Goal: Task Accomplishment & Management: Manage account settings

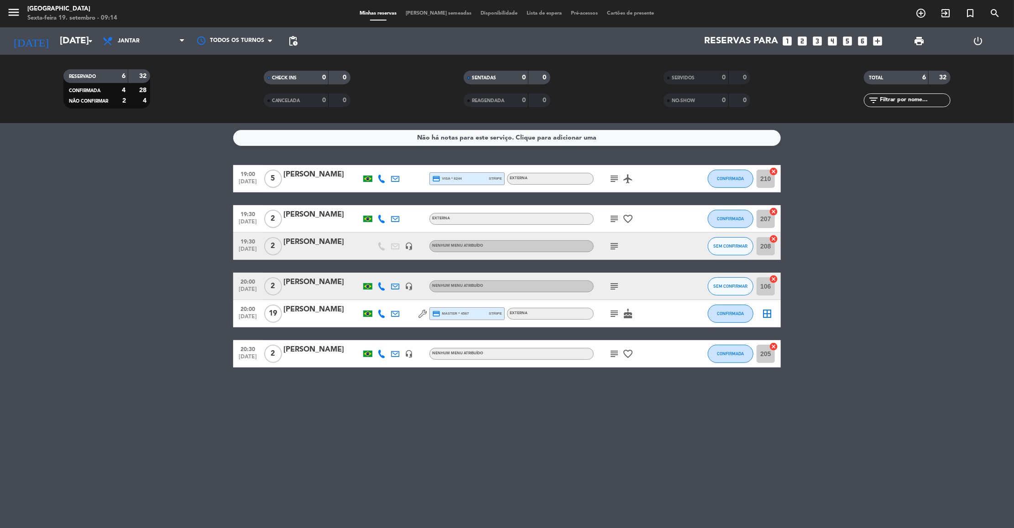
click at [122, 222] on bookings-row "19:00 [DATE] 5 Jade Trindade credit_card visa * 8244 stripe Externa subject air…" at bounding box center [507, 266] width 1014 height 203
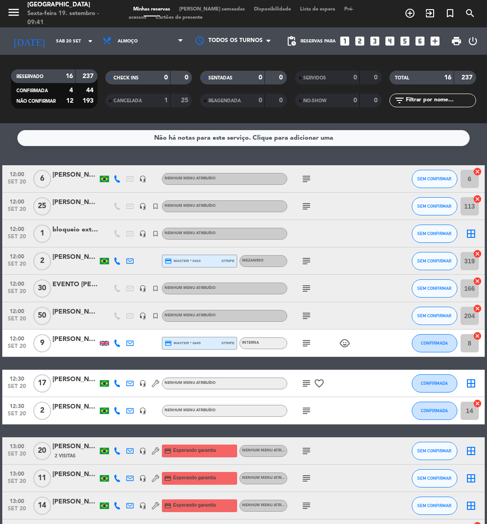
click at [117, 181] on icon at bounding box center [117, 178] width 7 height 7
click at [120, 164] on span "content_paste" at bounding box center [123, 163] width 7 height 7
click at [303, 181] on icon "subject" at bounding box center [306, 178] width 11 height 11
click at [427, 177] on span "SEM CONFIRMAR" at bounding box center [434, 178] width 34 height 5
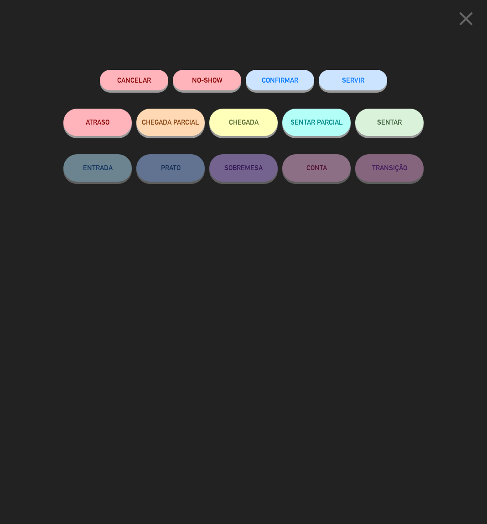
click at [287, 79] on span "CONFIRMAR" at bounding box center [280, 80] width 36 height 8
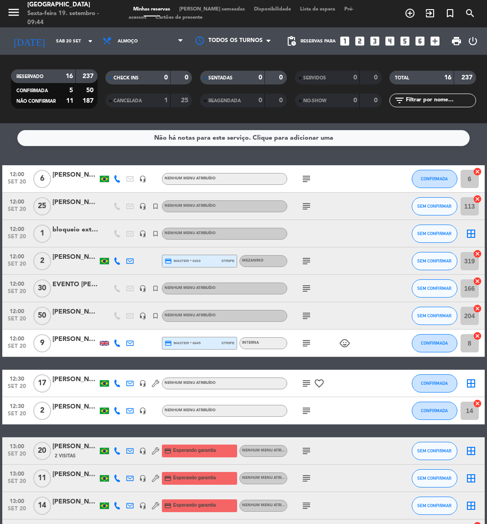
click at [306, 181] on icon "subject" at bounding box center [306, 178] width 11 height 11
click at [306, 204] on icon "subject" at bounding box center [306, 206] width 11 height 11
click at [307, 260] on icon "subject" at bounding box center [306, 260] width 11 height 11
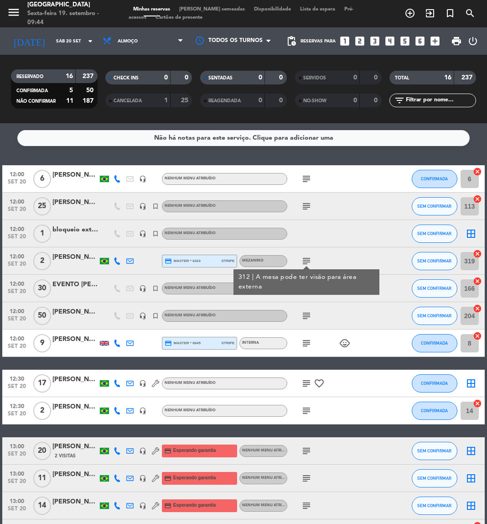
click at [117, 263] on icon at bounding box center [117, 260] width 7 height 7
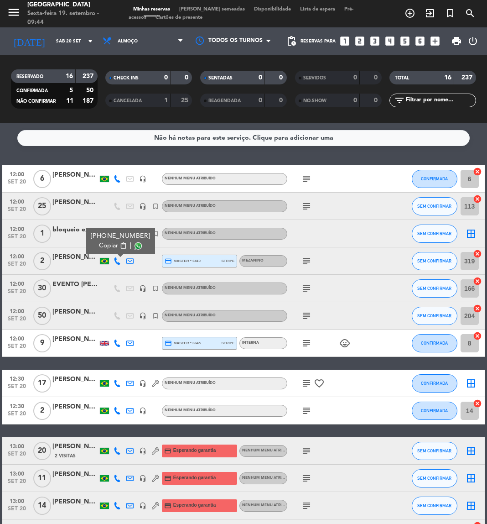
click at [120, 243] on span "content_paste" at bounding box center [123, 245] width 7 height 7
click at [307, 264] on icon "subject" at bounding box center [306, 260] width 11 height 11
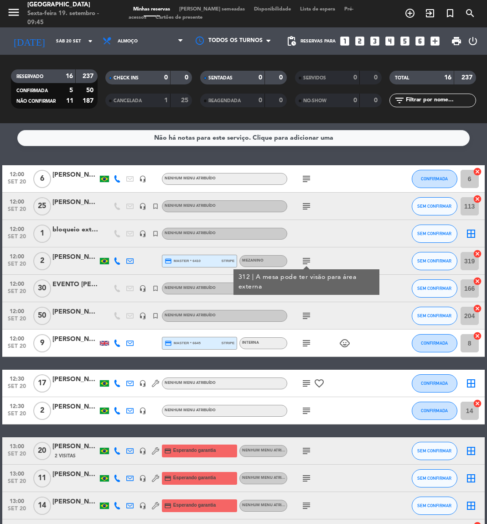
click at [117, 262] on icon at bounding box center [117, 260] width 7 height 7
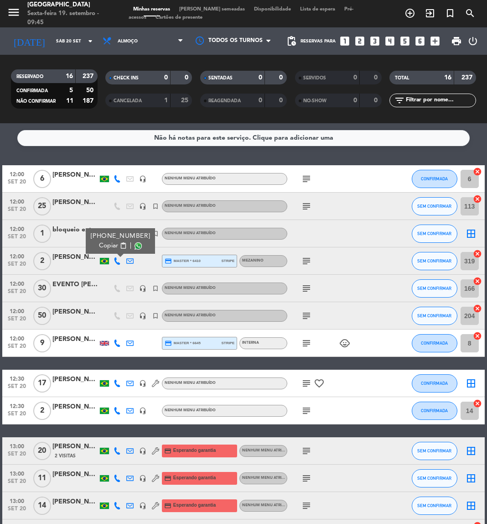
click at [120, 247] on span "content_paste" at bounding box center [123, 245] width 7 height 7
click at [305, 264] on icon "subject" at bounding box center [306, 260] width 11 height 11
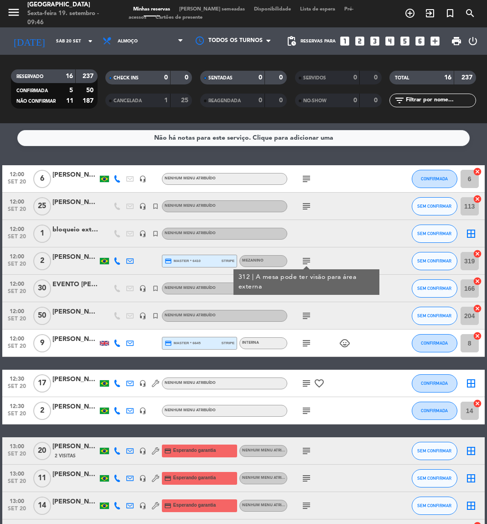
click at [312, 314] on icon "subject" at bounding box center [306, 315] width 11 height 11
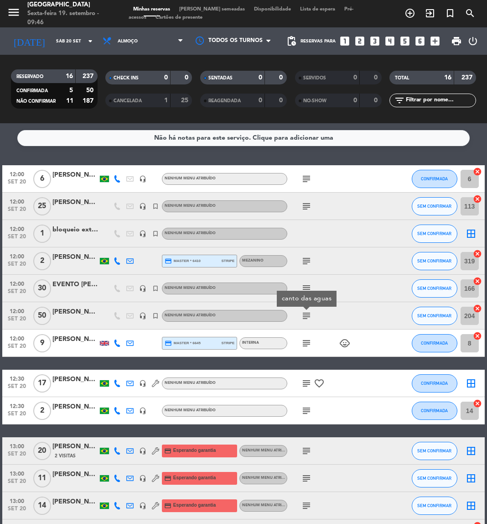
click at [302, 290] on icon "subject" at bounding box center [306, 288] width 11 height 11
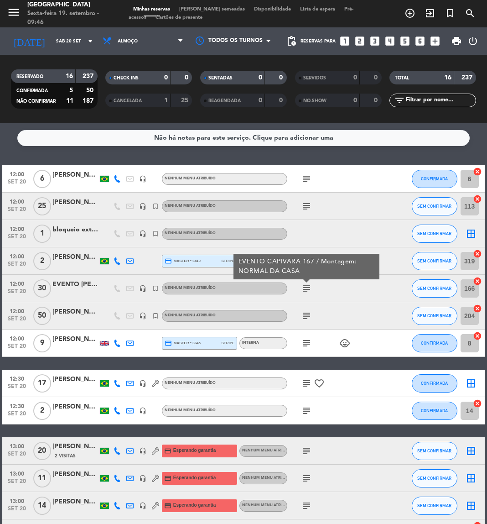
click at [309, 315] on icon "subject" at bounding box center [306, 315] width 11 height 11
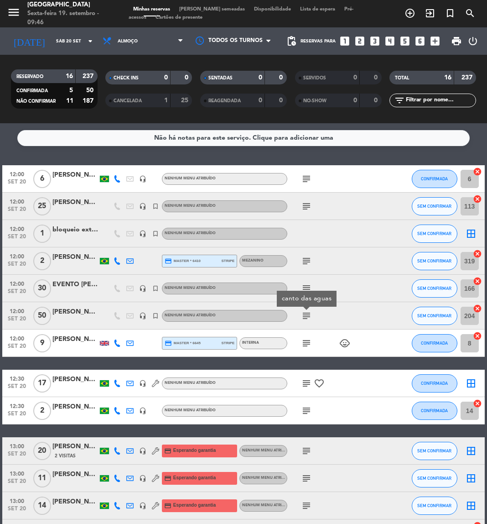
click at [312, 345] on icon "subject" at bounding box center [306, 343] width 11 height 11
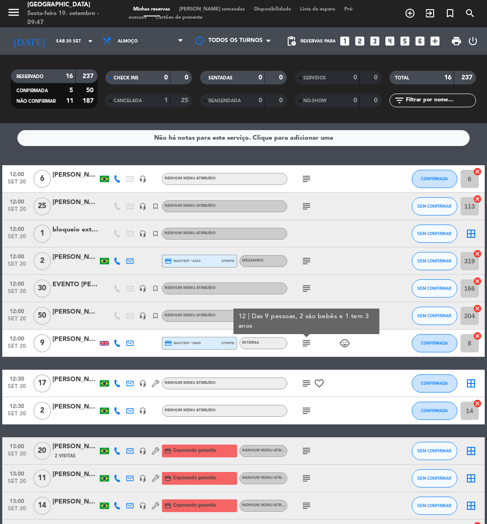
click at [118, 343] on icon at bounding box center [117, 342] width 7 height 7
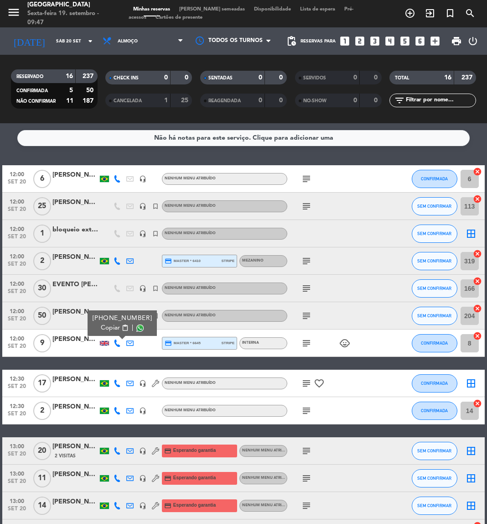
click at [124, 329] on div "Copiar content_paste |" at bounding box center [123, 328] width 60 height 10
click at [122, 328] on span "content_paste" at bounding box center [125, 327] width 7 height 7
click at [302, 342] on icon "subject" at bounding box center [306, 343] width 11 height 11
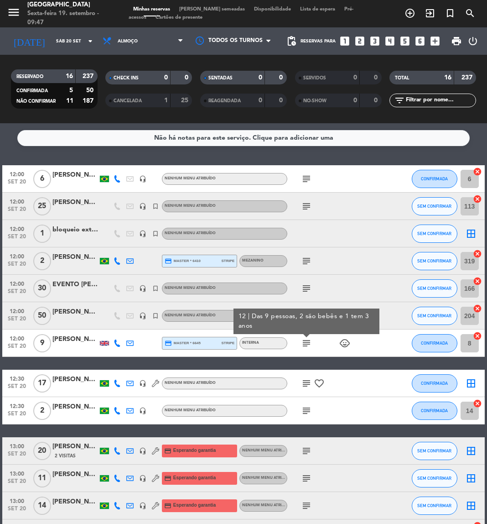
click at [327, 414] on div "subject" at bounding box center [325, 410] width 77 height 27
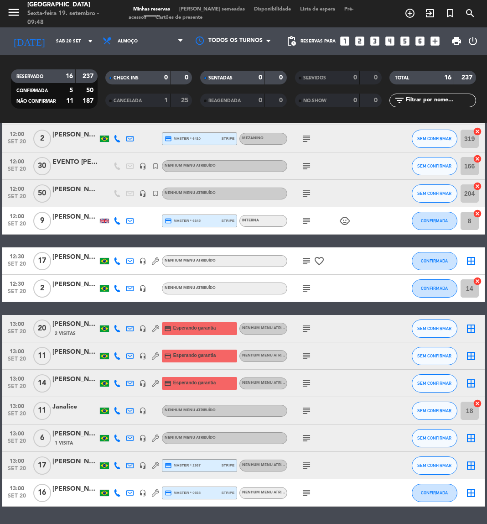
scroll to position [150, 0]
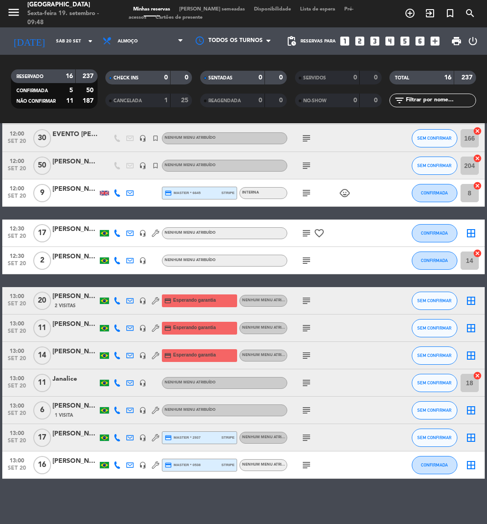
click at [117, 230] on icon at bounding box center [117, 232] width 7 height 7
click at [122, 220] on span "content_paste" at bounding box center [123, 217] width 7 height 7
click at [300, 234] on span "subject" at bounding box center [306, 233] width 13 height 11
click at [310, 231] on icon "subject" at bounding box center [306, 233] width 11 height 11
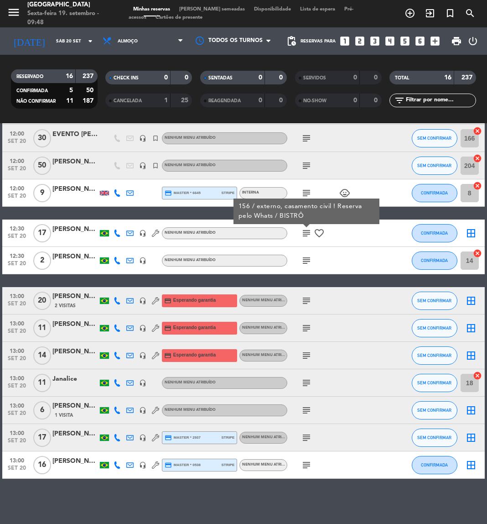
click at [118, 258] on icon at bounding box center [117, 260] width 7 height 7
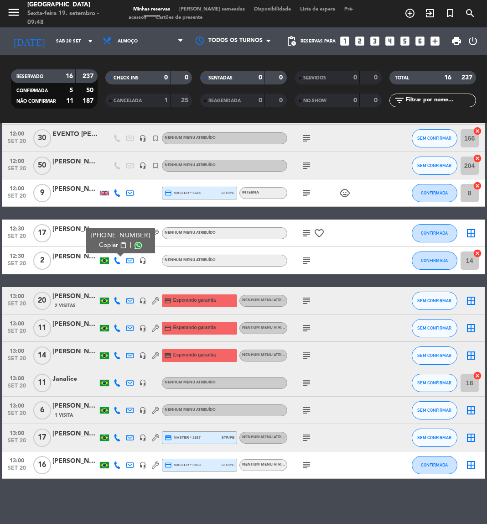
click at [120, 246] on span "content_paste" at bounding box center [123, 245] width 7 height 7
click at [305, 263] on icon "subject" at bounding box center [306, 260] width 11 height 11
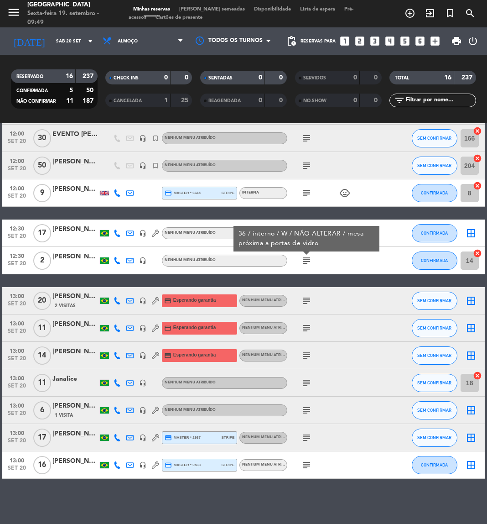
click at [307, 295] on icon "subject" at bounding box center [306, 300] width 11 height 11
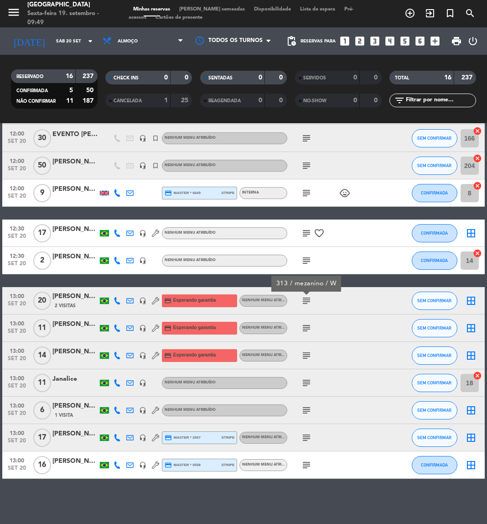
click at [115, 298] on icon at bounding box center [117, 300] width 7 height 7
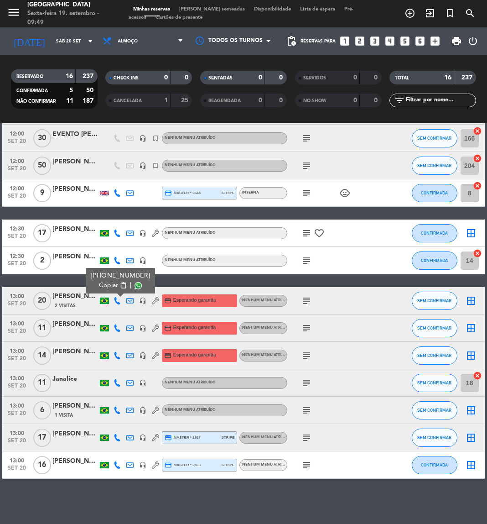
click at [120, 286] on span "content_paste" at bounding box center [123, 285] width 7 height 7
click at [312, 301] on icon "subject" at bounding box center [306, 300] width 11 height 11
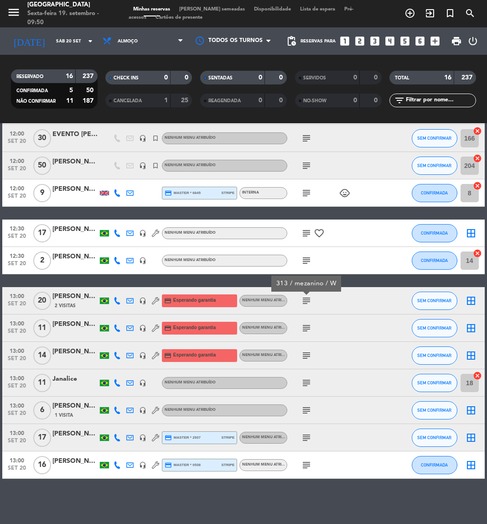
click at [119, 327] on icon at bounding box center [117, 327] width 7 height 7
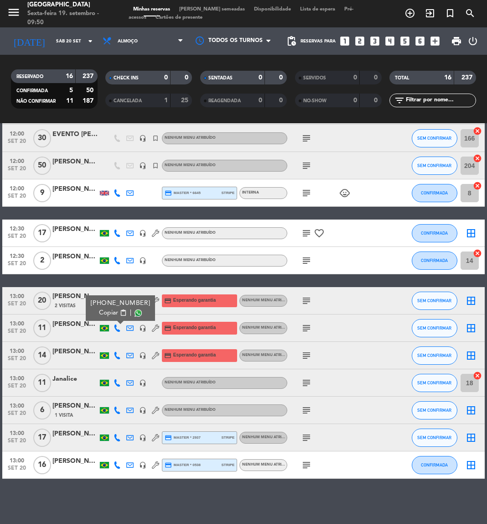
click at [120, 311] on span "content_paste" at bounding box center [123, 312] width 7 height 7
click at [304, 326] on icon "subject" at bounding box center [306, 328] width 11 height 11
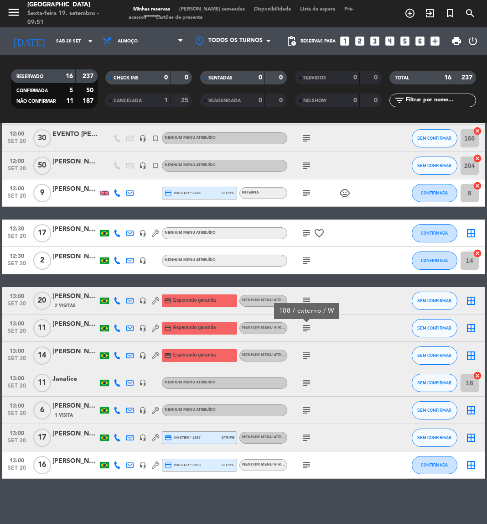
click at [116, 358] on icon at bounding box center [117, 355] width 7 height 7
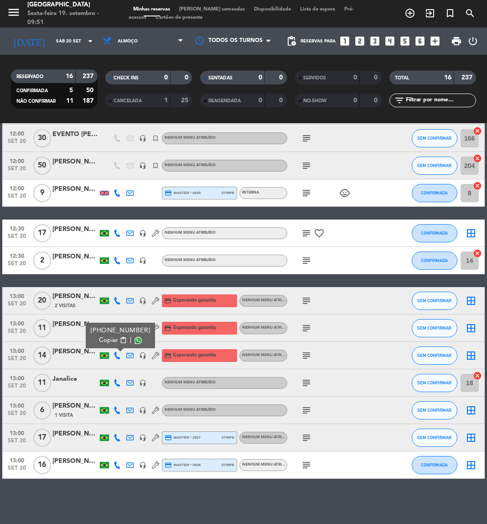
click at [119, 343] on button "Copiar content_paste" at bounding box center [113, 340] width 28 height 10
click at [299, 356] on div "subject" at bounding box center [325, 355] width 77 height 27
click at [310, 354] on icon "subject" at bounding box center [306, 355] width 11 height 11
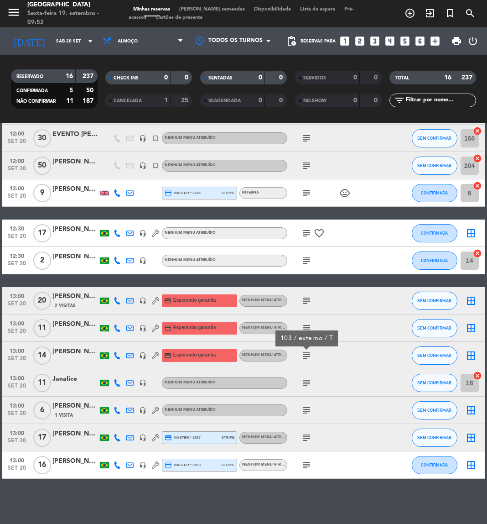
click at [114, 379] on icon at bounding box center [117, 382] width 7 height 7
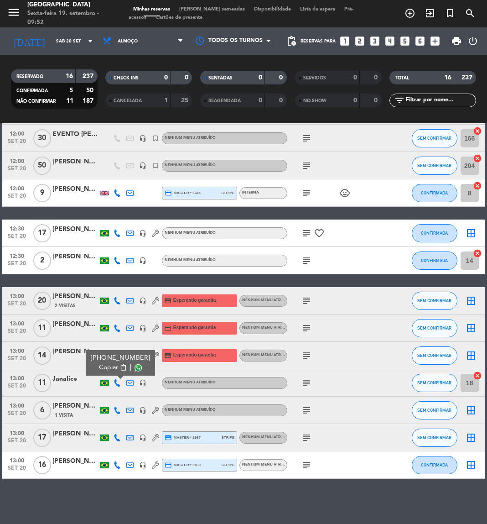
click at [120, 367] on span "content_paste" at bounding box center [123, 367] width 7 height 7
click at [309, 379] on icon "subject" at bounding box center [306, 382] width 11 height 11
click at [114, 409] on icon at bounding box center [117, 409] width 7 height 7
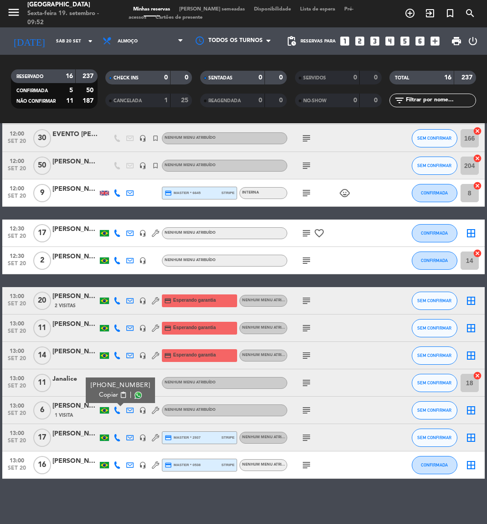
click at [120, 391] on span "content_paste" at bounding box center [123, 394] width 7 height 7
click at [302, 408] on icon "subject" at bounding box center [306, 410] width 11 height 11
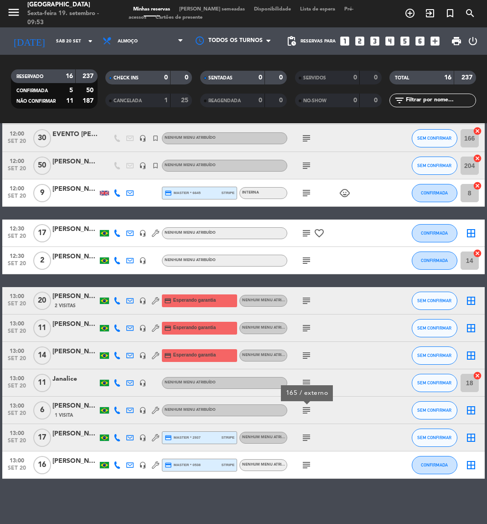
click at [115, 439] on icon at bounding box center [117, 437] width 7 height 7
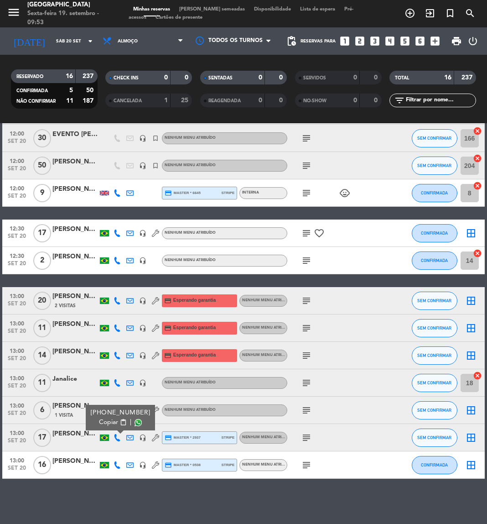
click at [120, 421] on span "content_paste" at bounding box center [123, 422] width 7 height 7
click at [311, 439] on icon "subject" at bounding box center [306, 437] width 11 height 11
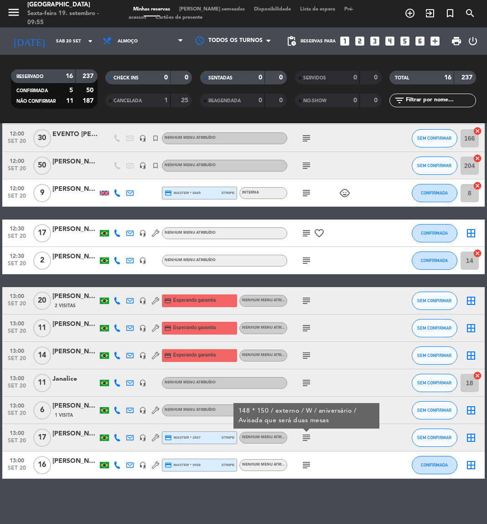
click at [117, 467] on icon at bounding box center [117, 464] width 7 height 7
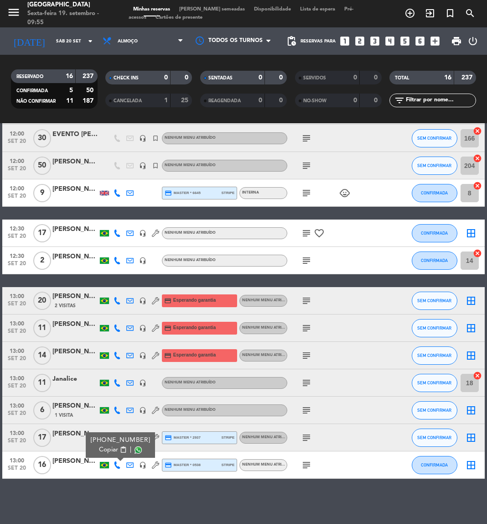
click at [117, 467] on icon at bounding box center [117, 464] width 7 height 7
click at [120, 446] on span "content_paste" at bounding box center [123, 449] width 7 height 7
click at [309, 463] on icon "subject" at bounding box center [306, 464] width 11 height 11
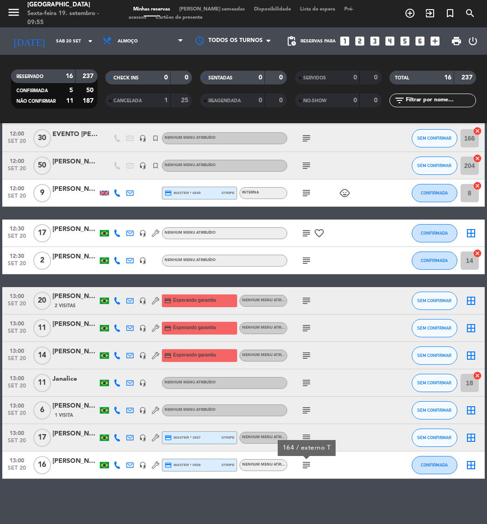
click at [305, 261] on icon "subject" at bounding box center [306, 260] width 11 height 11
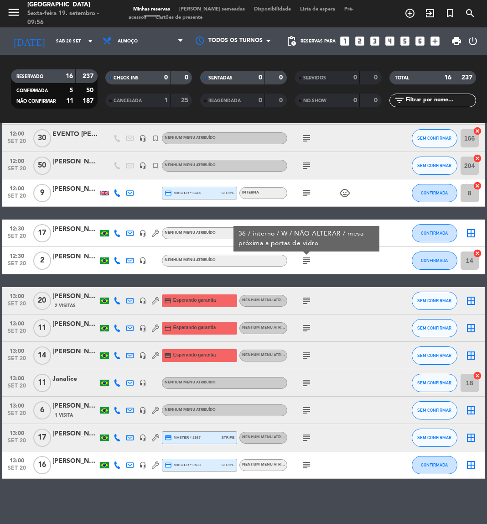
click at [450, 97] on input "text" at bounding box center [440, 100] width 71 height 10
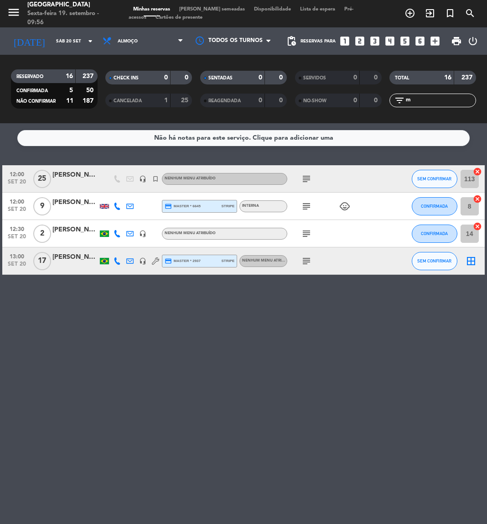
scroll to position [0, 0]
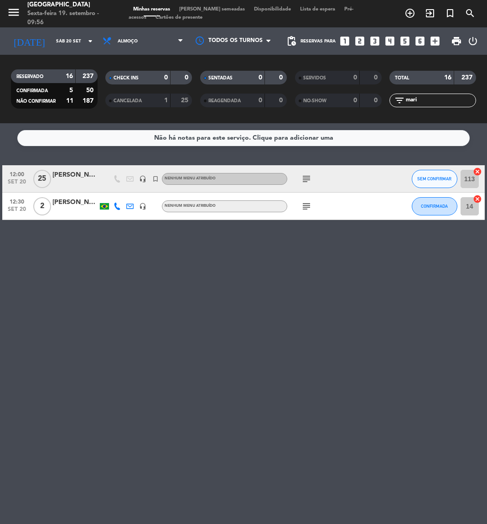
click at [233, 363] on div "Não há notas para este serviço. Clique para adicionar uma 12:00 [DATE] [PERSON_…" at bounding box center [243, 323] width 487 height 401
click at [312, 205] on icon "subject" at bounding box center [306, 206] width 11 height 11
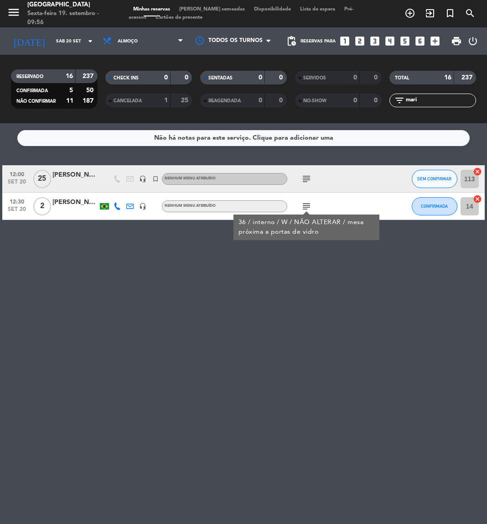
click at [427, 104] on input "mari" at bounding box center [440, 100] width 71 height 10
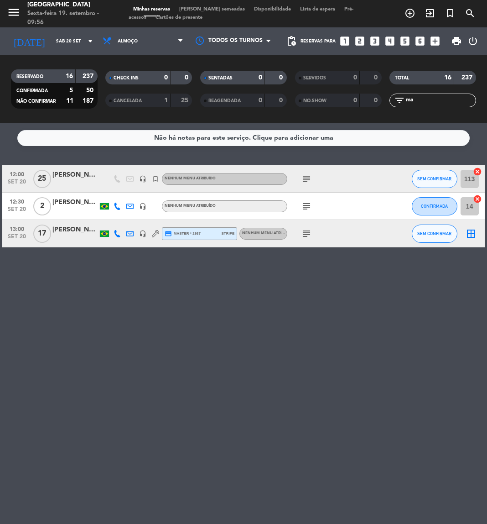
type input "m"
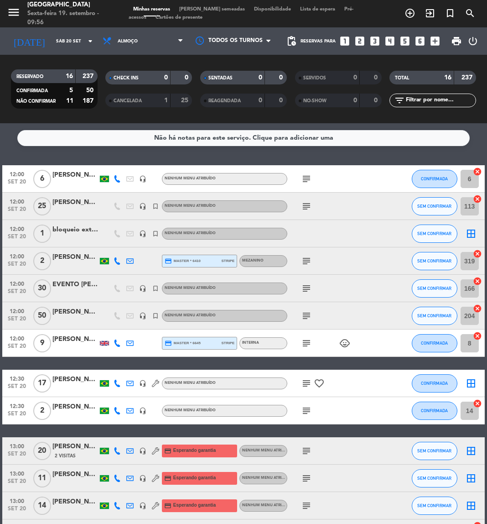
click at [430, 102] on input "text" at bounding box center [440, 100] width 71 height 10
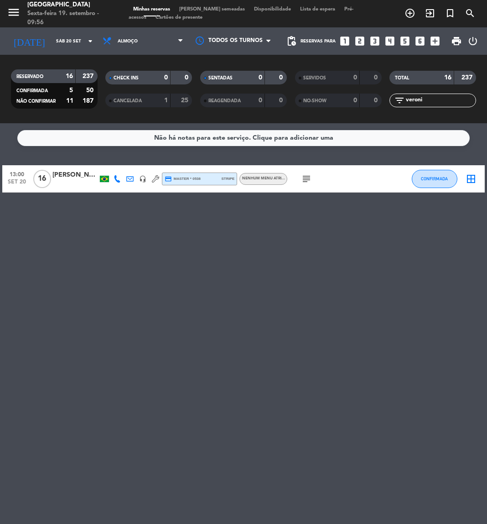
click at [307, 177] on icon "subject" at bounding box center [306, 178] width 11 height 11
click at [447, 99] on input "veroni" at bounding box center [440, 100] width 71 height 10
type input "v"
click at [304, 181] on icon "subject" at bounding box center [306, 178] width 11 height 11
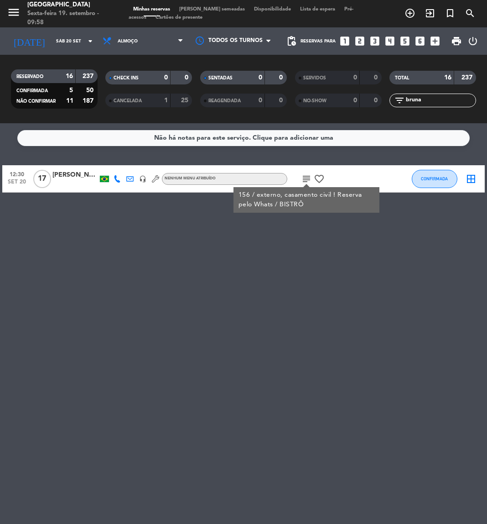
click at [428, 101] on input "bruna" at bounding box center [440, 100] width 71 height 10
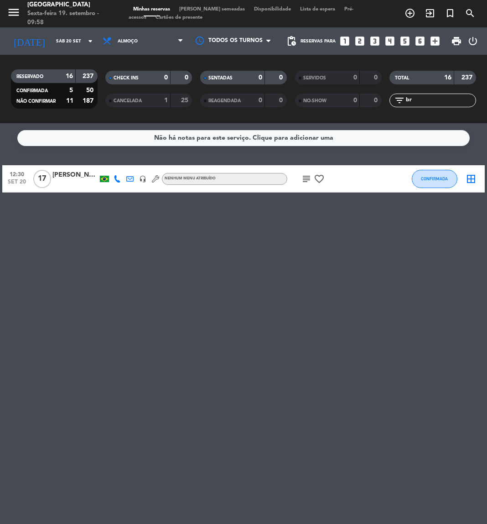
type input "b"
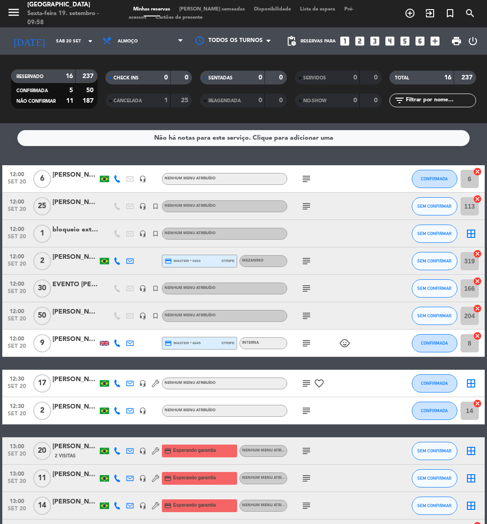
click at [443, 100] on input "text" at bounding box center [440, 100] width 71 height 10
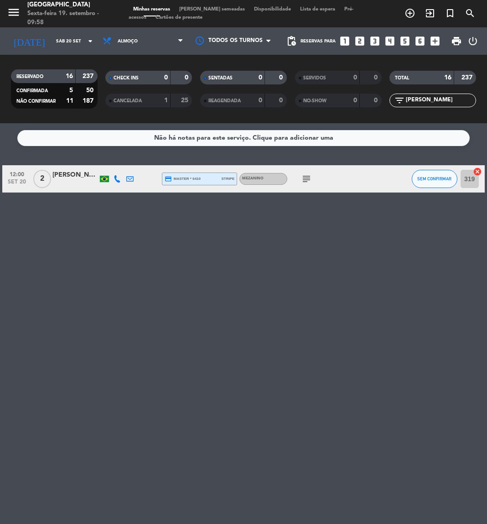
click at [307, 180] on icon "subject" at bounding box center [306, 178] width 11 height 11
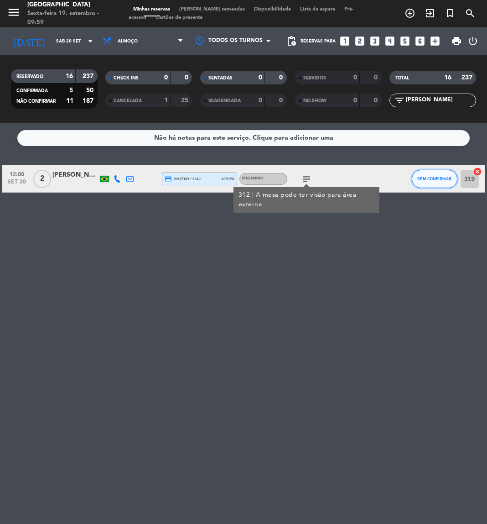
click at [416, 179] on button "SEM CONFIRMAR" at bounding box center [435, 179] width 46 height 18
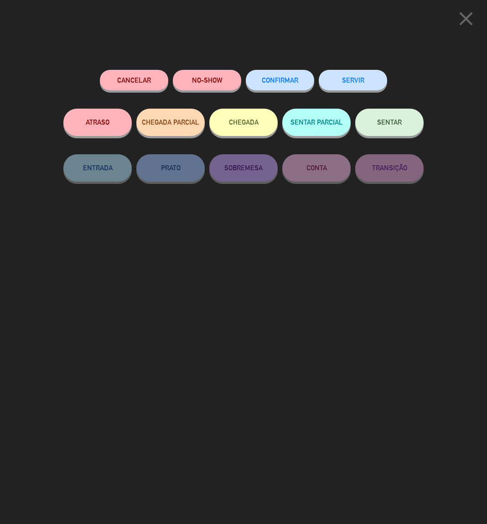
click at [289, 75] on button "CONFIRMAR" at bounding box center [280, 80] width 68 height 21
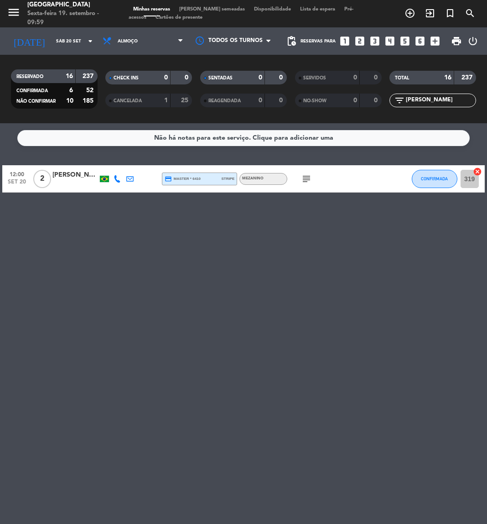
click at [453, 97] on input "[PERSON_NAME]" at bounding box center [440, 100] width 71 height 10
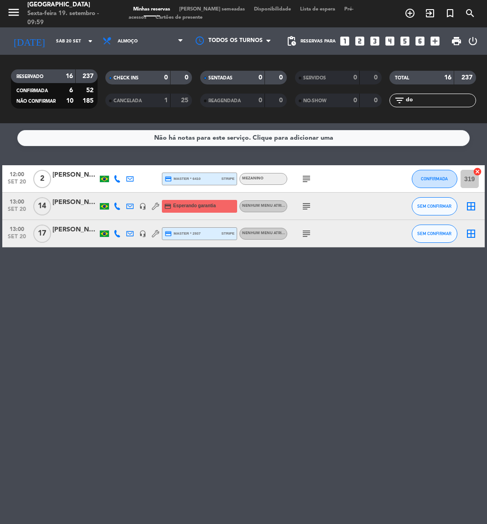
type input "d"
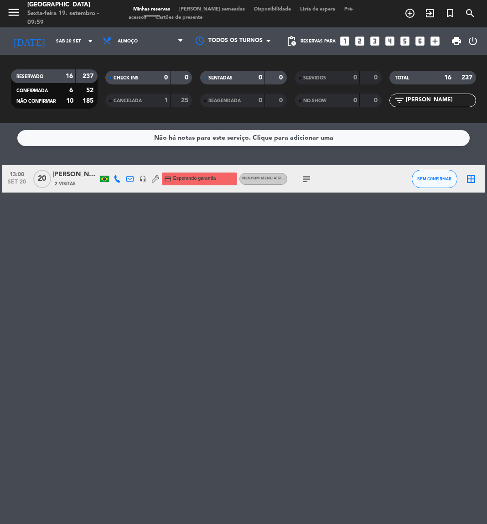
click at [310, 181] on icon "subject" at bounding box center [306, 178] width 11 height 11
click at [431, 182] on button "SEM CONFIRMAR" at bounding box center [435, 179] width 46 height 18
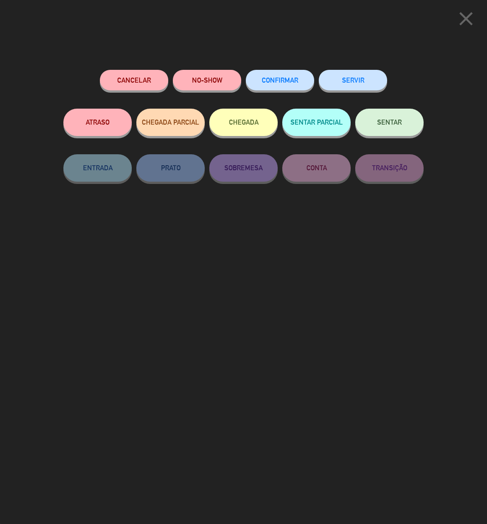
click at [280, 79] on span "CONFIRMAR" at bounding box center [280, 80] width 36 height 8
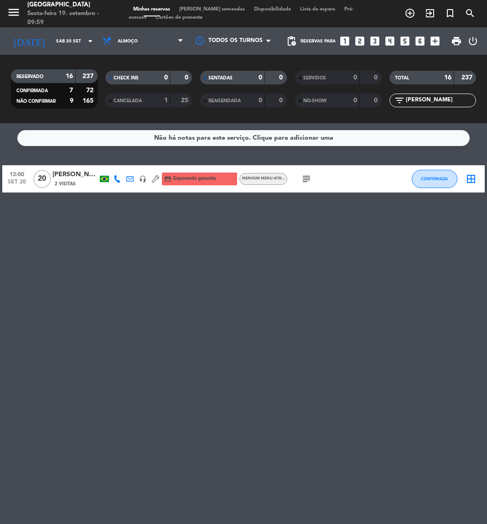
click at [302, 176] on icon "subject" at bounding box center [306, 178] width 11 height 11
click at [302, 315] on div "Não há notas para este serviço. Clique para adicionar uma 13:00 [DATE] [PERSON_…" at bounding box center [243, 323] width 487 height 401
click at [429, 102] on input "[PERSON_NAME]" at bounding box center [440, 100] width 71 height 10
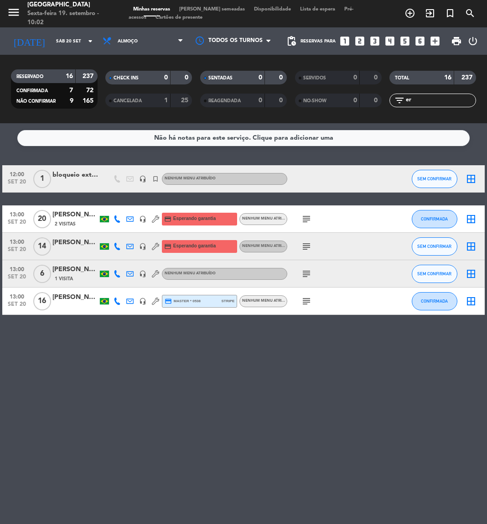
type input "e"
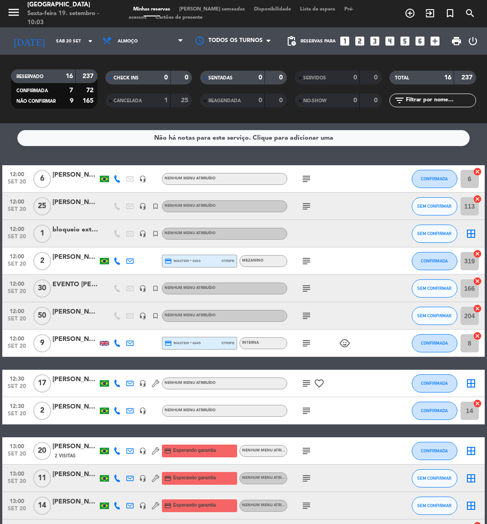
click at [370, 244] on div at bounding box center [376, 233] width 25 height 27
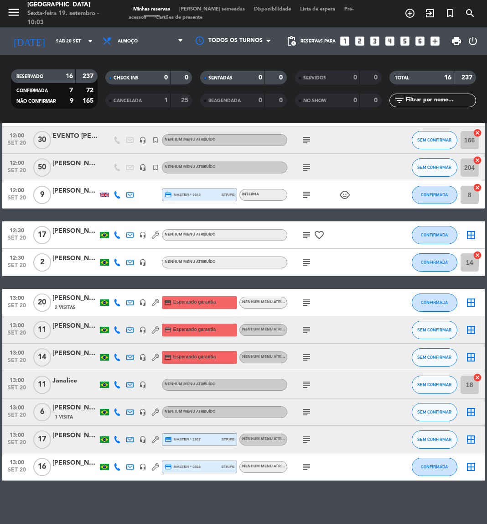
scroll to position [150, 0]
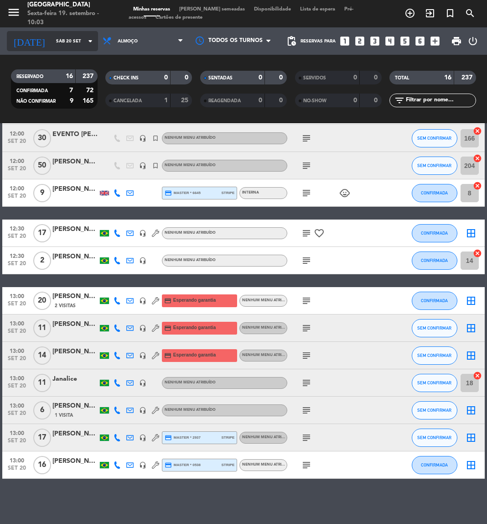
click at [59, 32] on div "[DATE] [DATE] arrow_drop_down" at bounding box center [52, 41] width 91 height 20
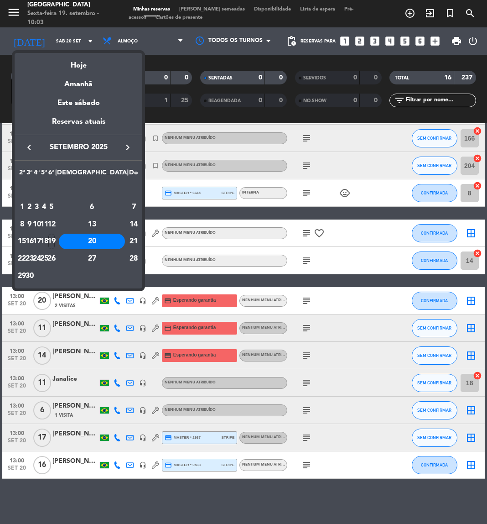
click at [128, 147] on icon "keyboard_arrow_right" at bounding box center [127, 147] width 11 height 11
click at [111, 208] on div "4" at bounding box center [92, 207] width 66 height 16
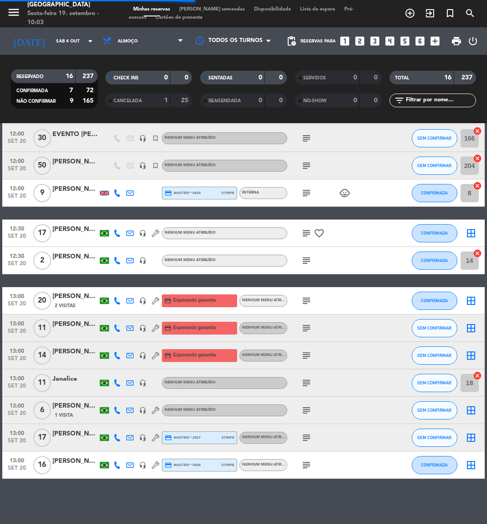
scroll to position [0, 0]
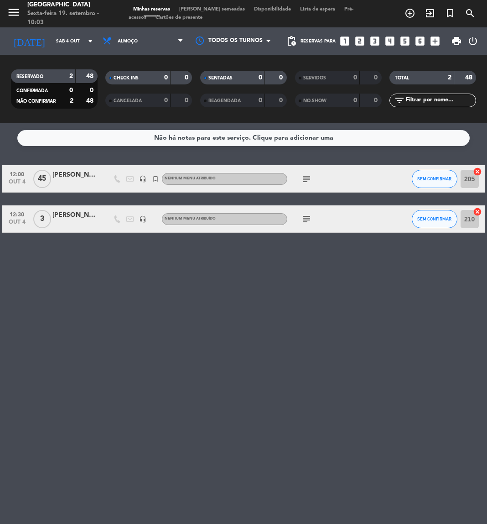
click at [305, 178] on icon "subject" at bounding box center [306, 178] width 11 height 11
click at [302, 218] on icon "subject" at bounding box center [306, 218] width 11 height 11
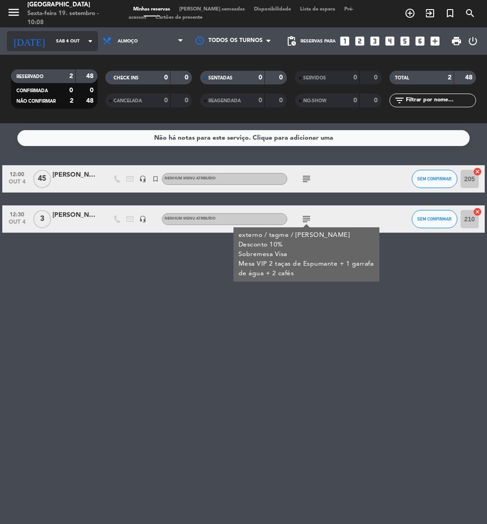
click at [52, 45] on input "Sáb 4 out" at bounding box center [83, 41] width 62 height 14
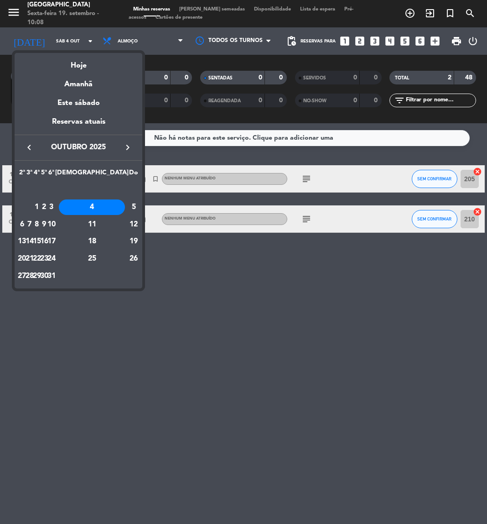
click at [32, 148] on icon "keyboard_arrow_left" at bounding box center [29, 147] width 11 height 11
click at [113, 241] on div "20" at bounding box center [92, 242] width 66 height 16
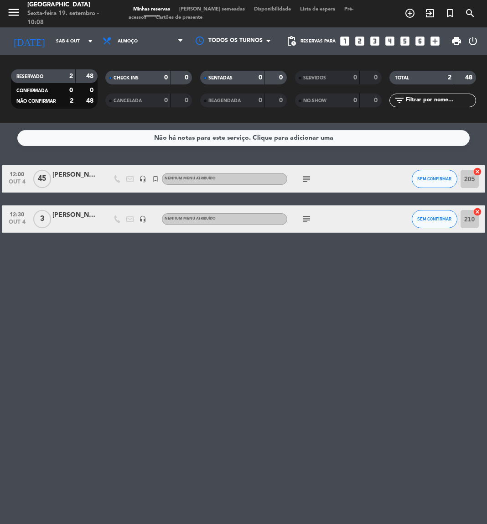
type input "Sáb 20 set"
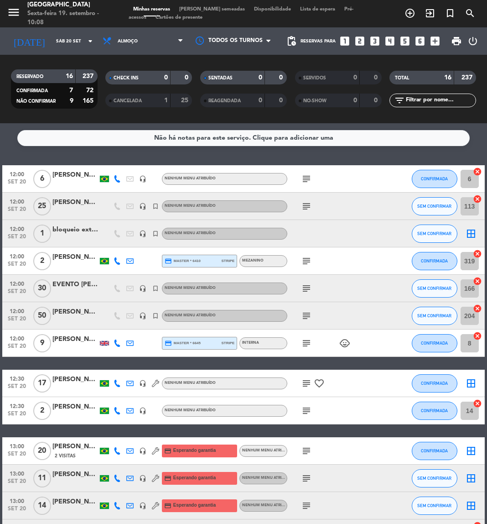
click at [434, 101] on input "text" at bounding box center [440, 100] width 71 height 10
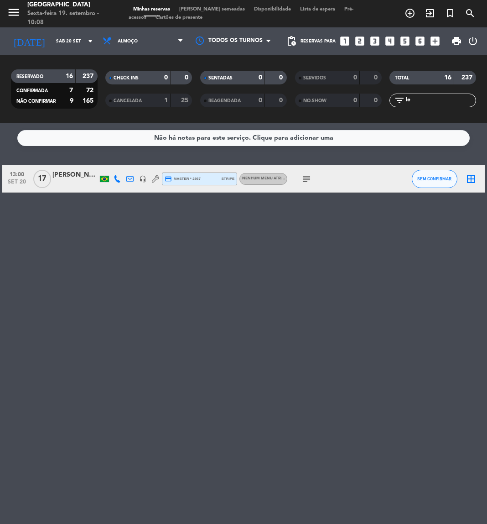
click at [159, 353] on div "Não há notas para este serviço. Clique para adicionar uma 13:00 [DATE] [PERSON_…" at bounding box center [243, 323] width 487 height 401
click at [307, 174] on icon "subject" at bounding box center [306, 178] width 11 height 11
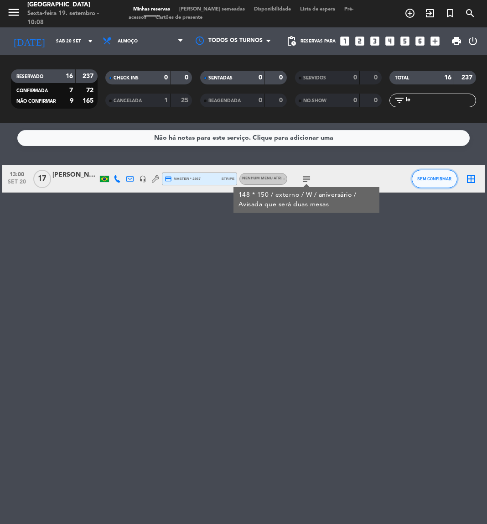
click at [425, 176] on span "SEM CONFIRMAR" at bounding box center [434, 178] width 34 height 5
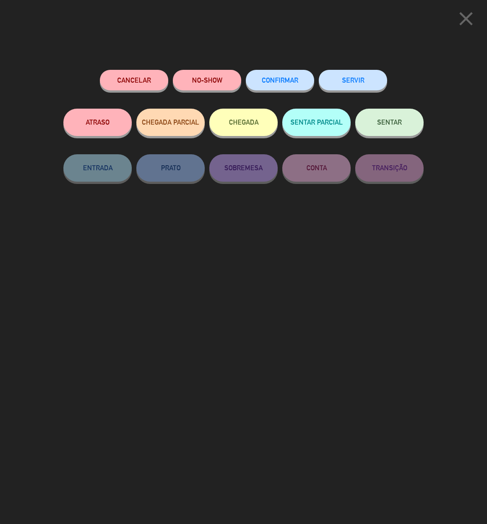
click at [281, 75] on button "CONFIRMAR" at bounding box center [280, 80] width 68 height 21
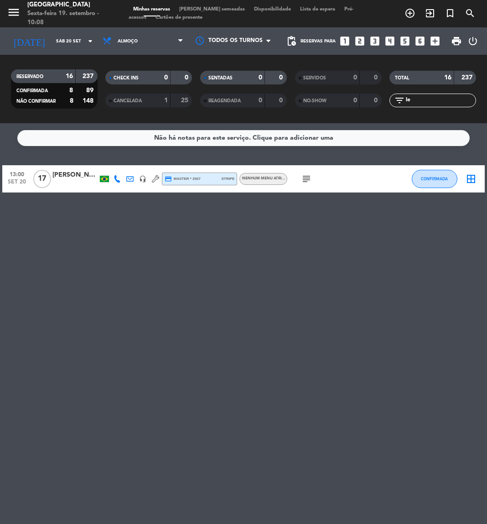
click at [312, 179] on span "subject" at bounding box center [306, 178] width 13 height 11
click at [309, 179] on icon "subject" at bounding box center [306, 178] width 11 height 11
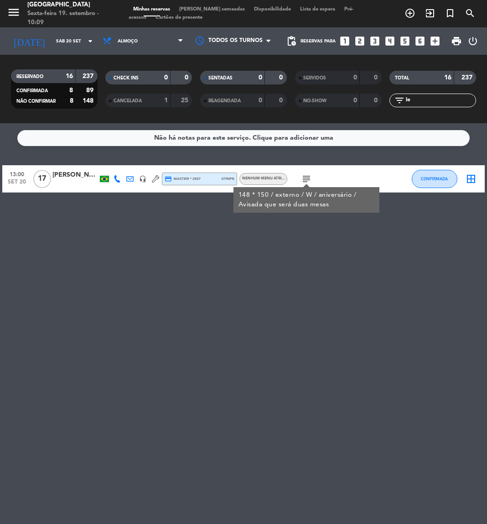
click at [433, 97] on input "le" at bounding box center [440, 100] width 71 height 10
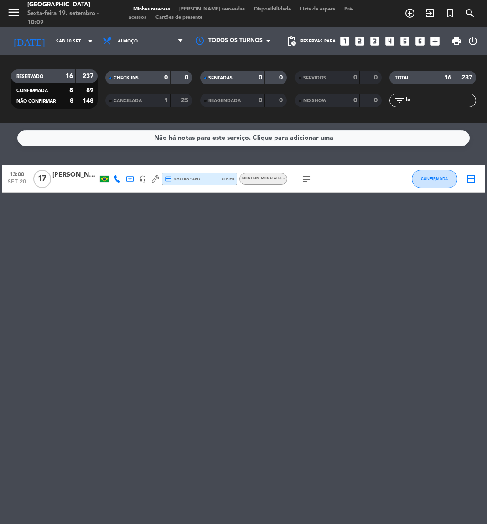
type input "l"
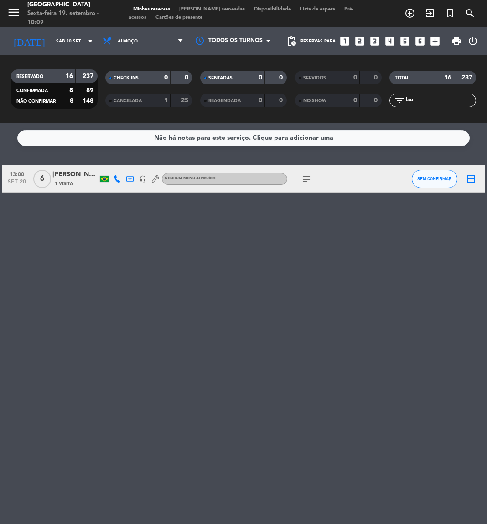
click at [309, 181] on icon "subject" at bounding box center [306, 178] width 11 height 11
click at [416, 99] on input "lau" at bounding box center [440, 100] width 71 height 10
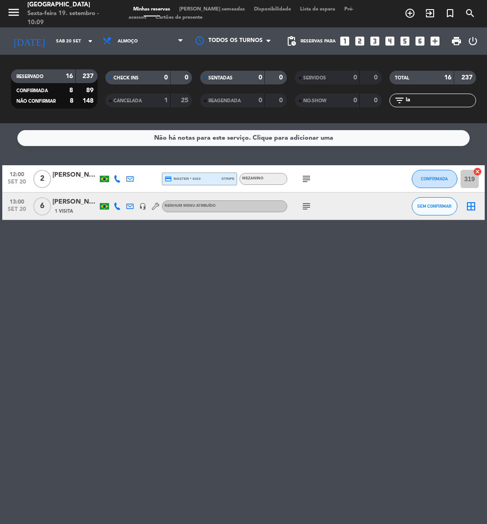
type input "l"
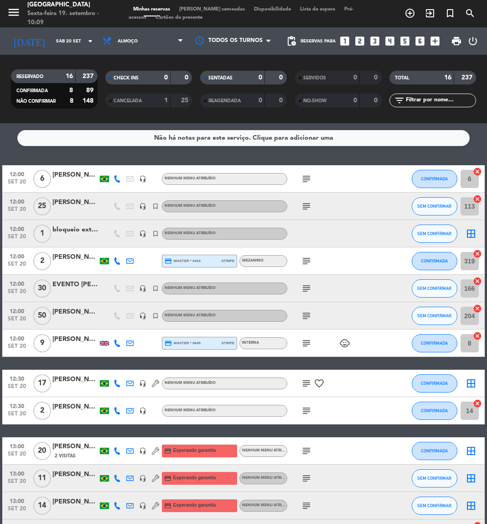
click at [394, 288] on div "12:00 [DATE] EVENTO [PERSON_NAME] headset_mic turned_in_not Nenhum menu atribuí…" at bounding box center [243, 288] width 482 height 27
click at [436, 40] on icon "add_box" at bounding box center [435, 41] width 12 height 12
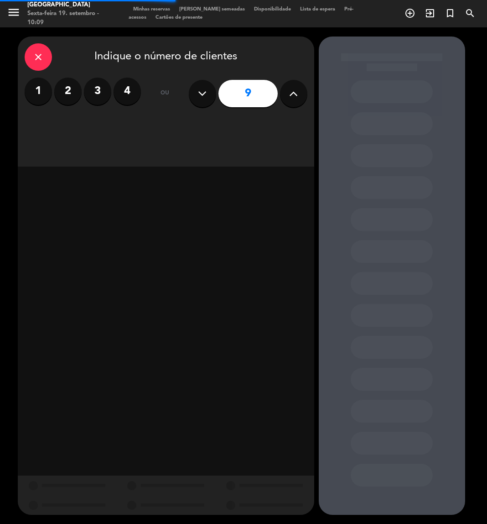
click at [205, 97] on icon at bounding box center [202, 94] width 9 height 14
type input "8"
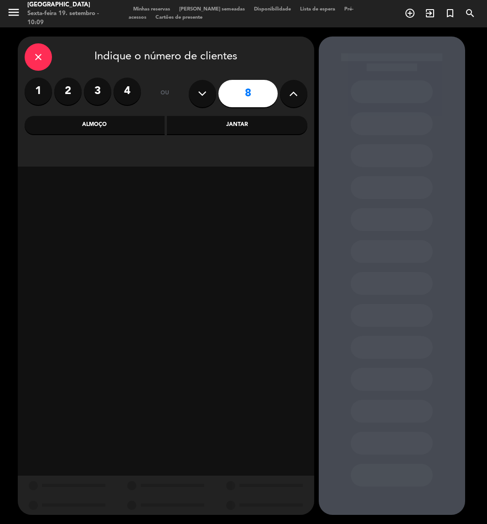
click at [128, 131] on div "Almoço" at bounding box center [95, 125] width 140 height 18
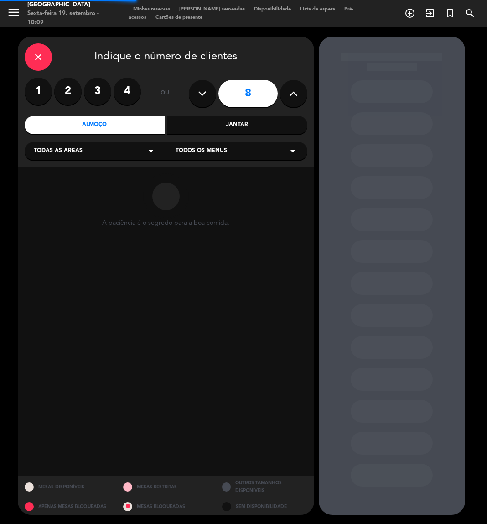
click at [108, 149] on div "Todas as áreas arrow_drop_down" at bounding box center [95, 151] width 141 height 18
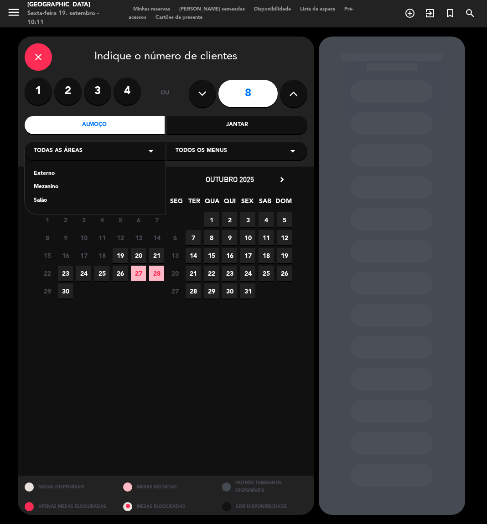
click at [45, 201] on div "Salão" at bounding box center [95, 200] width 123 height 9
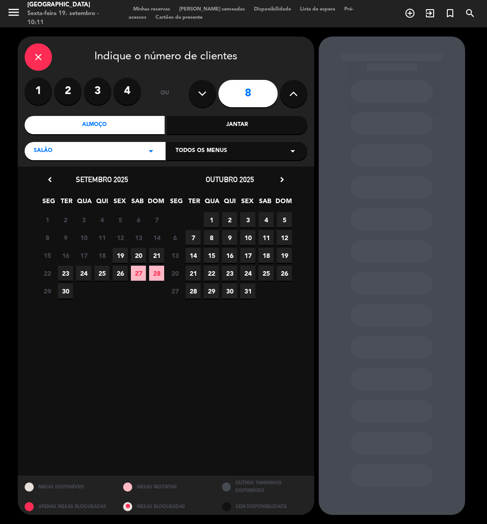
click at [140, 255] on span "20" at bounding box center [138, 255] width 15 height 15
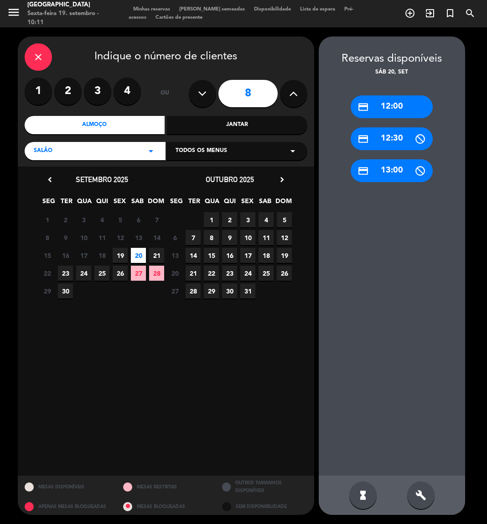
click at [376, 167] on div "credit_card 13:00" at bounding box center [392, 170] width 82 height 23
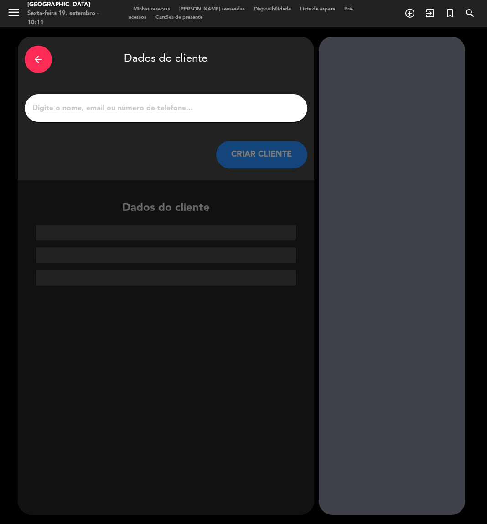
click at [122, 113] on input "1" at bounding box center [165, 108] width 269 height 13
paste input "[PERSON_NAME]"
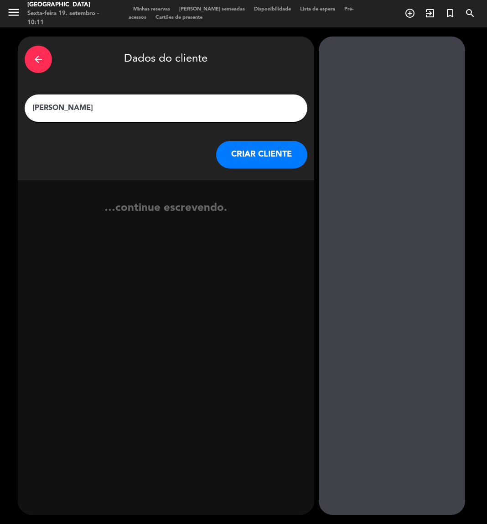
type input "[PERSON_NAME]"
click at [285, 161] on button "CRIAR CLIENTE" at bounding box center [261, 154] width 91 height 27
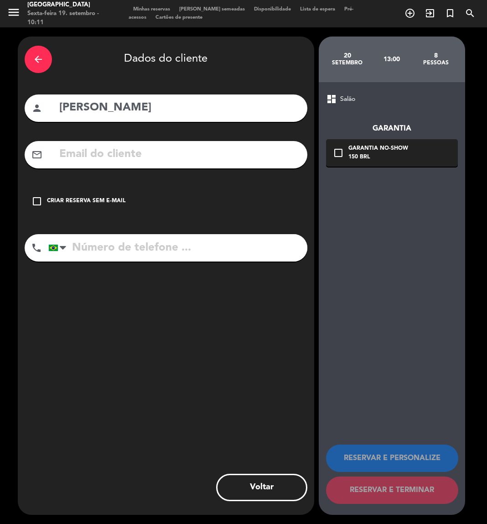
click at [84, 251] on input "tel" at bounding box center [177, 247] width 259 height 27
paste input "11945576613"
type input "11945576613"
click at [41, 200] on icon "check_box_outline_blank" at bounding box center [36, 201] width 11 height 11
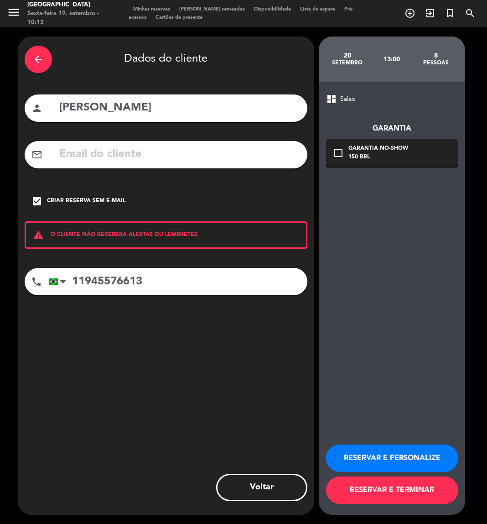
click at [31, 62] on div "arrow_back" at bounding box center [38, 59] width 27 height 27
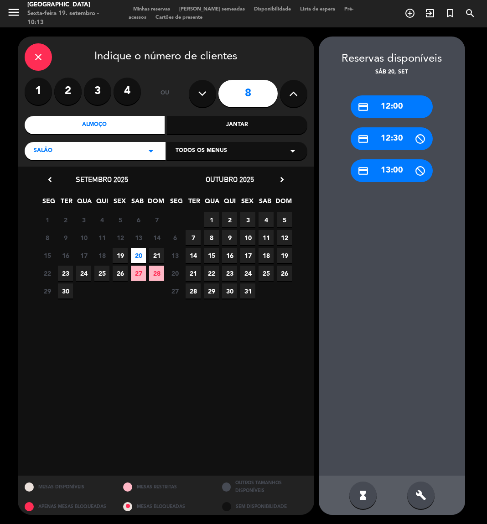
click at [385, 178] on div "credit_card 13:00" at bounding box center [392, 170] width 82 height 23
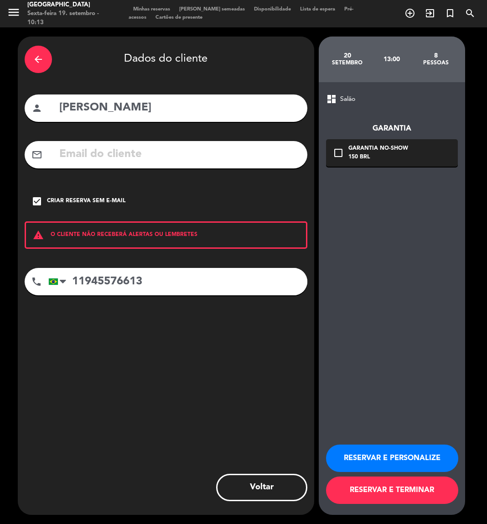
click at [36, 59] on icon "arrow_back" at bounding box center [38, 59] width 11 height 11
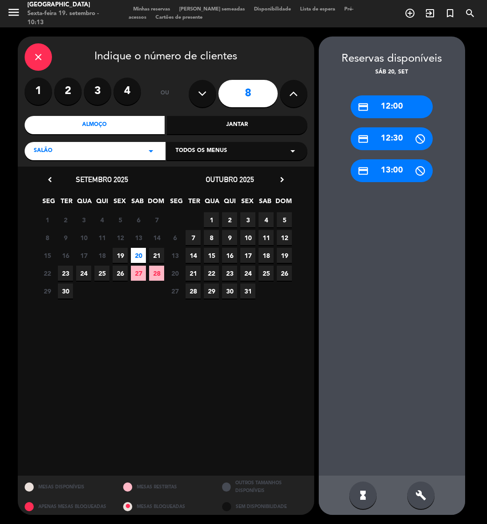
click at [86, 154] on div "Salão arrow_drop_down" at bounding box center [95, 151] width 141 height 18
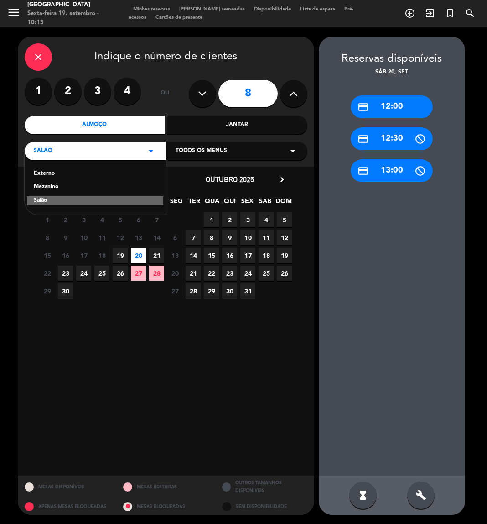
click at [53, 189] on div "Mezanino" at bounding box center [95, 186] width 123 height 9
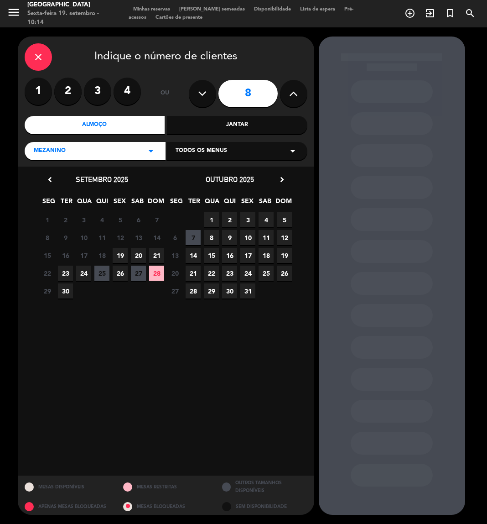
click at [134, 254] on span "20" at bounding box center [138, 255] width 15 height 15
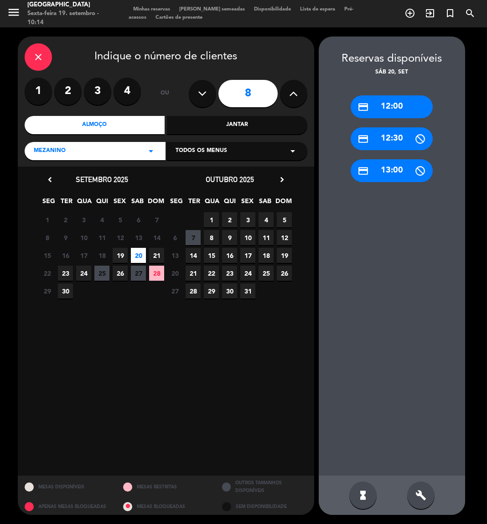
click at [395, 167] on div "credit_card 13:00" at bounding box center [392, 170] width 82 height 23
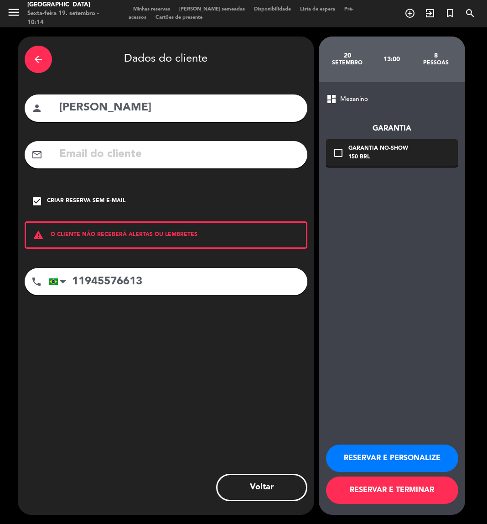
click at [421, 458] on button "RESERVAR E PERSONALIZE" at bounding box center [392, 457] width 132 height 27
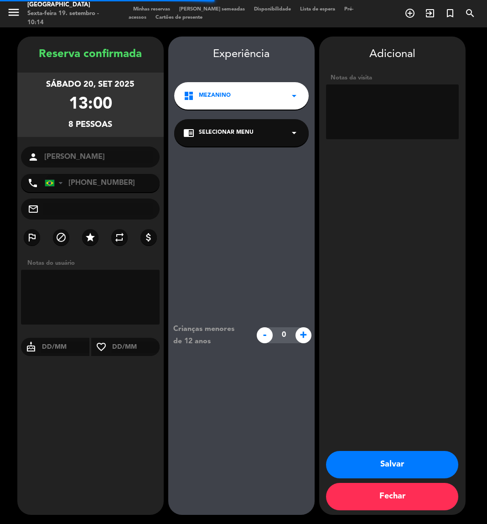
click at [412, 103] on textarea at bounding box center [392, 111] width 133 height 55
click at [430, 107] on textarea at bounding box center [392, 111] width 133 height 55
type textarea "306 / mezanino / W"
click at [406, 458] on button "Salvar" at bounding box center [392, 464] width 132 height 27
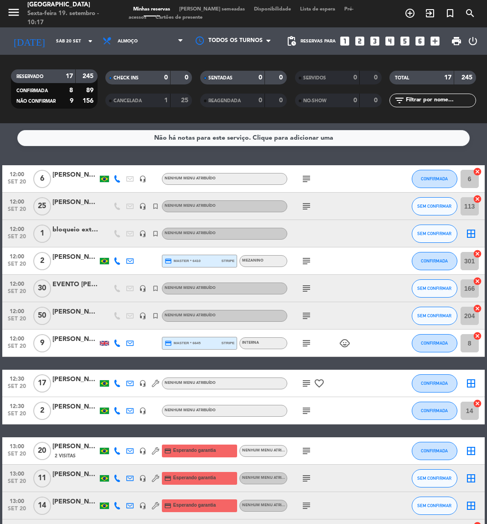
click at [428, 105] on input "text" at bounding box center [440, 100] width 71 height 10
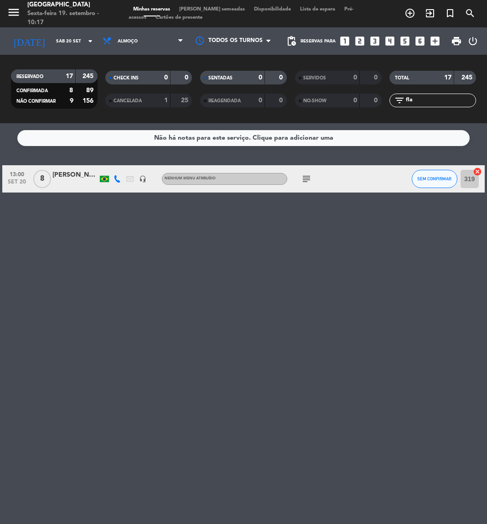
click at [340, 289] on div "Não há notas para este serviço. Clique para adicionar uma 13:00 [DATE] 8 Flavia…" at bounding box center [243, 323] width 487 height 401
click at [307, 181] on icon "subject" at bounding box center [306, 178] width 11 height 11
click at [430, 174] on button "SEM CONFIRMAR" at bounding box center [435, 179] width 46 height 18
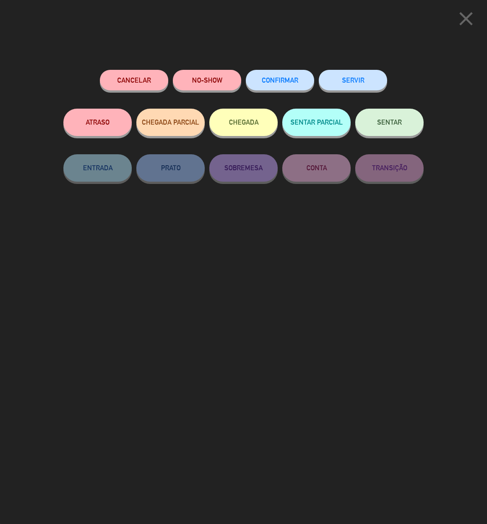
click at [276, 79] on span "CONFIRMAR" at bounding box center [280, 80] width 36 height 8
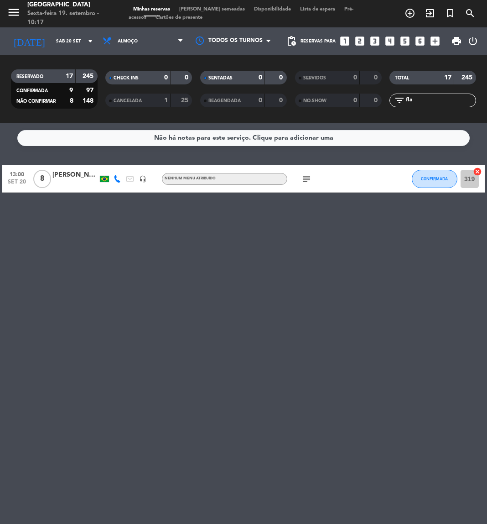
click at [308, 177] on icon "subject" at bounding box center [306, 178] width 11 height 11
click at [417, 104] on input "fla" at bounding box center [440, 100] width 71 height 10
type input "f"
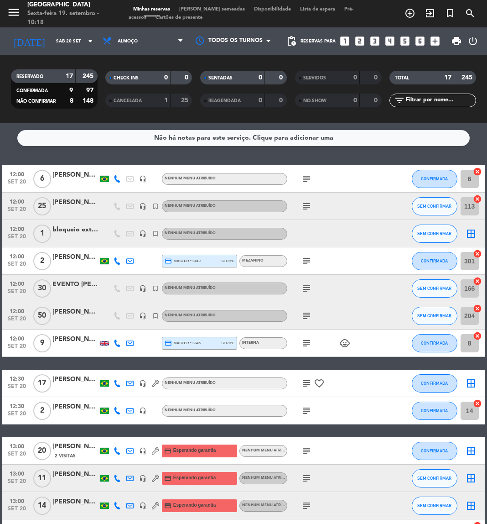
click at [367, 283] on div at bounding box center [376, 288] width 25 height 27
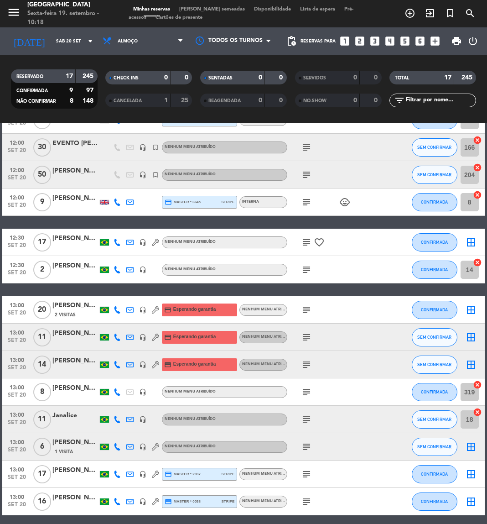
scroll to position [177, 0]
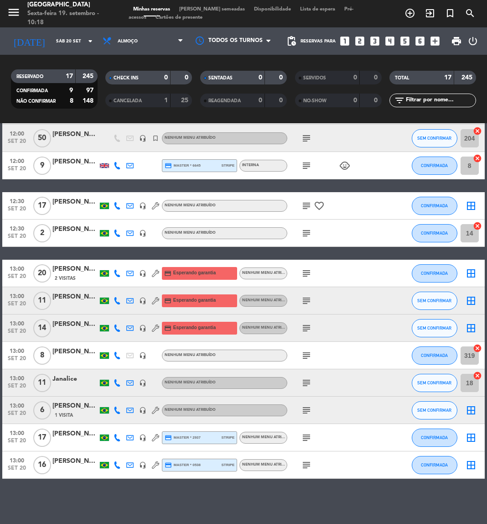
click at [312, 351] on icon "subject" at bounding box center [306, 355] width 11 height 11
click at [430, 99] on input "text" at bounding box center [440, 100] width 71 height 10
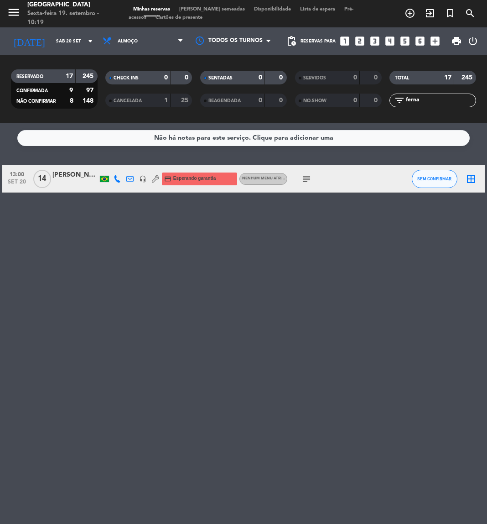
click at [130, 365] on div "Não há notas para este serviço. Clique para adicionar uma 13:00 [DATE] [PERSON_…" at bounding box center [243, 323] width 487 height 401
click at [308, 175] on icon "subject" at bounding box center [306, 178] width 11 height 11
click at [427, 183] on button "SEM CONFIRMAR" at bounding box center [435, 179] width 46 height 18
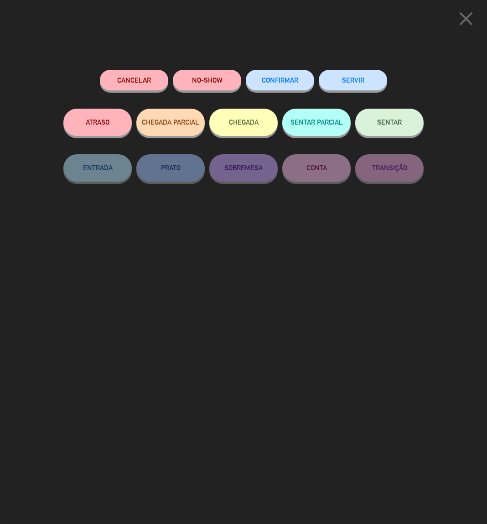
click at [294, 75] on button "CONFIRMAR" at bounding box center [280, 80] width 68 height 21
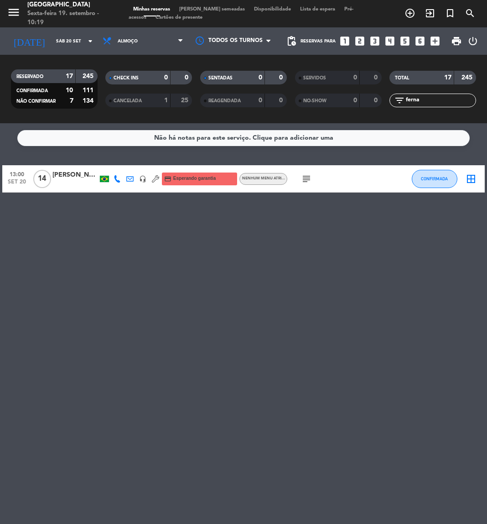
click at [304, 180] on icon "subject" at bounding box center [306, 178] width 11 height 11
click at [440, 97] on input "ferna" at bounding box center [440, 100] width 71 height 10
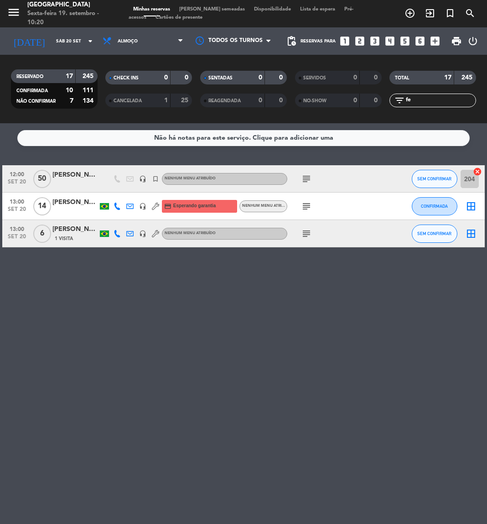
type input "f"
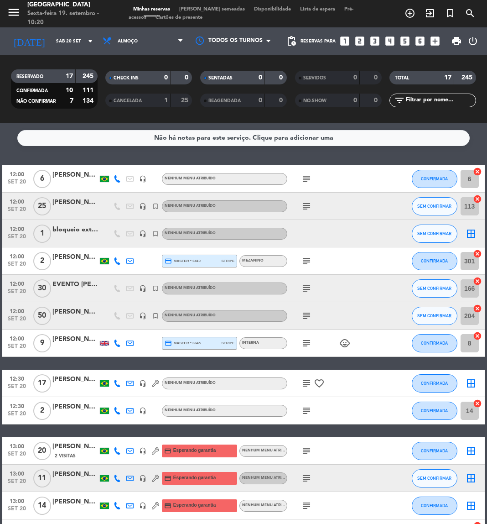
click at [304, 181] on icon "subject" at bounding box center [306, 178] width 11 height 11
click at [304, 203] on div "08 / interno / T" at bounding box center [306, 195] width 57 height 16
click at [304, 203] on icon "subject" at bounding box center [306, 206] width 11 height 11
click at [75, 205] on div "[PERSON_NAME] Evento" at bounding box center [75, 202] width 46 height 10
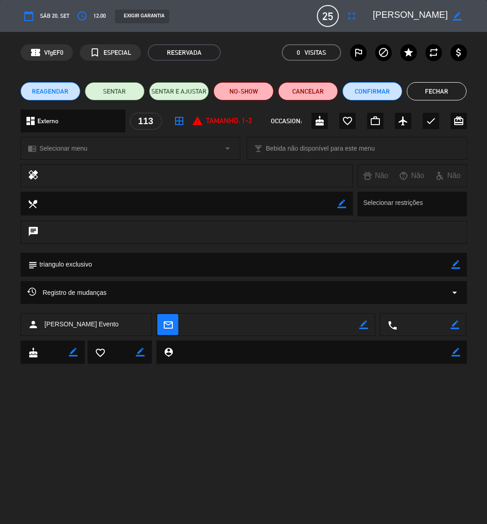
click at [459, 19] on icon "border_color" at bounding box center [457, 16] width 9 height 9
drag, startPoint x: 419, startPoint y: 15, endPoint x: 454, endPoint y: 14, distance: 34.7
click at [454, 14] on div at bounding box center [417, 16] width 100 height 16
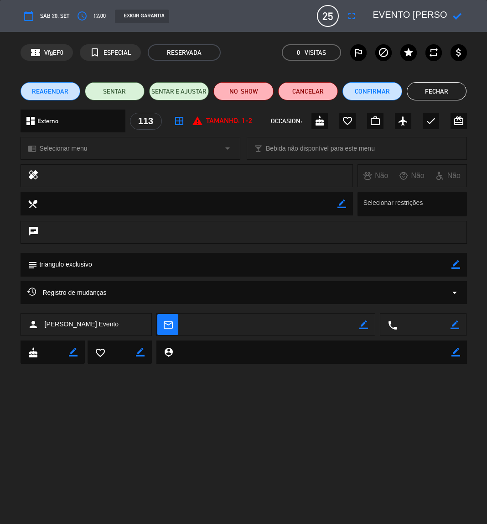
click at [460, 14] on icon at bounding box center [457, 16] width 9 height 9
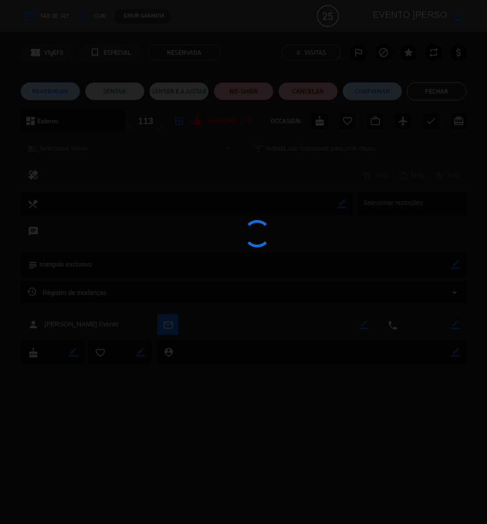
type textarea "EVENTO [PERSON_NAME]"
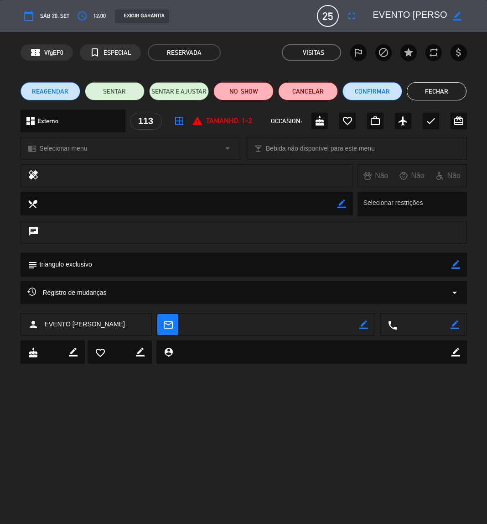
click at [436, 94] on button "Fechar" at bounding box center [437, 91] width 60 height 18
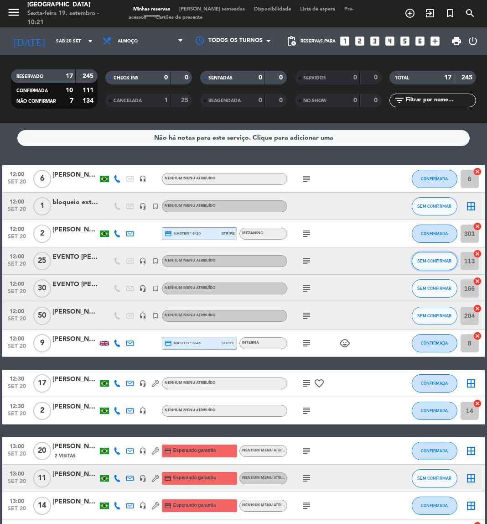
click at [433, 255] on button "SEM CONFIRMAR" at bounding box center [435, 261] width 46 height 18
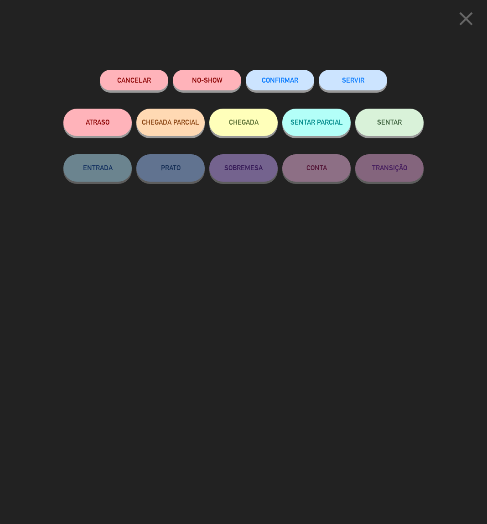
click at [291, 82] on span "CONFIRMAR" at bounding box center [280, 80] width 36 height 8
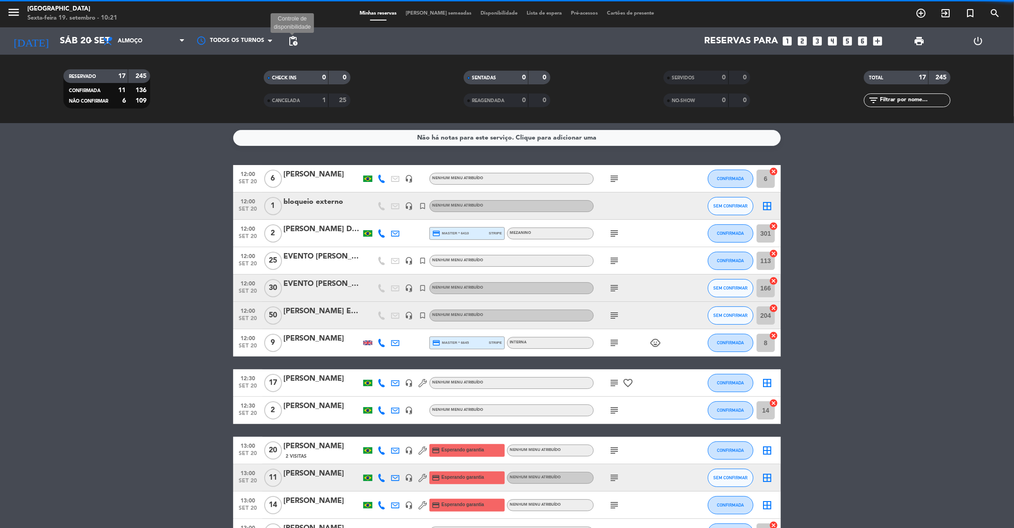
click at [296, 39] on span "pending_actions" at bounding box center [292, 41] width 11 height 11
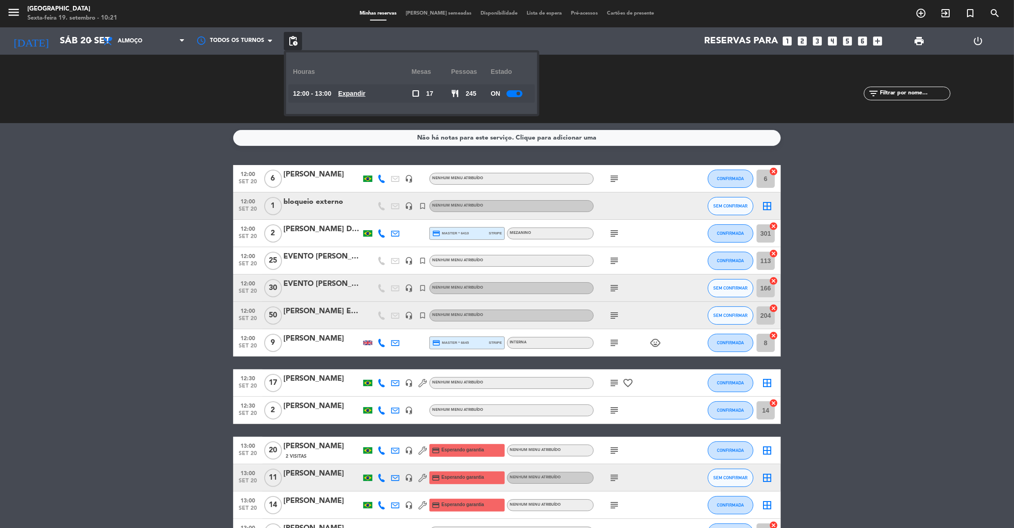
click at [487, 95] on span at bounding box center [518, 94] width 4 height 4
click at [487, 210] on button "SEM CONFIRMAR" at bounding box center [731, 206] width 46 height 18
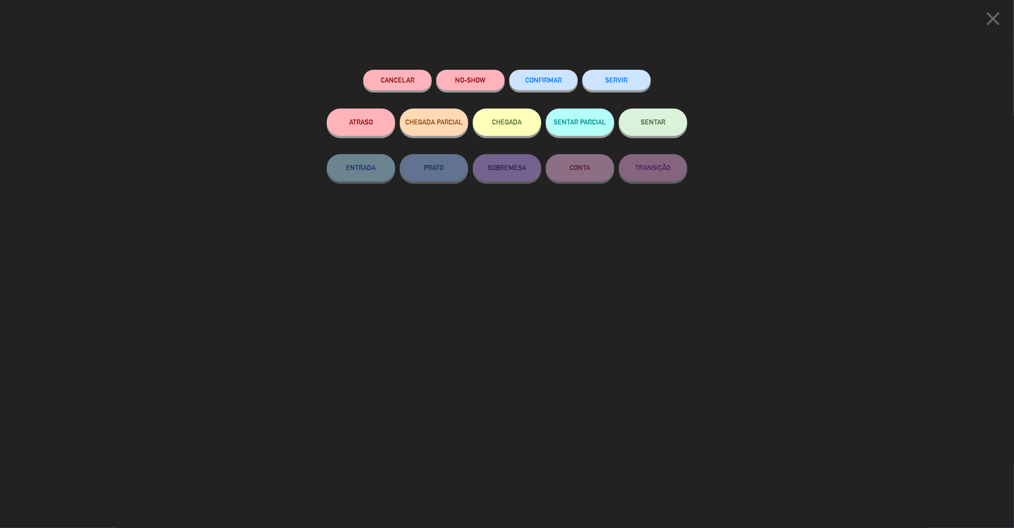
click at [389, 83] on button "Cancelar" at bounding box center [397, 80] width 68 height 21
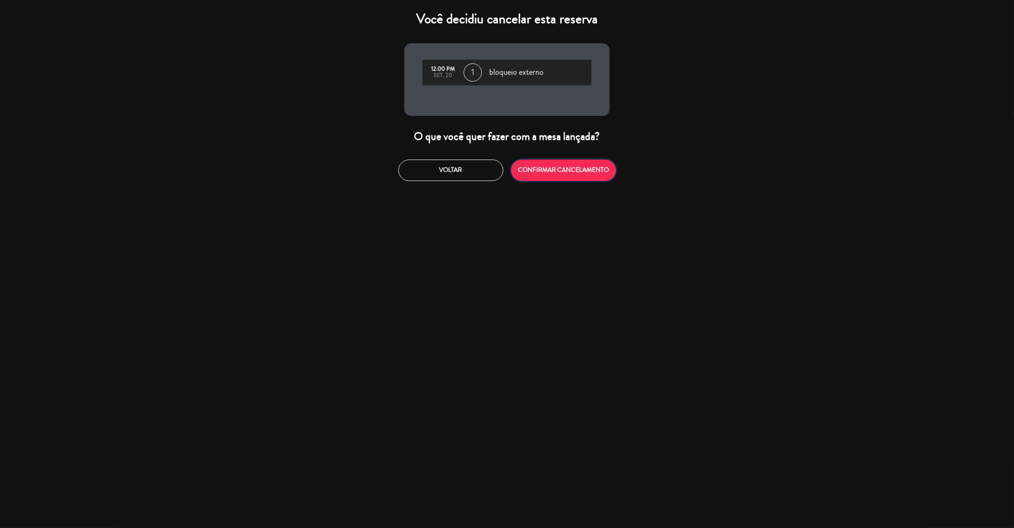
click at [487, 173] on button "CONFIRMAR CANCELAMENTO" at bounding box center [563, 170] width 105 height 21
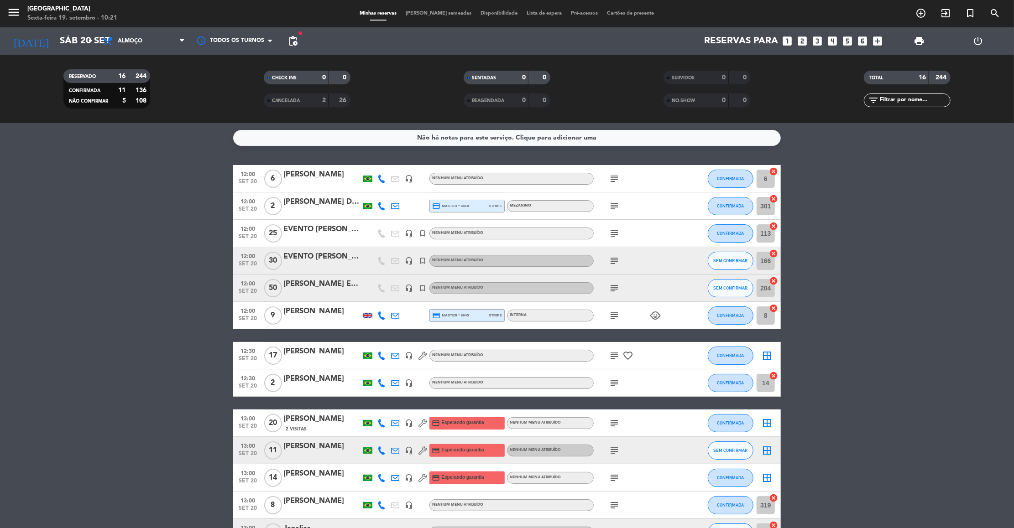
click at [487, 177] on icon "subject" at bounding box center [614, 178] width 11 height 11
click at [487, 206] on icon "subject" at bounding box center [614, 206] width 11 height 11
click at [487, 185] on div "subject" at bounding box center [634, 178] width 82 height 27
click at [487, 183] on icon "subject" at bounding box center [614, 178] width 11 height 11
click at [487, 204] on icon "subject" at bounding box center [614, 206] width 11 height 11
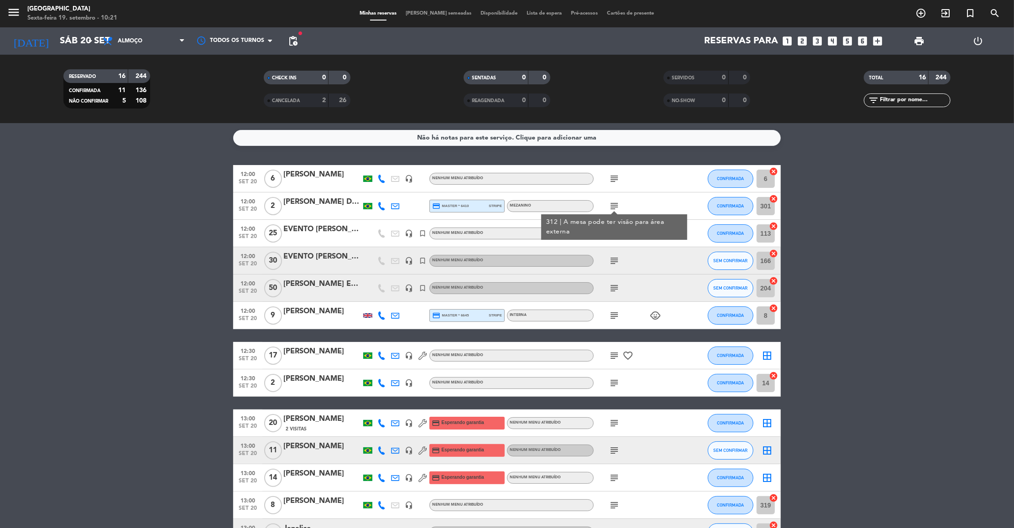
click at [487, 242] on div "subject" at bounding box center [634, 233] width 82 height 27
click at [487, 232] on icon "subject" at bounding box center [614, 233] width 11 height 11
click at [487, 262] on icon "subject" at bounding box center [614, 260] width 11 height 11
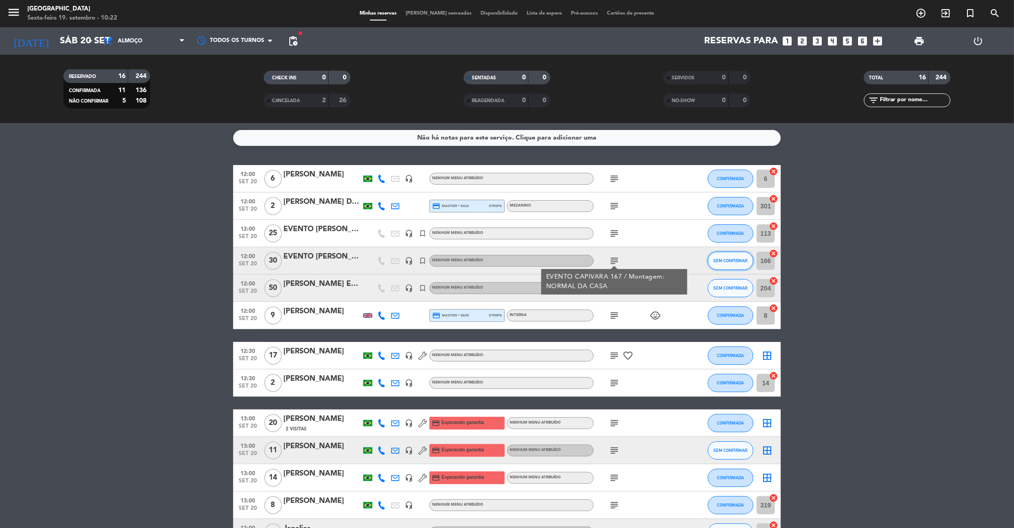
click at [487, 255] on button "SEM CONFIRMAR" at bounding box center [731, 261] width 46 height 18
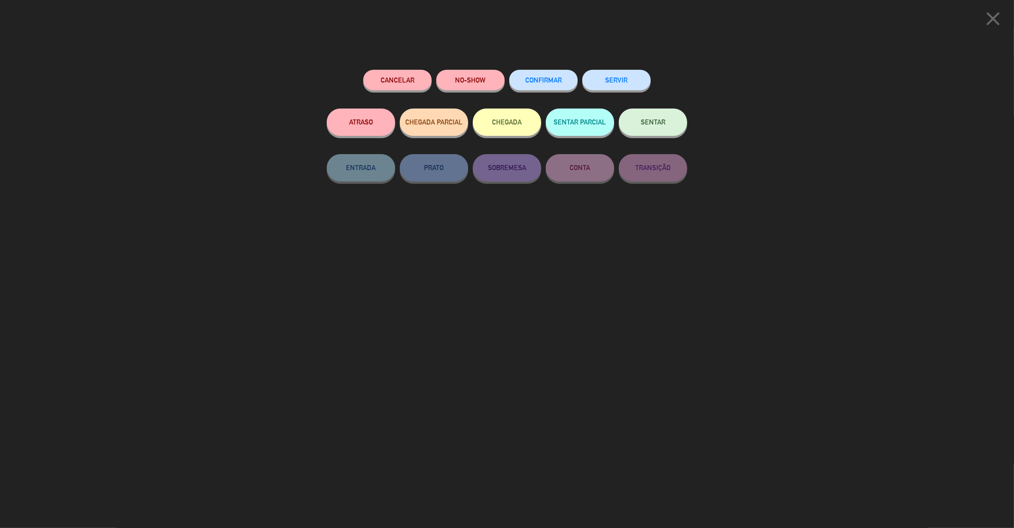
click at [487, 83] on span "CONFIRMAR" at bounding box center [543, 80] width 36 height 8
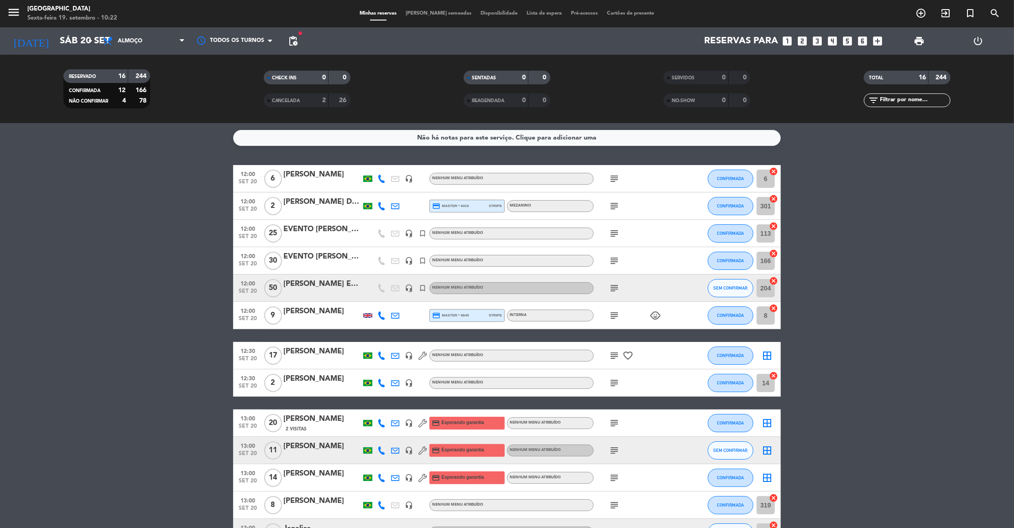
click at [487, 262] on icon "subject" at bounding box center [614, 260] width 11 height 11
click at [487, 297] on div "subject" at bounding box center [634, 288] width 82 height 27
click at [487, 286] on icon "subject" at bounding box center [614, 288] width 11 height 11
click at [487, 286] on span "SEM CONFIRMAR" at bounding box center [730, 288] width 34 height 5
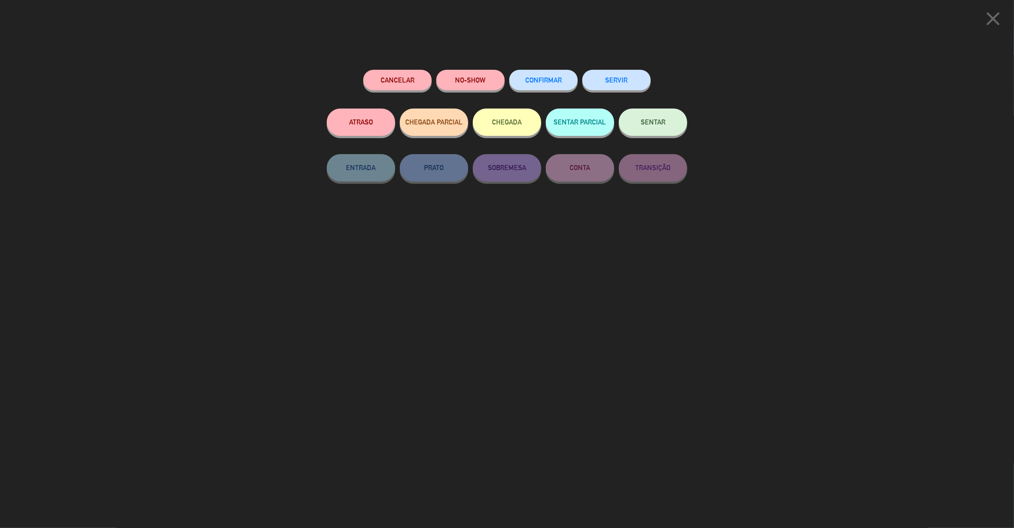
click at [487, 83] on button "CONFIRMAR" at bounding box center [543, 80] width 68 height 21
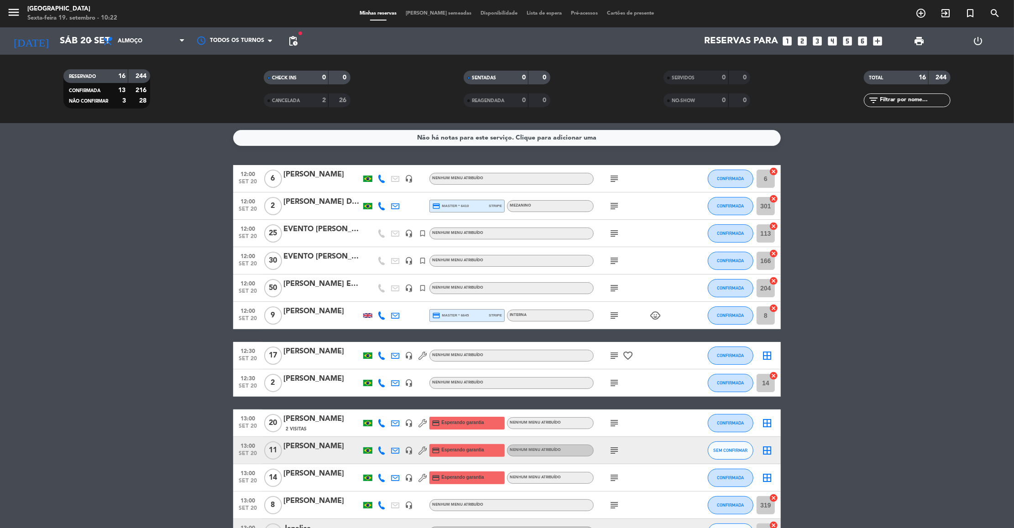
click at [487, 317] on span "subject" at bounding box center [614, 315] width 14 height 11
click at [487, 316] on icon "subject" at bounding box center [614, 315] width 11 height 11
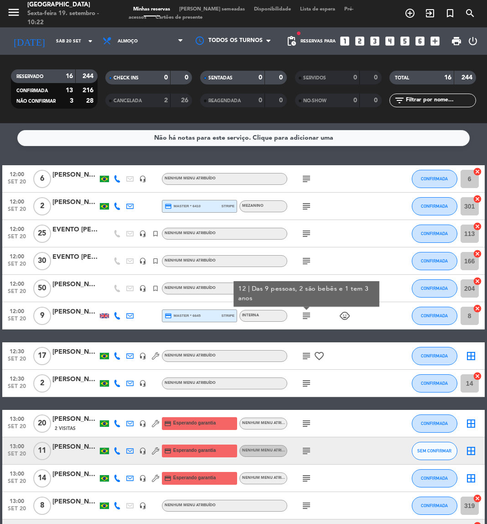
click at [118, 318] on icon at bounding box center [117, 315] width 7 height 7
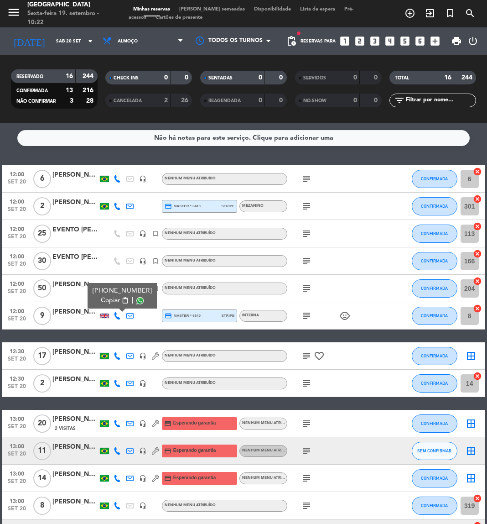
click at [122, 301] on span "content_paste" at bounding box center [125, 300] width 7 height 7
click at [306, 359] on icon "subject" at bounding box center [306, 355] width 11 height 11
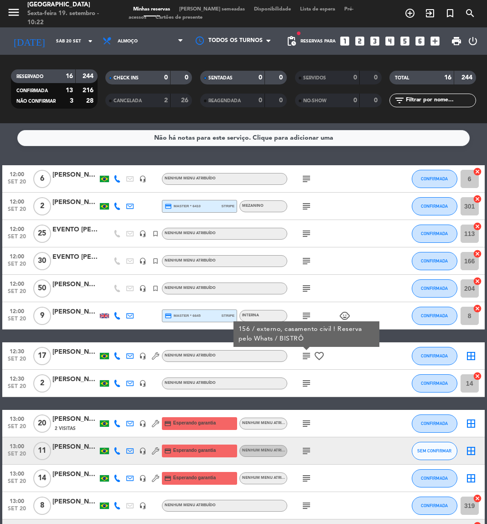
click at [308, 381] on icon "subject" at bounding box center [306, 383] width 11 height 11
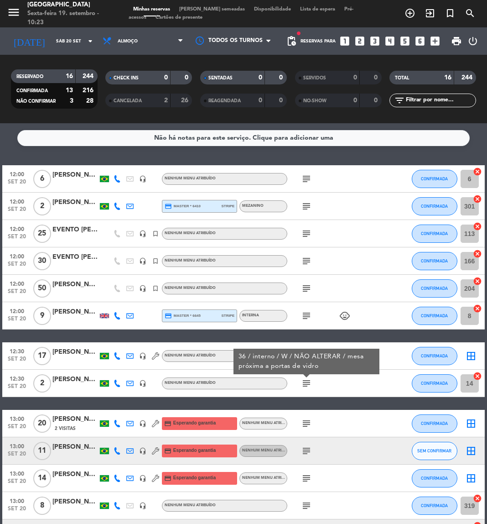
click at [307, 320] on icon "subject" at bounding box center [306, 315] width 11 height 11
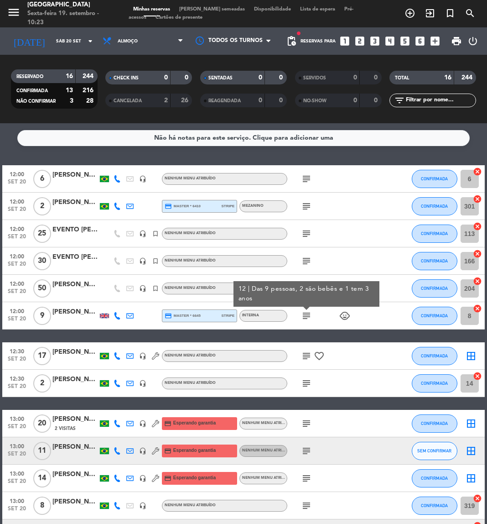
click at [310, 386] on icon "subject" at bounding box center [306, 383] width 11 height 11
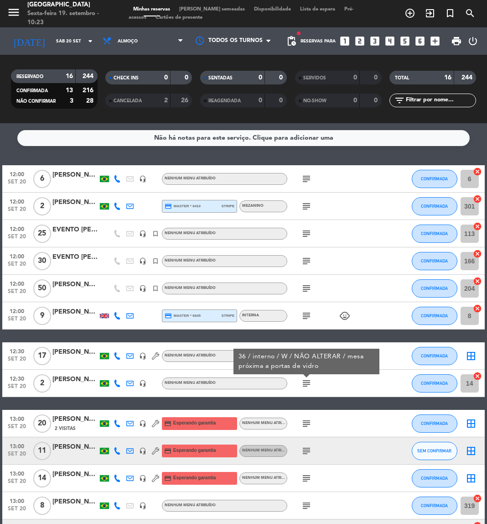
click at [307, 426] on icon "subject" at bounding box center [306, 423] width 11 height 11
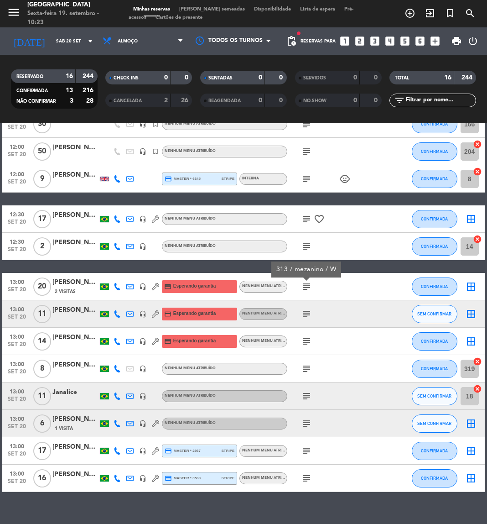
scroll to position [150, 0]
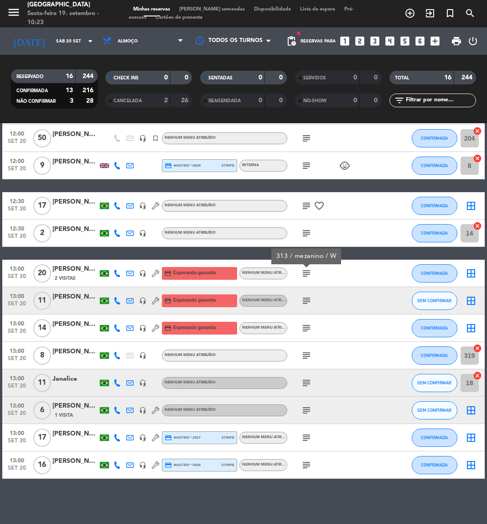
click at [307, 299] on icon "subject" at bounding box center [306, 300] width 11 height 11
click at [304, 327] on icon "subject" at bounding box center [306, 328] width 11 height 11
click at [308, 351] on icon "subject" at bounding box center [306, 355] width 11 height 11
click at [305, 388] on div "subject" at bounding box center [325, 382] width 77 height 27
click at [305, 379] on icon "subject" at bounding box center [306, 382] width 11 height 11
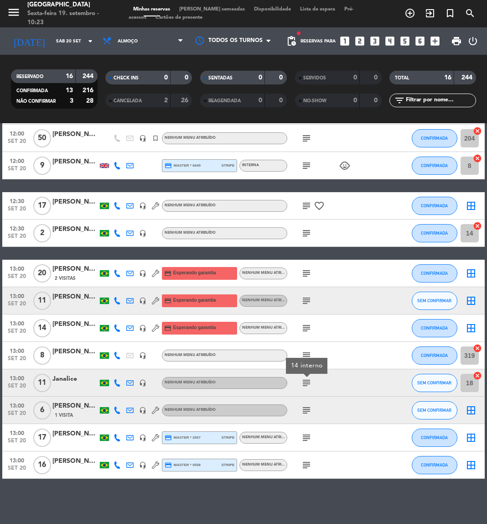
click at [310, 411] on icon "subject" at bounding box center [306, 410] width 11 height 11
click at [306, 442] on div "subject" at bounding box center [325, 437] width 77 height 27
click at [304, 435] on icon "subject" at bounding box center [306, 437] width 11 height 11
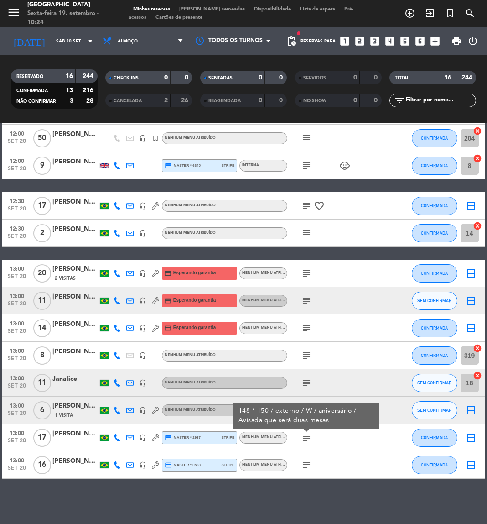
click at [308, 463] on icon "subject" at bounding box center [306, 464] width 11 height 11
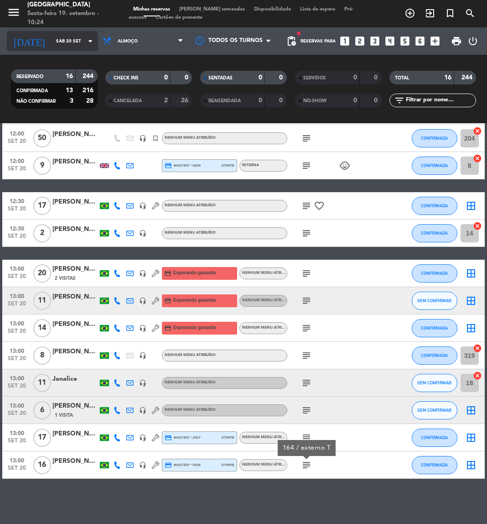
click at [69, 47] on input "Sáb 20 set" at bounding box center [83, 41] width 62 height 14
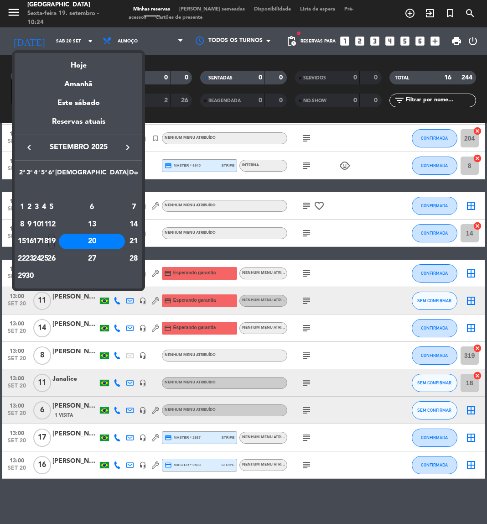
click at [129, 149] on icon "keyboard_arrow_right" at bounding box center [127, 147] width 11 height 11
click at [113, 211] on div "4" at bounding box center [92, 207] width 66 height 16
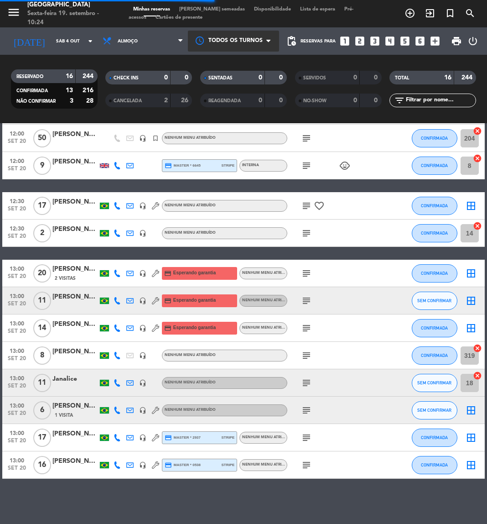
scroll to position [0, 0]
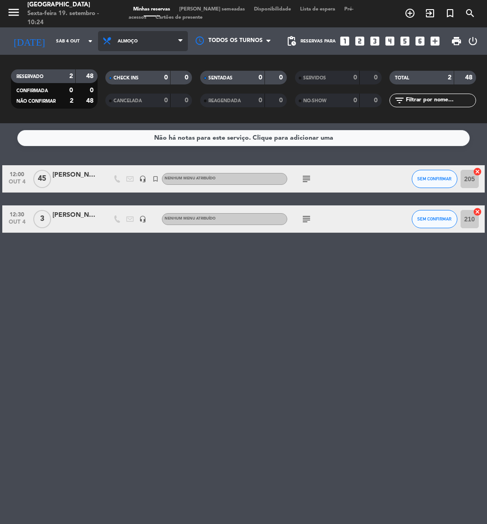
click at [162, 38] on span "Almoço" at bounding box center [143, 41] width 90 height 20
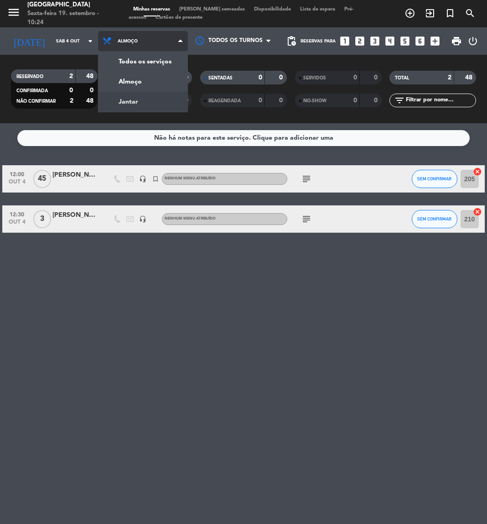
click at [139, 100] on div "menu [GEOGRAPHIC_DATA] Sexta-feira 19. setembro - 10:24 Minhas reservas Mesas s…" at bounding box center [243, 61] width 487 height 123
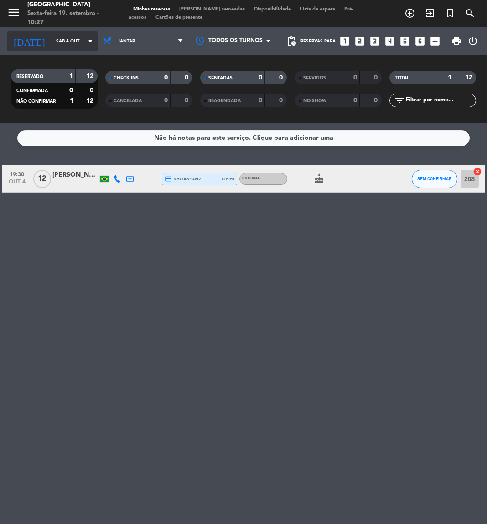
click at [52, 43] on input "Sáb 4 out" at bounding box center [83, 41] width 62 height 14
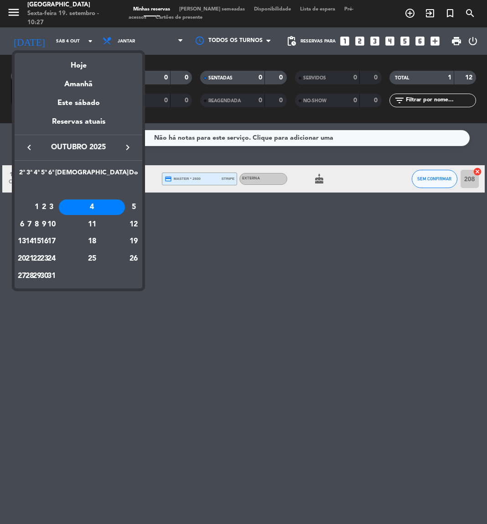
click at [30, 151] on icon "keyboard_arrow_left" at bounding box center [29, 147] width 11 height 11
click at [113, 241] on div "20" at bounding box center [92, 242] width 66 height 16
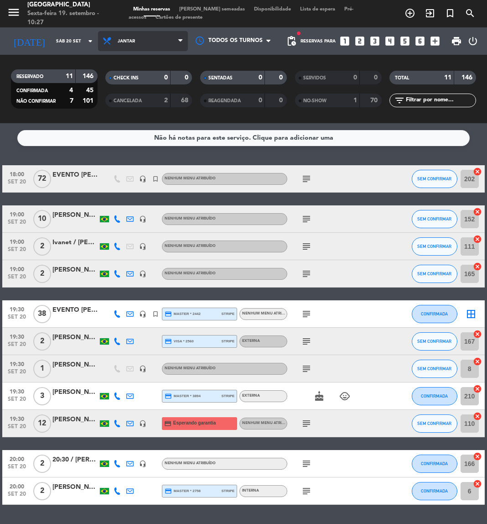
click at [153, 47] on span "Jantar" at bounding box center [143, 41] width 90 height 20
click at [136, 79] on div "menu [GEOGRAPHIC_DATA] Sexta-feira 19. setembro - 10:27 Minhas reservas Mesas s…" at bounding box center [243, 61] width 487 height 123
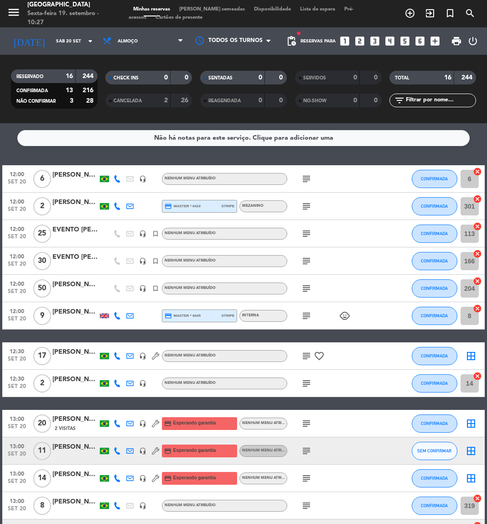
click at [337, 229] on div "subject" at bounding box center [325, 233] width 77 height 27
click at [52, 34] on input "Sáb 20 set" at bounding box center [83, 41] width 62 height 14
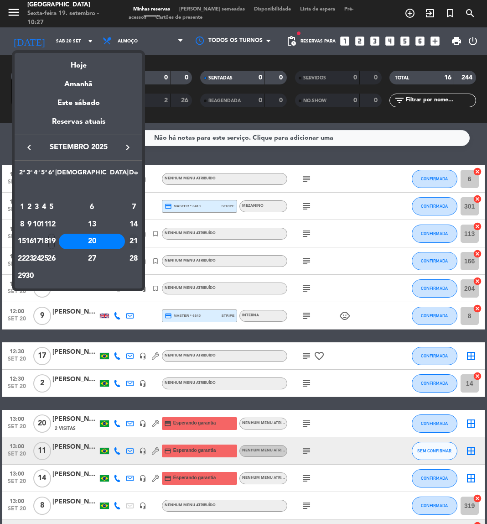
click at [136, 246] on div "21" at bounding box center [133, 242] width 9 height 16
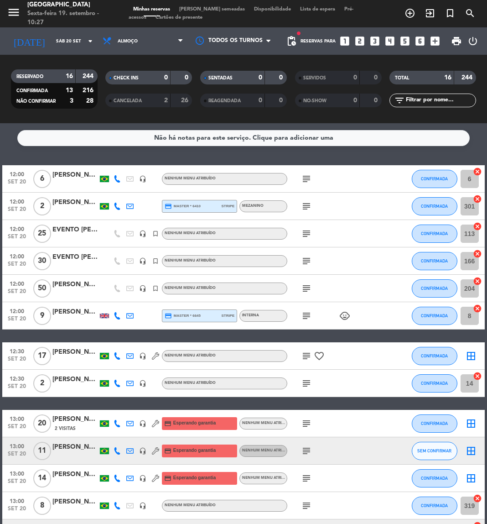
type input "Dom 21 set"
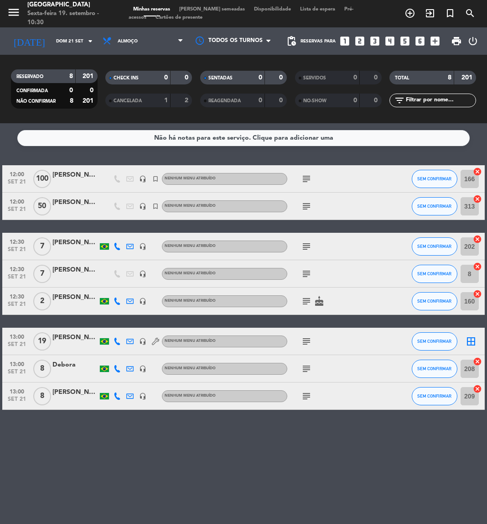
click at [304, 180] on icon "subject" at bounding box center [306, 178] width 11 height 11
click at [435, 180] on span "SEM CONFIRMAR" at bounding box center [434, 178] width 34 height 5
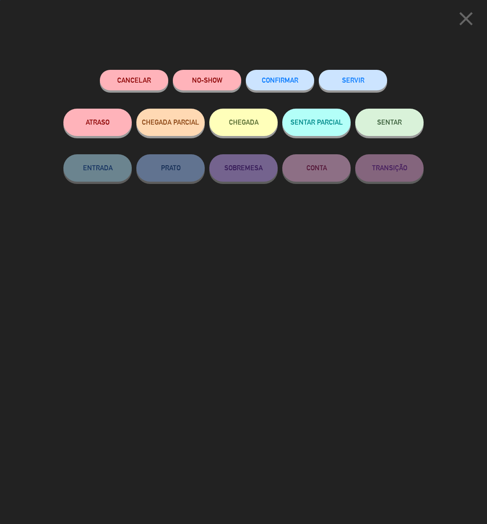
click at [298, 84] on button "CONFIRMAR" at bounding box center [280, 80] width 68 height 21
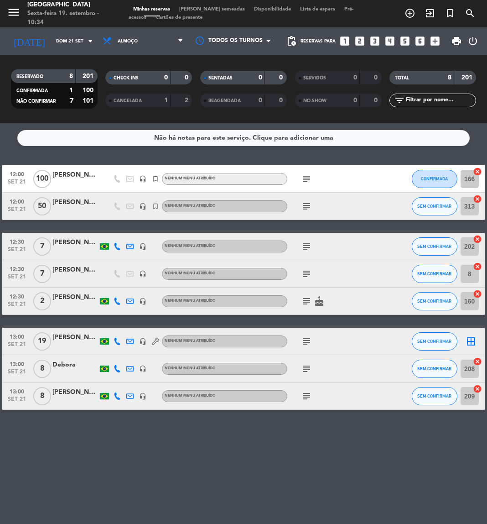
click at [305, 203] on icon "subject" at bounding box center [306, 206] width 11 height 11
click at [427, 205] on span "SEM CONFIRMAR" at bounding box center [434, 205] width 34 height 5
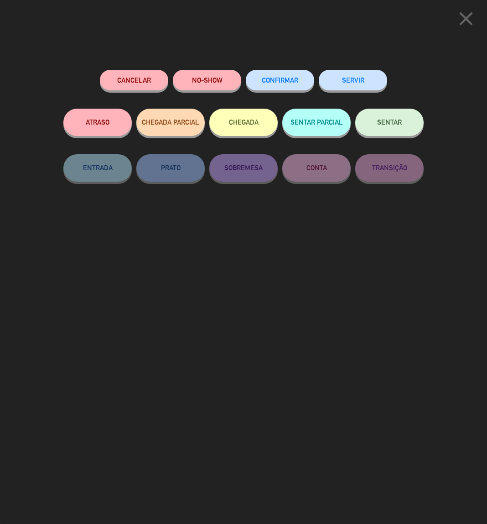
click at [300, 86] on button "CONFIRMAR" at bounding box center [280, 80] width 68 height 21
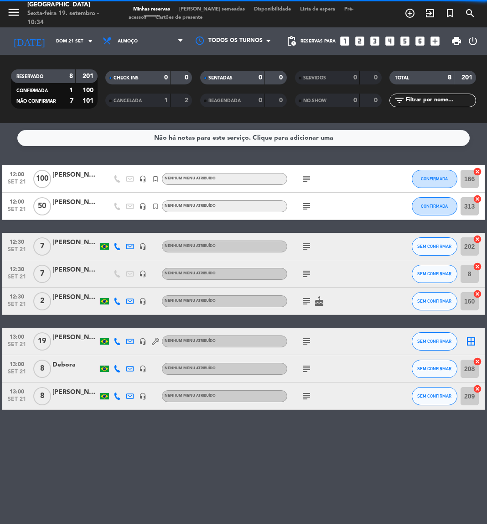
click at [308, 203] on icon "subject" at bounding box center [306, 206] width 11 height 11
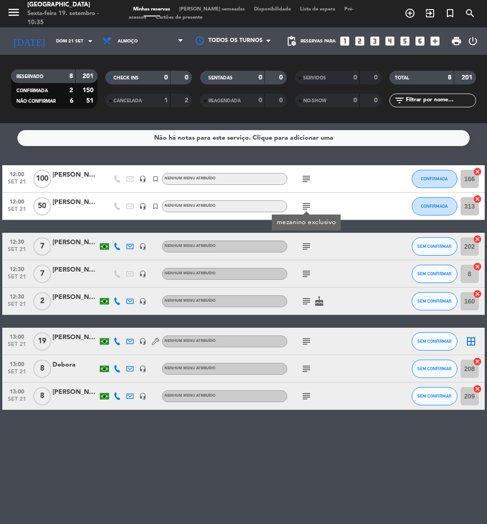
click at [119, 249] on icon at bounding box center [117, 246] width 7 height 7
click at [120, 231] on span "content_paste" at bounding box center [123, 231] width 7 height 7
click at [312, 246] on icon "subject" at bounding box center [306, 246] width 11 height 11
click at [302, 276] on icon "subject" at bounding box center [306, 273] width 11 height 11
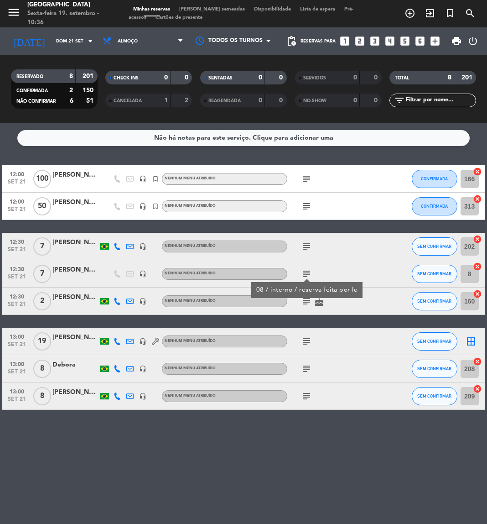
click at [307, 305] on icon "subject" at bounding box center [306, 301] width 11 height 11
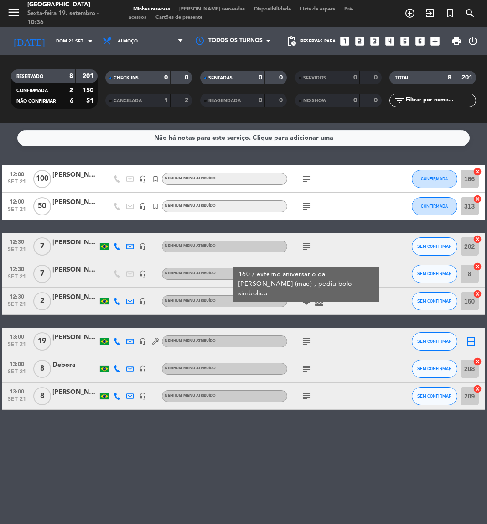
click at [116, 304] on div at bounding box center [117, 300] width 13 height 27
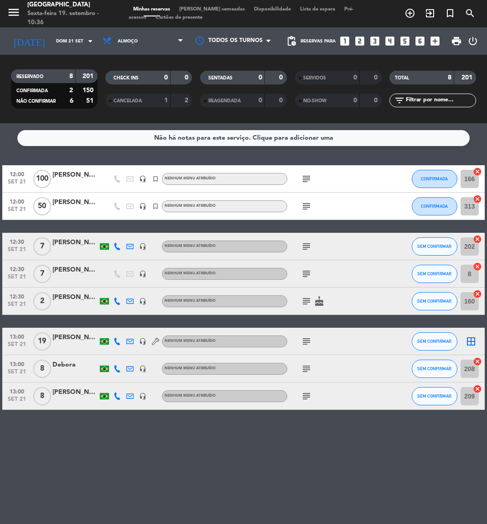
click at [119, 299] on icon at bounding box center [117, 300] width 7 height 7
click at [120, 282] on span "content_paste" at bounding box center [123, 285] width 7 height 7
click at [307, 302] on icon "subject" at bounding box center [306, 301] width 11 height 11
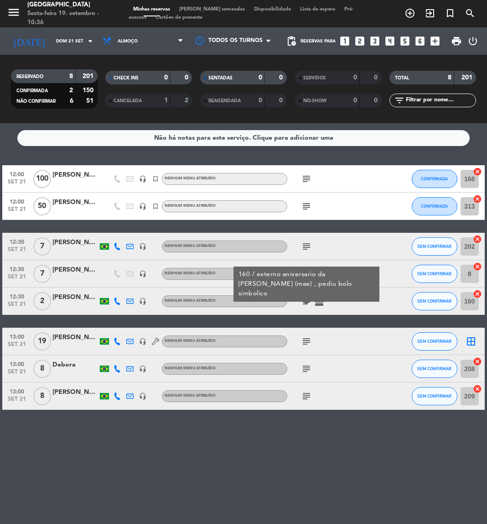
click at [117, 343] on icon at bounding box center [117, 341] width 7 height 7
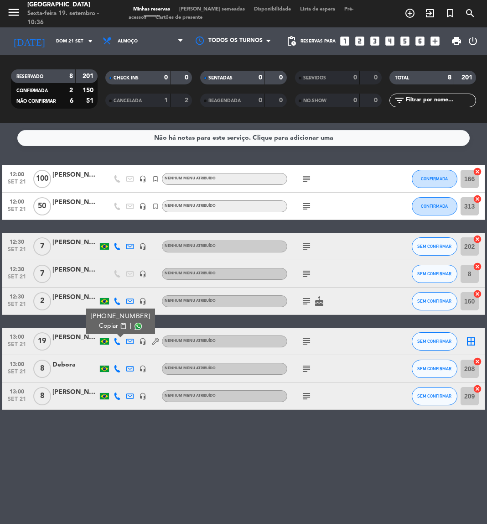
click at [120, 328] on span "content_paste" at bounding box center [123, 326] width 7 height 7
click at [310, 339] on icon "subject" at bounding box center [306, 341] width 11 height 11
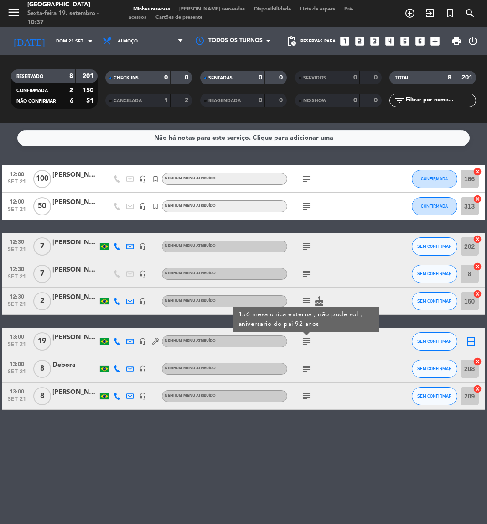
click at [116, 367] on icon at bounding box center [117, 368] width 7 height 7
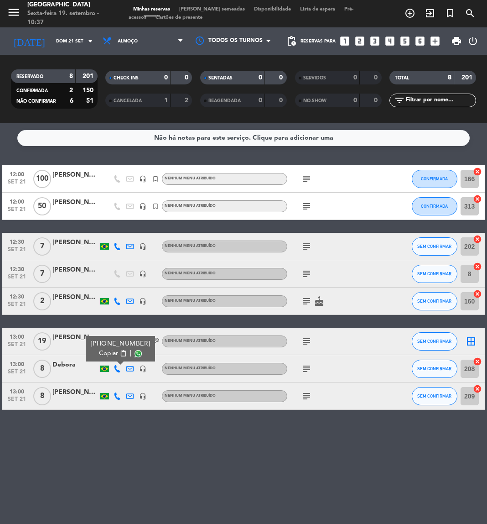
click at [122, 352] on span "content_paste" at bounding box center [123, 353] width 7 height 7
click at [305, 368] on icon "subject" at bounding box center [306, 368] width 11 height 11
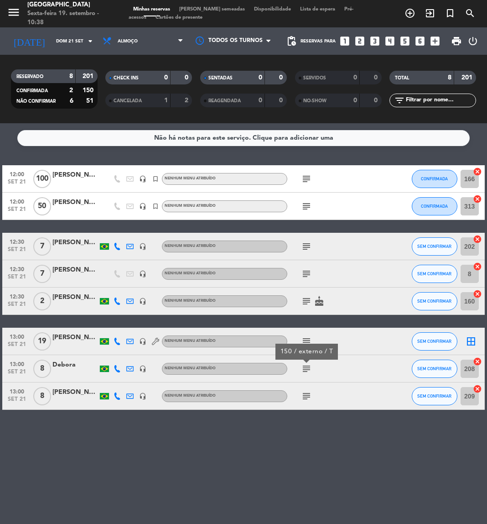
click at [116, 395] on icon at bounding box center [117, 395] width 7 height 7
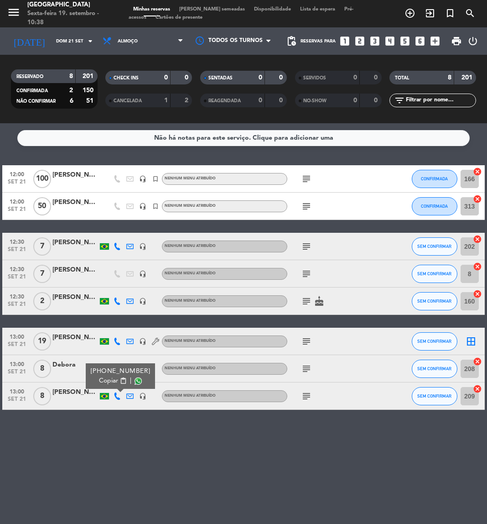
click at [120, 381] on span "content_paste" at bounding box center [123, 380] width 7 height 7
click at [310, 399] on icon "subject" at bounding box center [306, 395] width 11 height 11
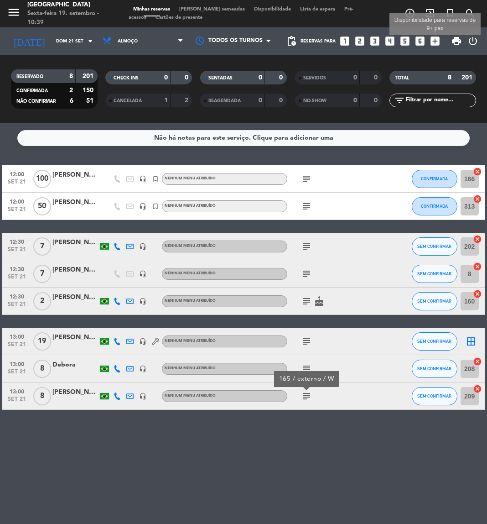
click at [430, 45] on icon "add_box" at bounding box center [435, 41] width 12 height 12
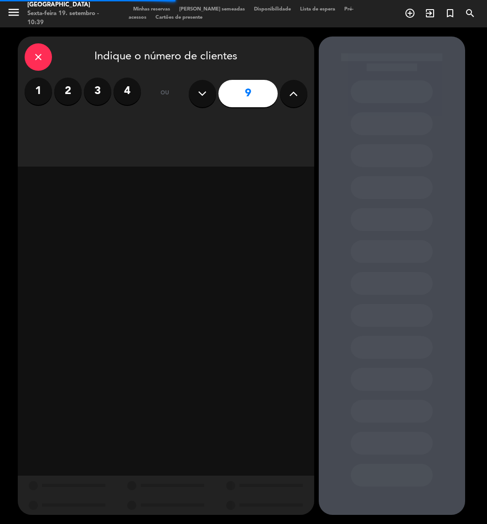
click at [300, 97] on button at bounding box center [293, 93] width 27 height 27
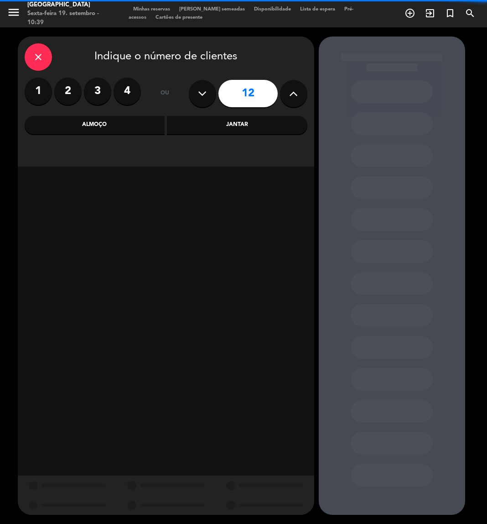
click at [300, 97] on button at bounding box center [293, 93] width 27 height 27
type input "13"
click at [118, 120] on div "Almoço" at bounding box center [95, 125] width 140 height 18
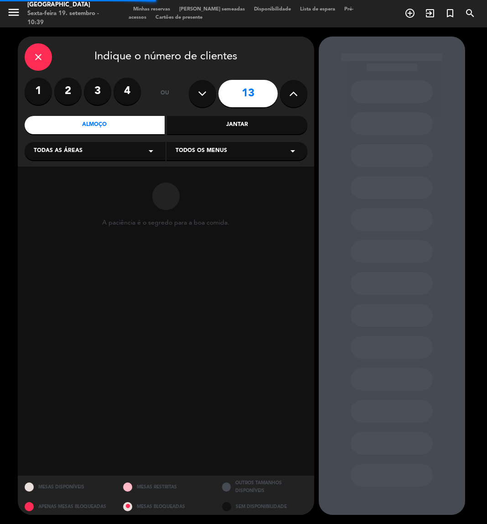
click at [91, 157] on div "Todas as áreas arrow_drop_down" at bounding box center [95, 151] width 141 height 18
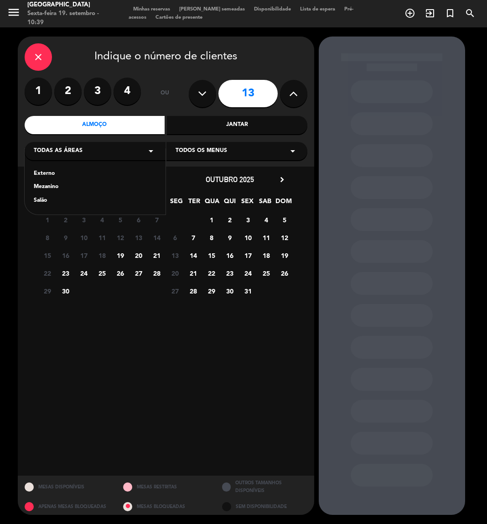
click at [47, 174] on div "Externo" at bounding box center [95, 173] width 123 height 9
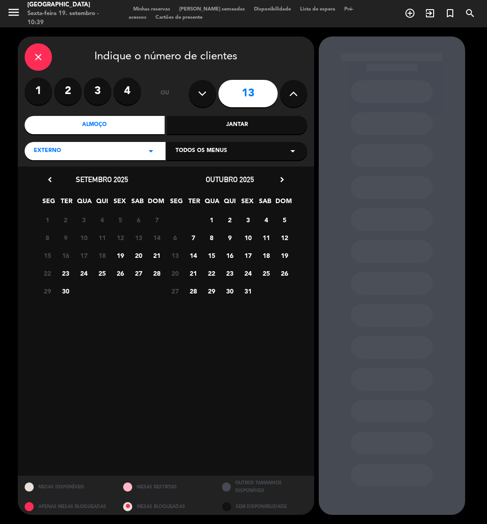
click at [268, 221] on span "4" at bounding box center [266, 219] width 15 height 15
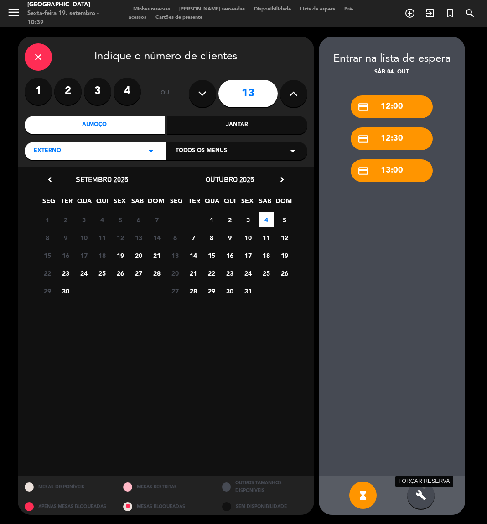
click at [423, 500] on icon "build" at bounding box center [421, 494] width 11 height 11
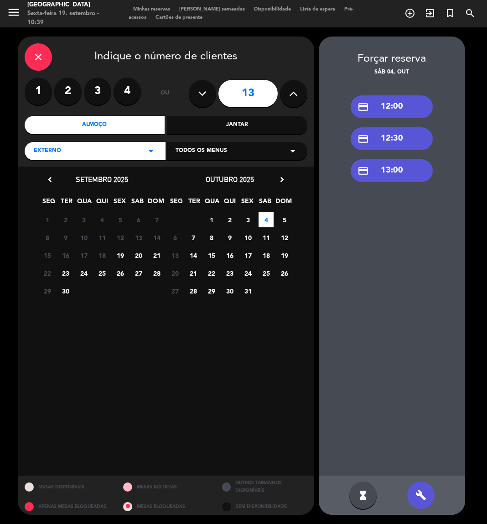
click at [400, 148] on div "credit_card 12:30" at bounding box center [392, 138] width 82 height 23
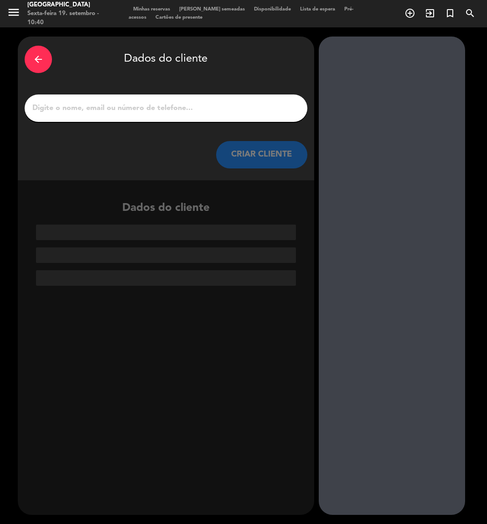
click at [41, 55] on icon "arrow_back" at bounding box center [38, 59] width 11 height 11
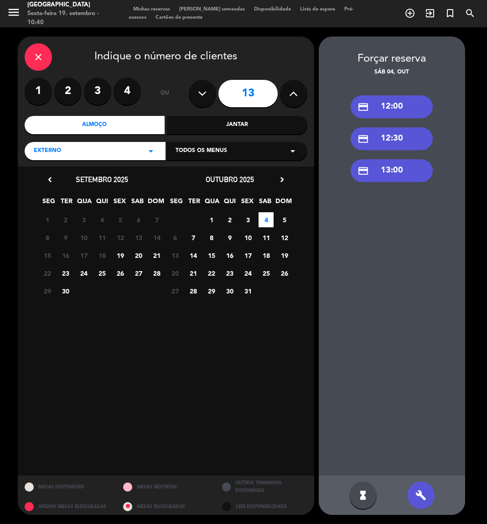
click at [41, 55] on icon "close" at bounding box center [38, 57] width 11 height 11
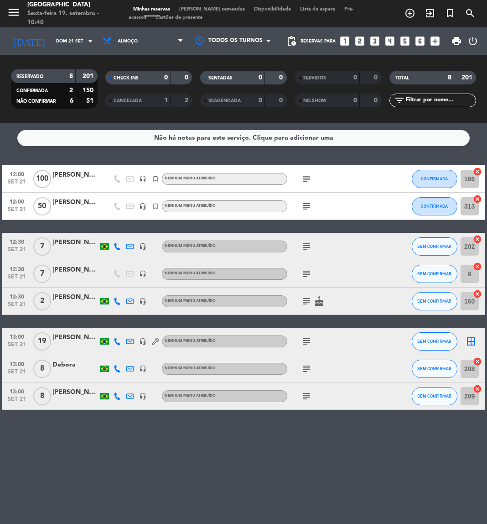
click at [442, 96] on input "text" at bounding box center [440, 100] width 71 height 10
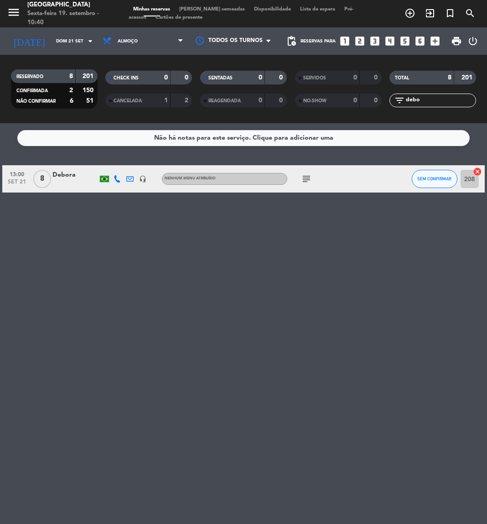
click at [306, 179] on icon "subject" at bounding box center [306, 178] width 11 height 11
click at [435, 179] on span "SEM CONFIRMAR" at bounding box center [434, 178] width 34 height 5
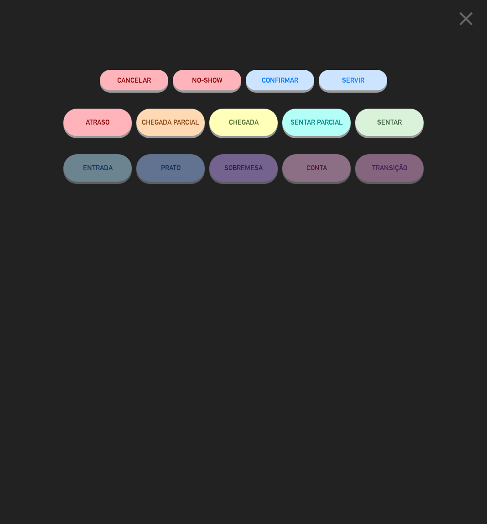
click at [293, 79] on span "CONFIRMAR" at bounding box center [280, 80] width 36 height 8
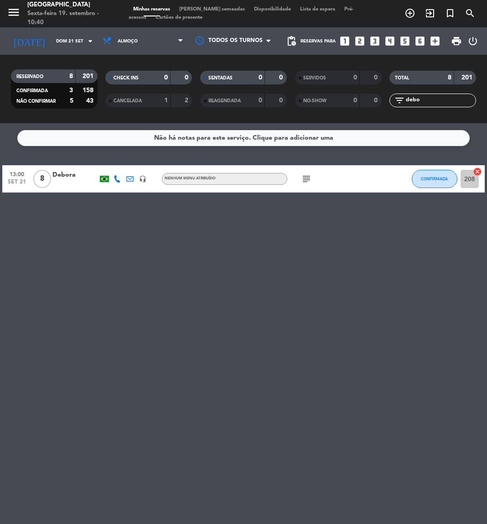
click at [435, 94] on div "filter_list debo" at bounding box center [433, 101] width 87 height 14
click at [428, 99] on input "debo" at bounding box center [440, 100] width 71 height 10
type input "d"
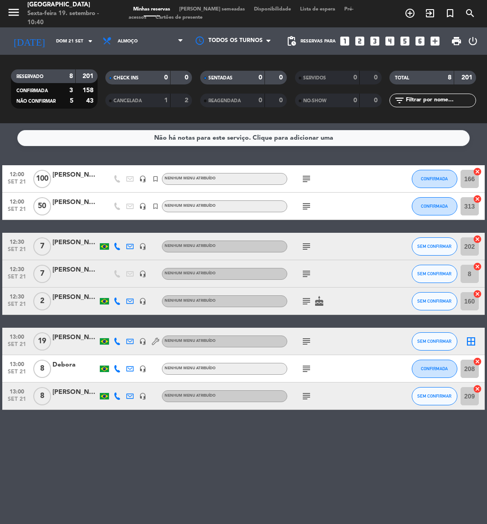
click at [302, 369] on icon "subject" at bounding box center [306, 368] width 11 height 11
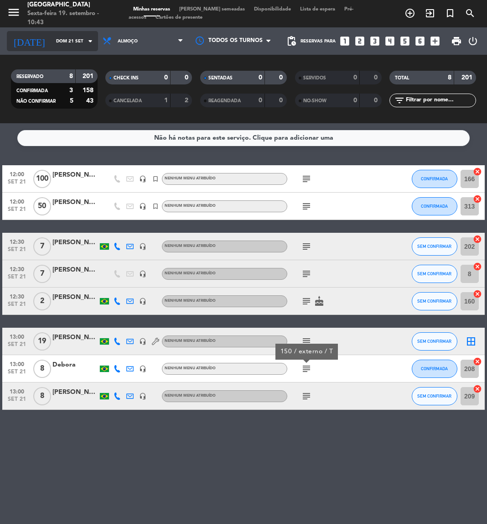
click at [52, 36] on input "Dom 21 set" at bounding box center [83, 41] width 62 height 14
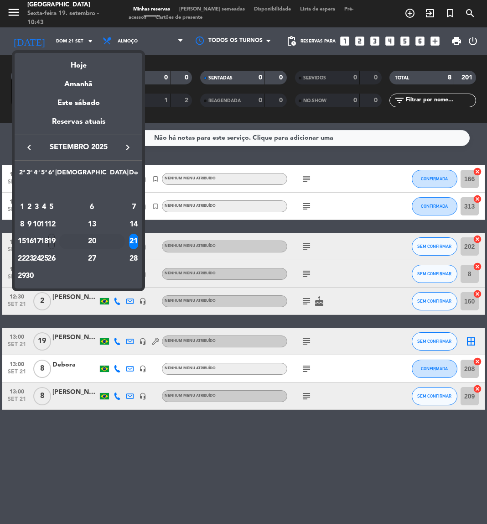
click at [118, 246] on div "20" at bounding box center [92, 242] width 66 height 16
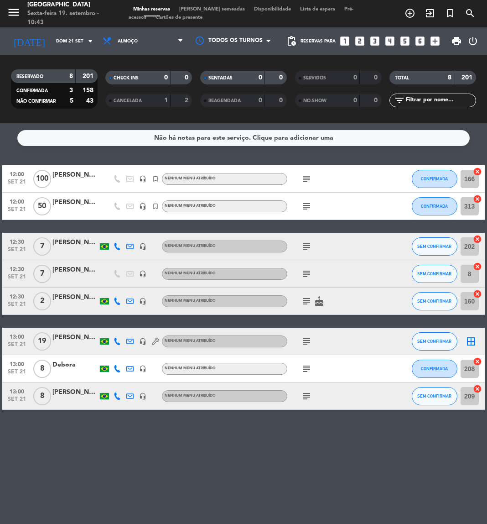
type input "Sáb 20 set"
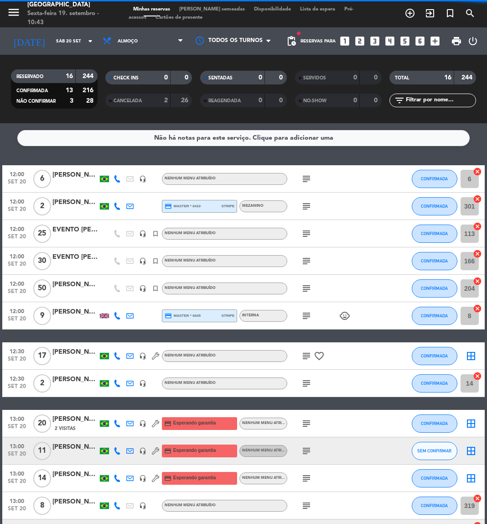
click at [428, 102] on input "text" at bounding box center [440, 100] width 71 height 10
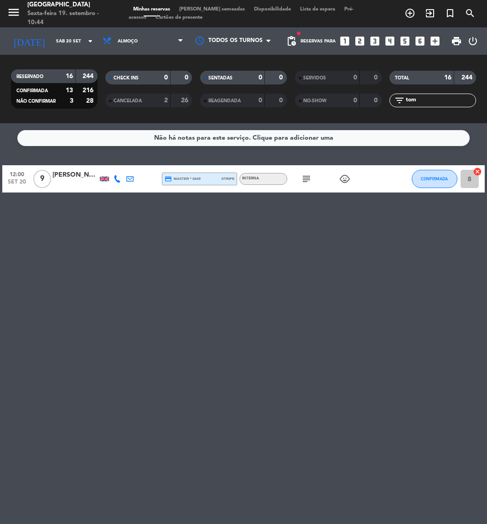
click at [302, 296] on div "Não há notas para este serviço. Clique para adicionar uma 12:00 [DATE] 9 [PERSO…" at bounding box center [243, 323] width 487 height 401
click at [307, 179] on icon "subject" at bounding box center [306, 178] width 11 height 11
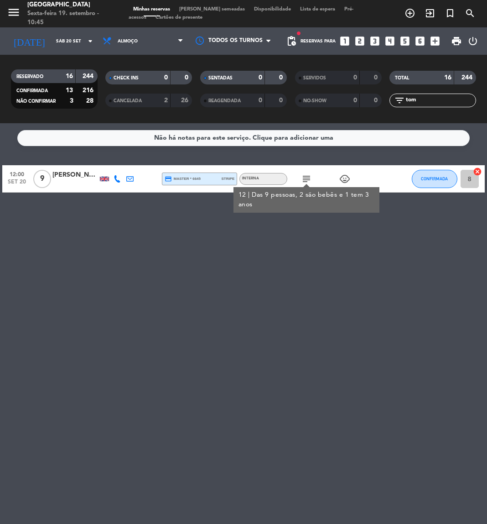
click at [437, 99] on input "tom" at bounding box center [440, 100] width 71 height 10
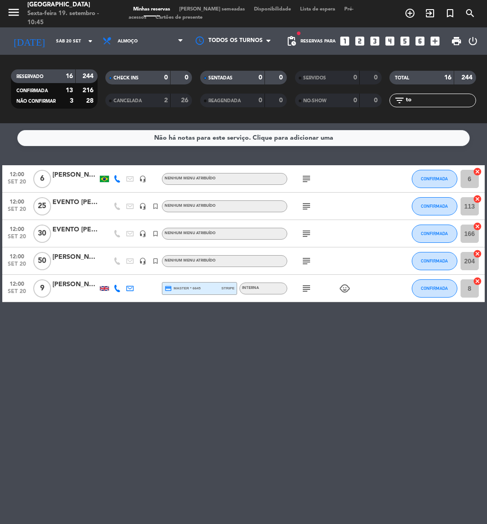
type input "t"
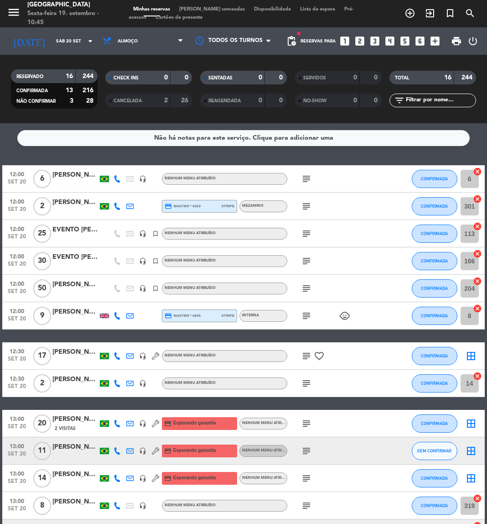
click at [305, 379] on icon "subject" at bounding box center [306, 383] width 11 height 11
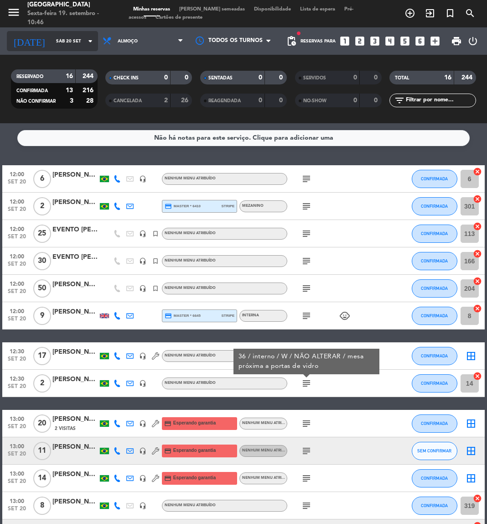
click at [64, 40] on input "Sáb 20 set" at bounding box center [83, 41] width 62 height 14
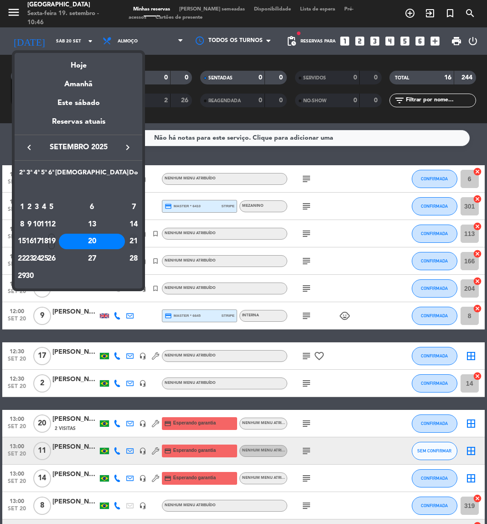
click at [129, 245] on div "21" at bounding box center [133, 242] width 9 height 16
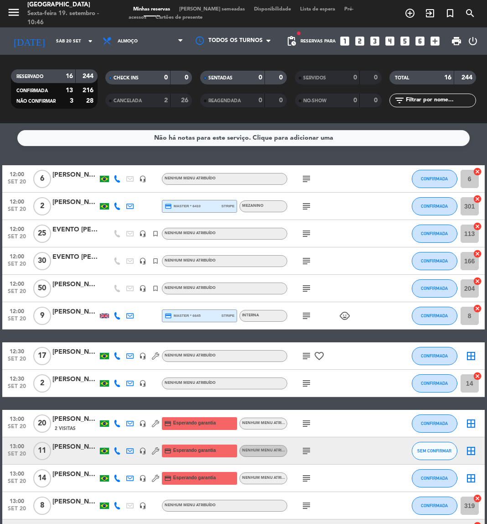
type input "Dom 21 set"
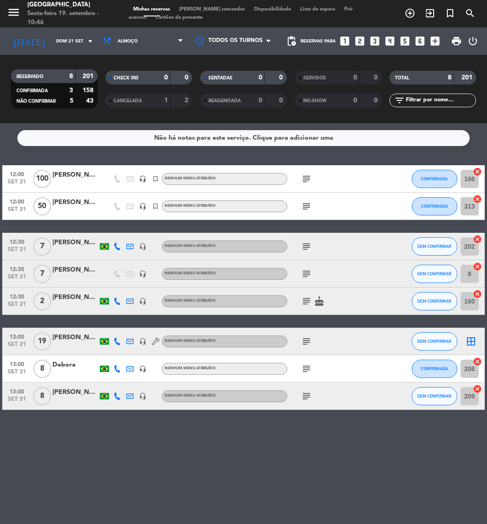
click at [427, 102] on input "text" at bounding box center [440, 100] width 71 height 10
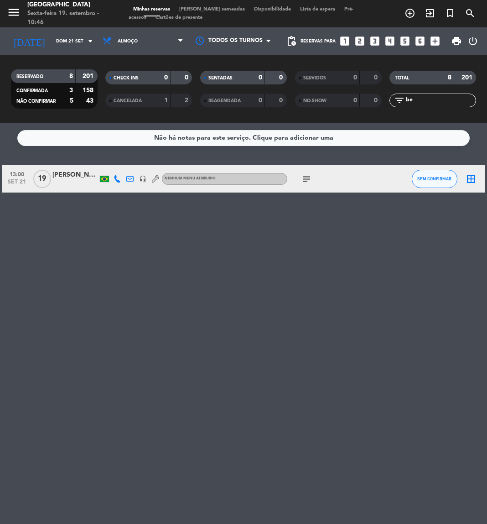
type input "be"
drag, startPoint x: 123, startPoint y: 283, endPoint x: 447, endPoint y: 175, distance: 341.3
click at [447, 175] on div "Não há notas para este serviço. Clique para adicionar uma 13:00 [DATE] [PERSON_…" at bounding box center [243, 323] width 487 height 401
click at [447, 176] on span "SEM CONFIRMAR" at bounding box center [434, 178] width 34 height 5
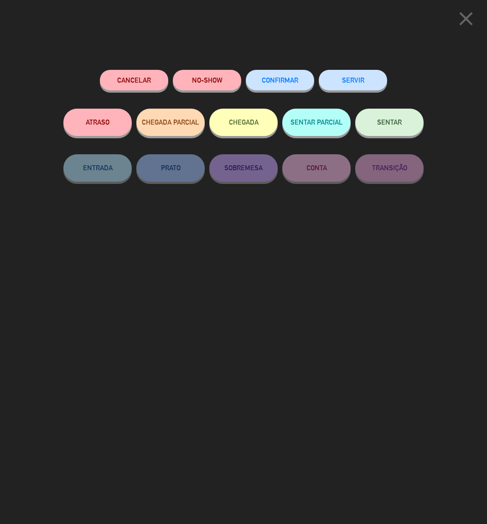
click at [272, 79] on span "CONFIRMAR" at bounding box center [280, 80] width 36 height 8
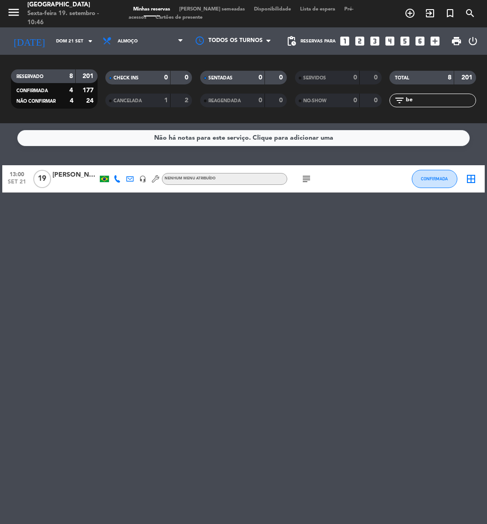
click at [304, 178] on icon "subject" at bounding box center [306, 178] width 11 height 11
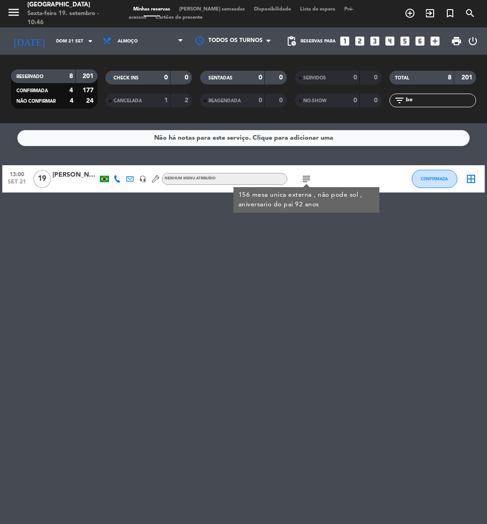
drag, startPoint x: 420, startPoint y: 99, endPoint x: 356, endPoint y: 97, distance: 64.4
click at [356, 97] on div "RESERVADO 8 201 CONFIRMADA 4 177 NÃO CONFIRMAR 4 24 CHECK INS 0 0 CANCELADA 1 2…" at bounding box center [243, 89] width 487 height 50
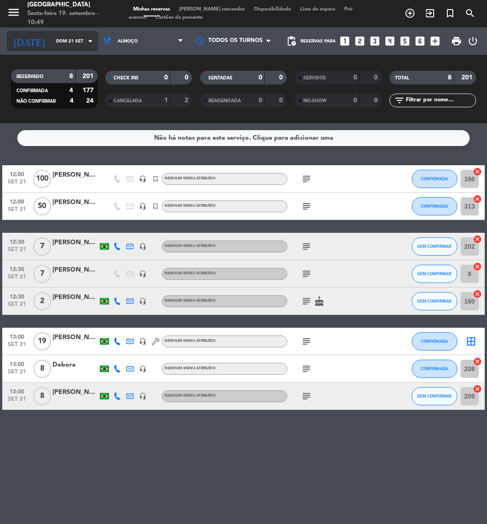
click at [23, 33] on icon "[DATE]" at bounding box center [29, 40] width 45 height 19
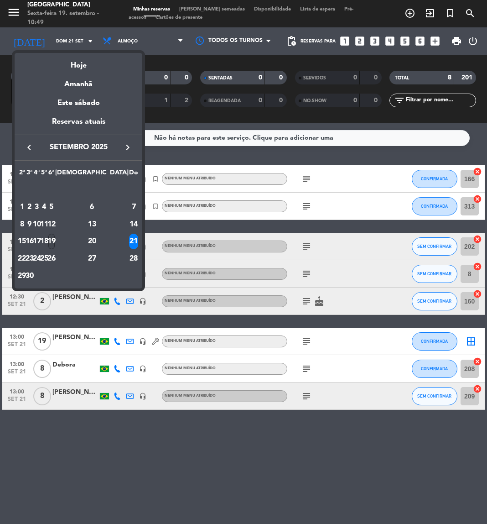
click at [55, 242] on div "19" at bounding box center [51, 242] width 7 height 16
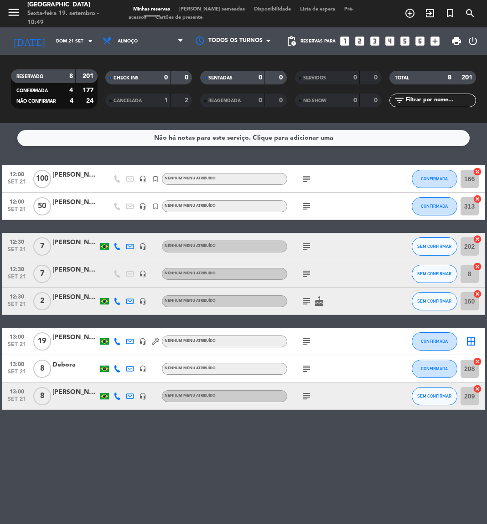
type input "[DATE]"
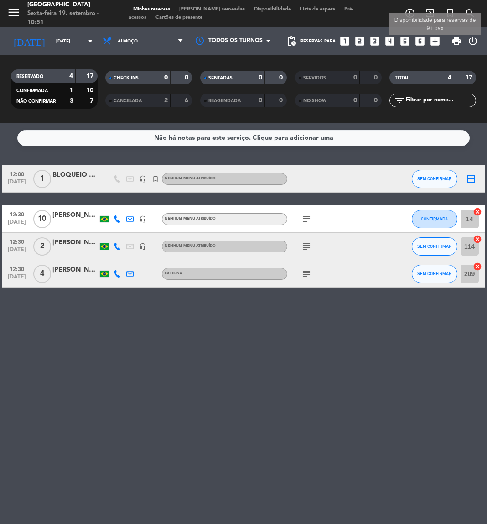
click at [436, 41] on icon "add_box" at bounding box center [435, 41] width 12 height 12
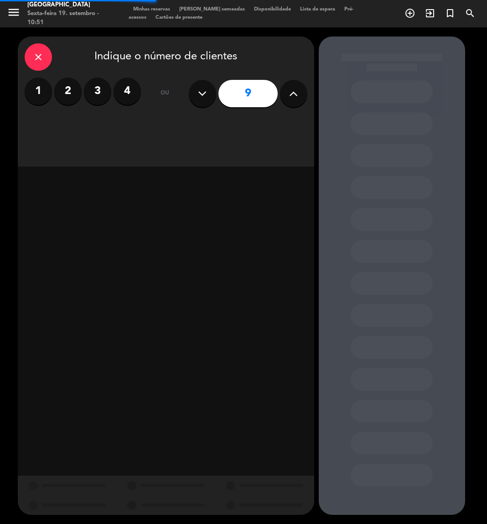
click at [288, 96] on button at bounding box center [293, 93] width 27 height 27
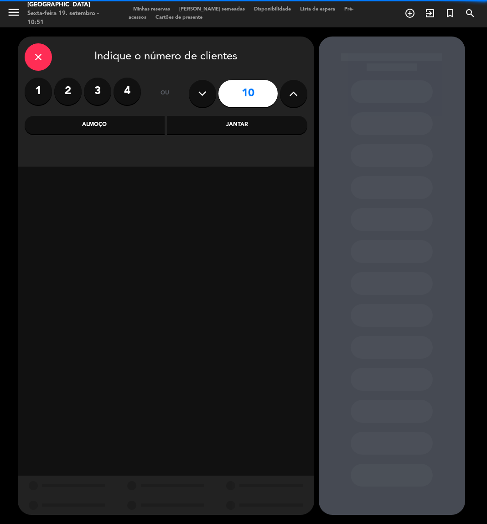
click at [288, 96] on button at bounding box center [293, 93] width 27 height 27
click at [201, 98] on icon at bounding box center [202, 94] width 9 height 14
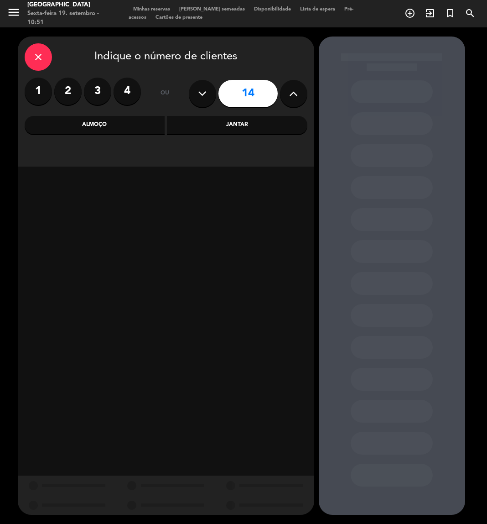
type input "13"
click at [132, 124] on div "Almoço" at bounding box center [95, 125] width 140 height 18
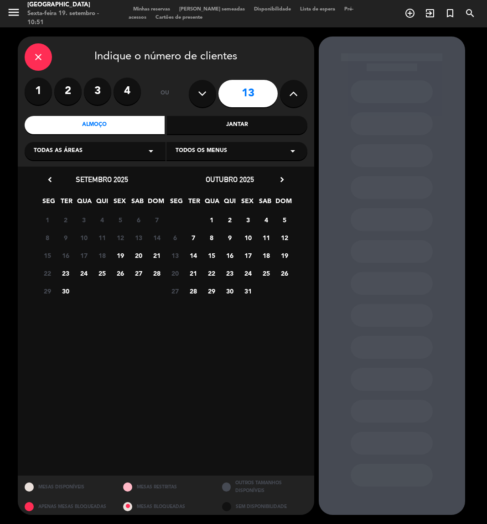
click at [267, 219] on span "4" at bounding box center [266, 219] width 15 height 15
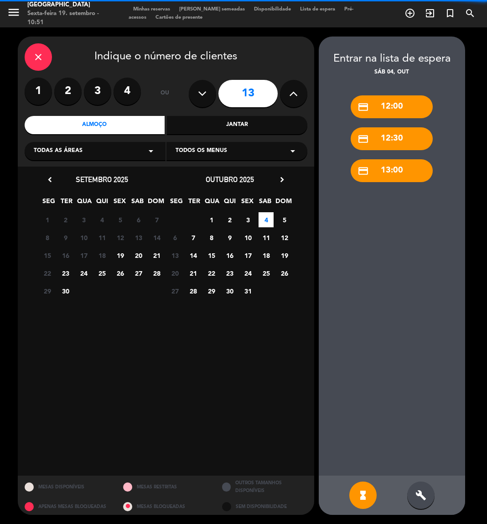
click at [146, 151] on icon "arrow_drop_down" at bounding box center [151, 151] width 11 height 11
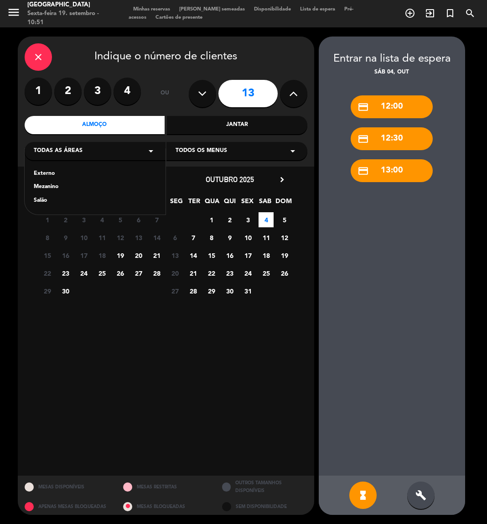
click at [43, 175] on div "Externo" at bounding box center [95, 173] width 123 height 9
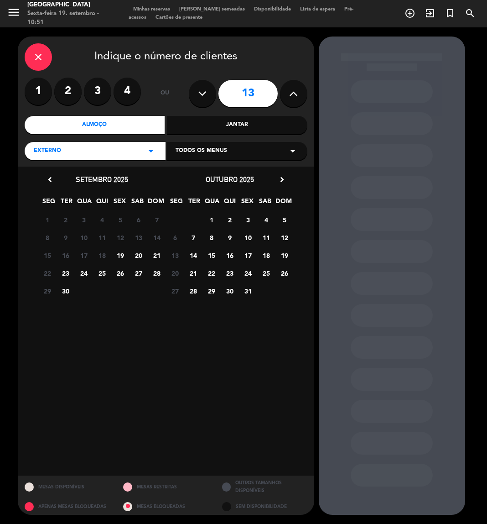
click at [266, 223] on span "4" at bounding box center [266, 219] width 15 height 15
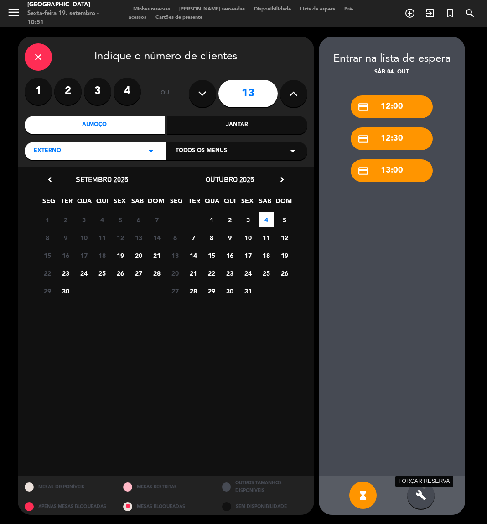
click at [416, 497] on icon "build" at bounding box center [421, 494] width 11 height 11
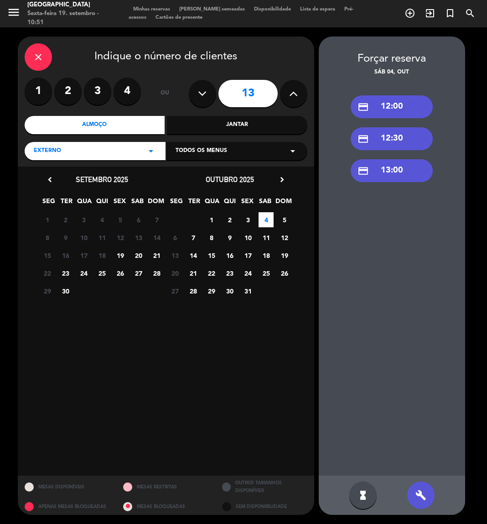
click at [406, 138] on div "credit_card 12:30" at bounding box center [392, 138] width 82 height 23
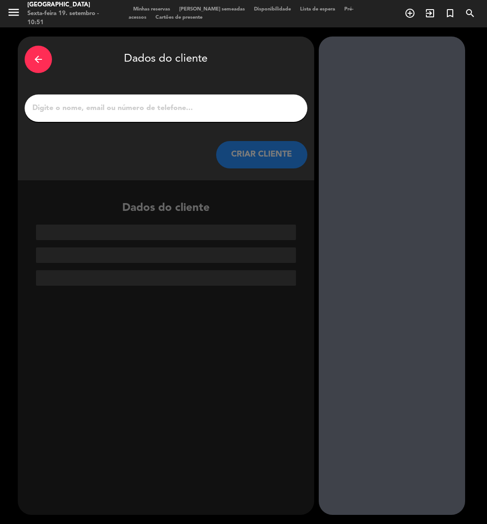
click at [131, 109] on input "1" at bounding box center [165, 108] width 269 height 13
paste input "Suelem Lapa"
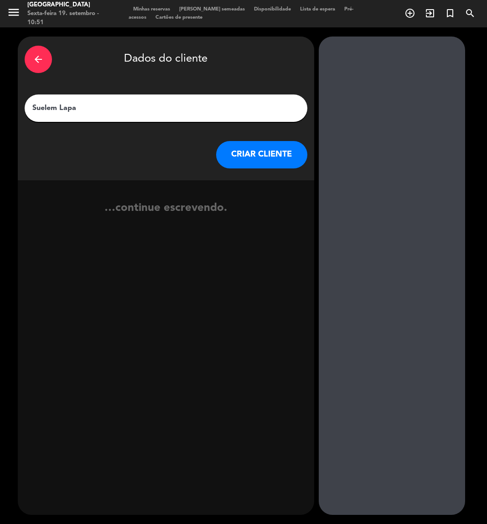
type input "Suelem Lapa"
click at [254, 161] on button "CRIAR CLIENTE" at bounding box center [261, 154] width 91 height 27
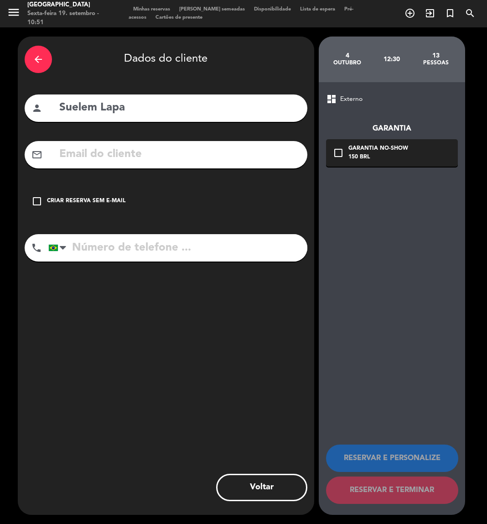
click at [91, 250] on input "tel" at bounding box center [177, 247] width 259 height 27
paste input "[PHONE_NUMBER]"
type input "[PHONE_NUMBER]"
click at [36, 202] on icon "check_box_outline_blank" at bounding box center [36, 201] width 11 height 11
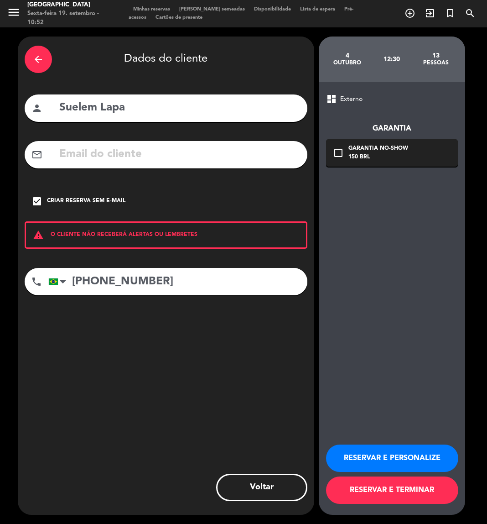
click at [369, 457] on button "RESERVAR E PERSONALIZE" at bounding box center [392, 457] width 132 height 27
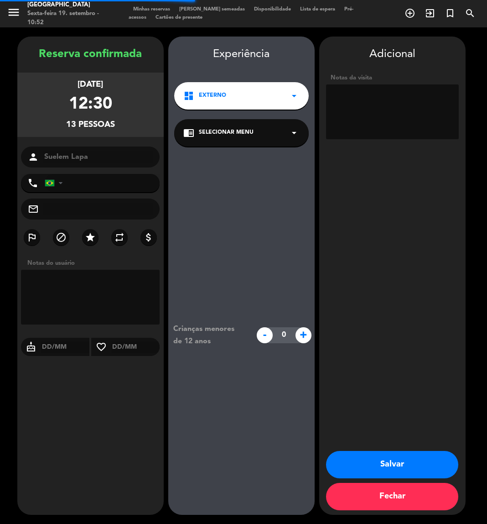
type input "[PHONE_NUMBER]"
click at [397, 95] on textarea at bounding box center [392, 111] width 133 height 55
click at [334, 97] on textarea at bounding box center [392, 111] width 133 height 55
type textarea "148 / externo / W"
click at [402, 454] on button "Salvar" at bounding box center [392, 464] width 132 height 27
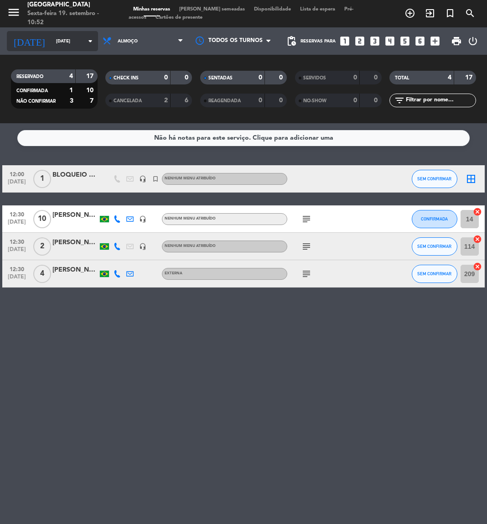
click at [72, 41] on input "[DATE]" at bounding box center [83, 41] width 62 height 14
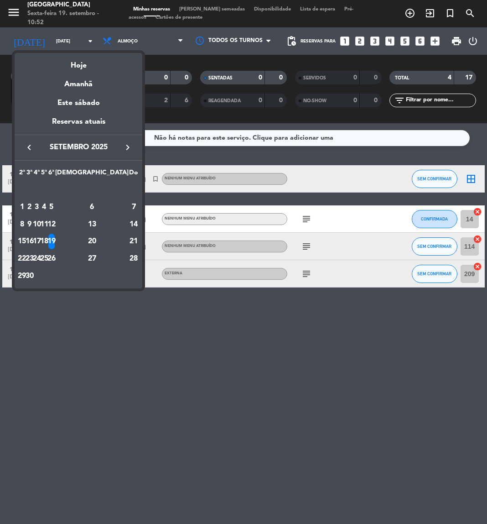
click at [131, 145] on icon "keyboard_arrow_right" at bounding box center [127, 147] width 11 height 11
click at [119, 200] on td "4" at bounding box center [91, 206] width 73 height 17
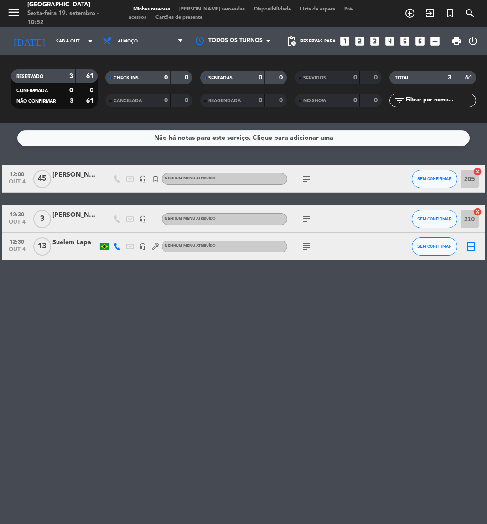
click at [305, 179] on icon "subject" at bounding box center [306, 178] width 11 height 11
click at [307, 220] on icon "subject" at bounding box center [306, 218] width 11 height 11
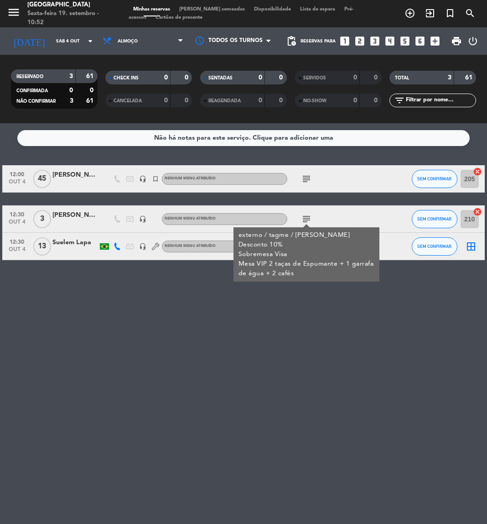
click at [303, 252] on div "externo / tagme / Bradesco Desconto 10% Sobremesa Visa Mesa VIP 2 taças de Espu…" at bounding box center [307, 254] width 136 height 48
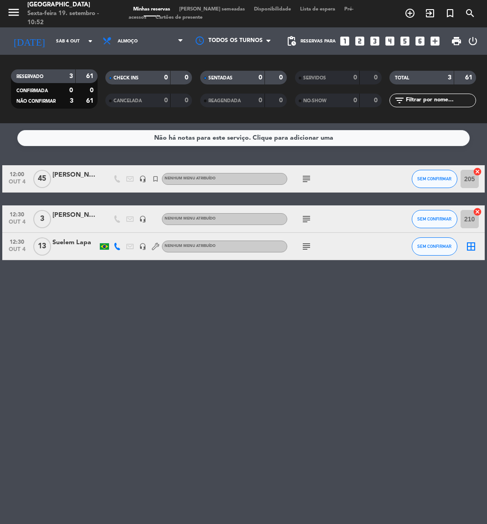
click at [307, 244] on icon "subject" at bounding box center [306, 246] width 11 height 11
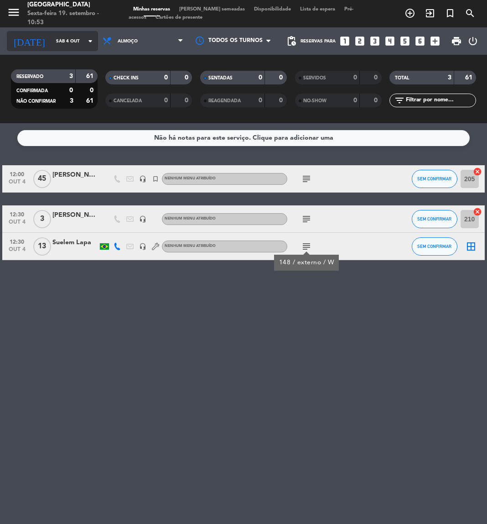
click at [61, 34] on input "Sáb 4 out" at bounding box center [83, 41] width 62 height 14
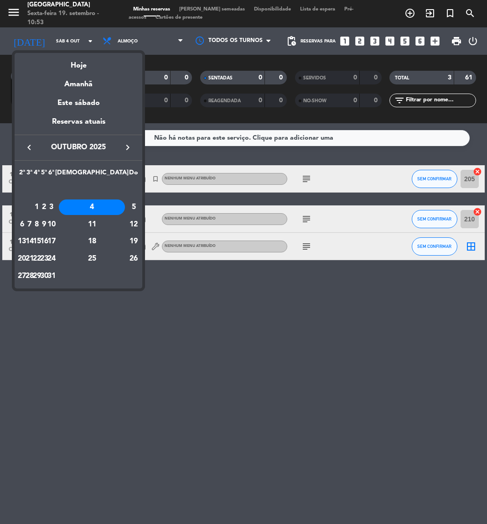
click at [26, 143] on icon "keyboard_arrow_left" at bounding box center [29, 147] width 11 height 11
click at [55, 237] on div "19" at bounding box center [51, 242] width 7 height 16
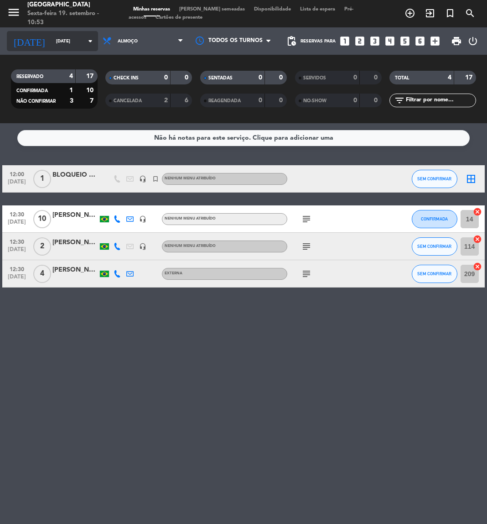
click at [69, 42] on input "[DATE]" at bounding box center [83, 41] width 62 height 14
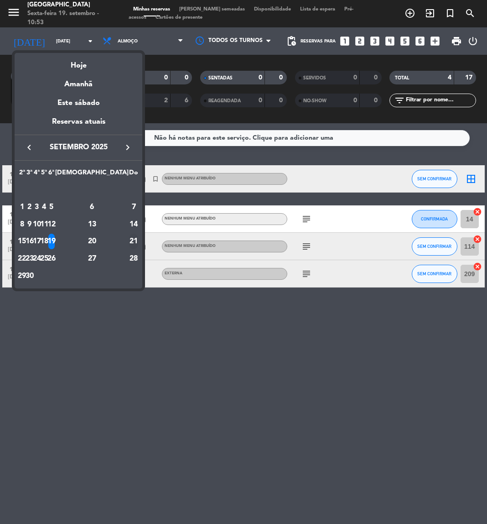
click at [129, 238] on div "21" at bounding box center [133, 242] width 9 height 16
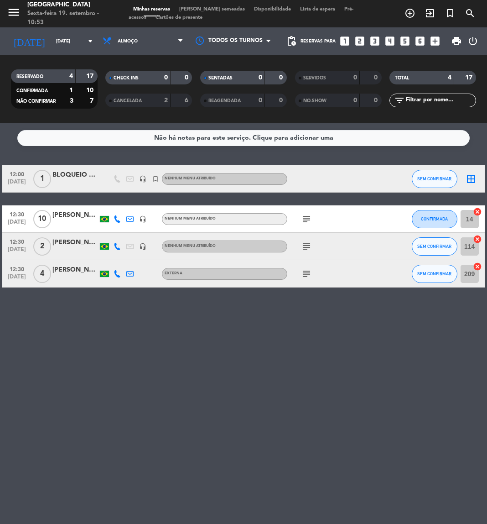
type input "Dom 21 set"
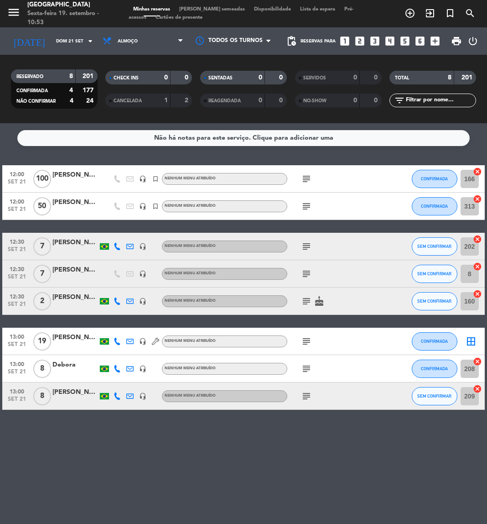
click at [425, 101] on input "text" at bounding box center [440, 100] width 71 height 10
click at [310, 420] on div "Não há notas para este serviço. Clique para adicionar uma 12:00 [DATE] 100 [PER…" at bounding box center [243, 323] width 487 height 401
click at [305, 246] on icon "subject" at bounding box center [306, 246] width 11 height 11
click at [435, 252] on button "SEM CONFIRMAR" at bounding box center [435, 246] width 46 height 18
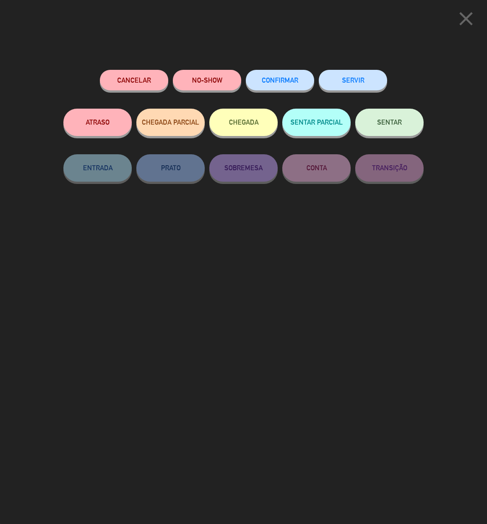
click at [285, 77] on span "CONFIRMAR" at bounding box center [280, 80] width 36 height 8
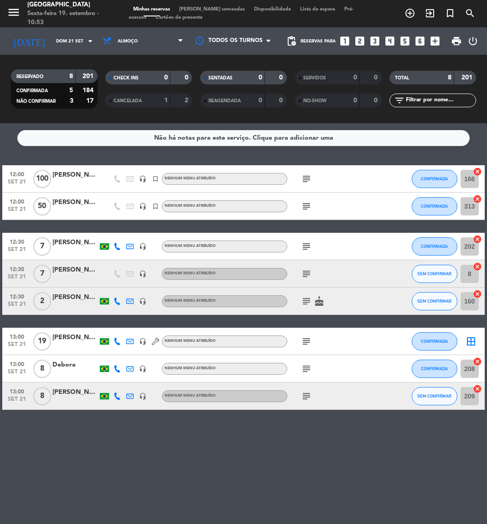
click at [306, 243] on icon "subject" at bounding box center [306, 246] width 11 height 11
click at [314, 479] on div "Não há notas para este serviço. Clique para adicionar uma 12:00 [DATE] 100 [PER…" at bounding box center [243, 323] width 487 height 401
click at [377, 44] on icon "looks_3" at bounding box center [375, 41] width 12 height 12
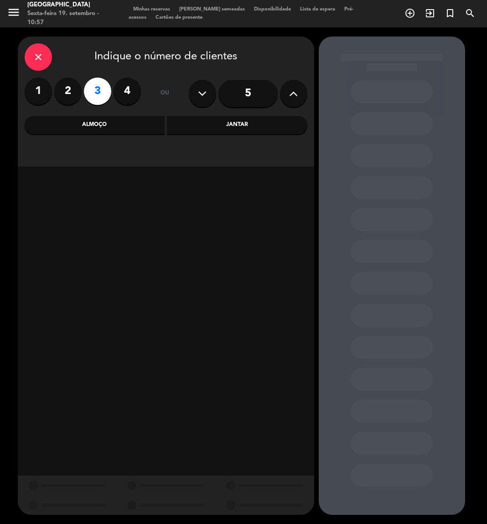
click at [191, 125] on div "Jantar" at bounding box center [237, 125] width 140 height 18
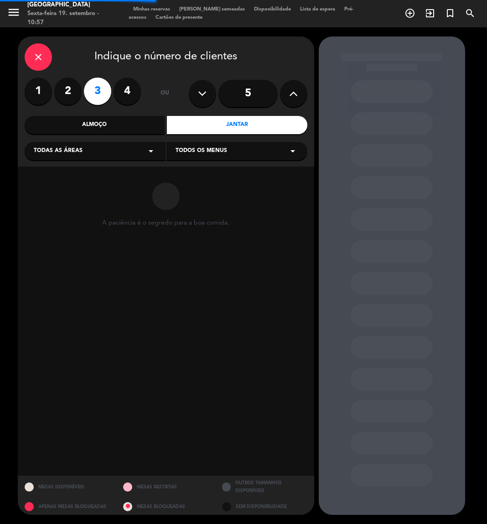
click at [91, 151] on div "Todas as áreas arrow_drop_down" at bounding box center [95, 151] width 141 height 18
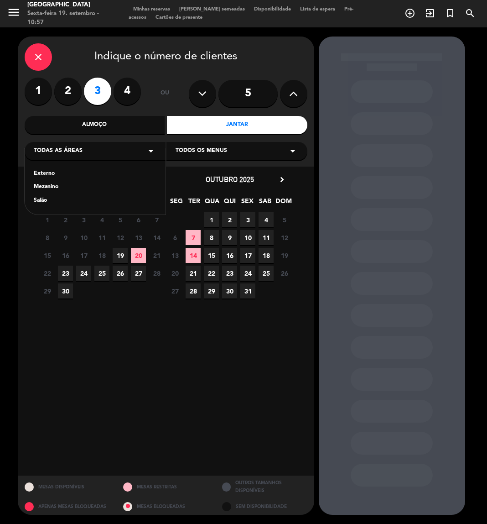
click at [44, 188] on div "Mezanino" at bounding box center [95, 186] width 123 height 9
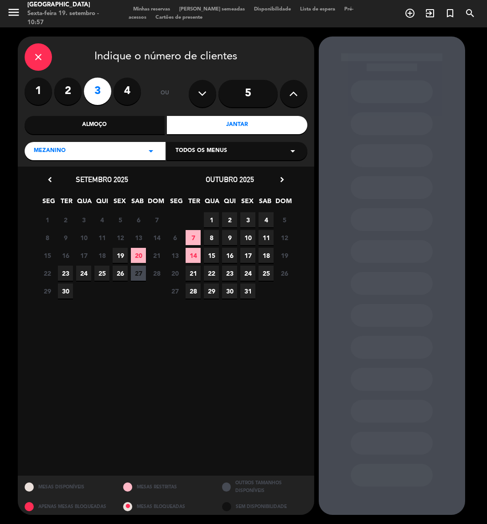
click at [137, 255] on span "20" at bounding box center [138, 255] width 15 height 15
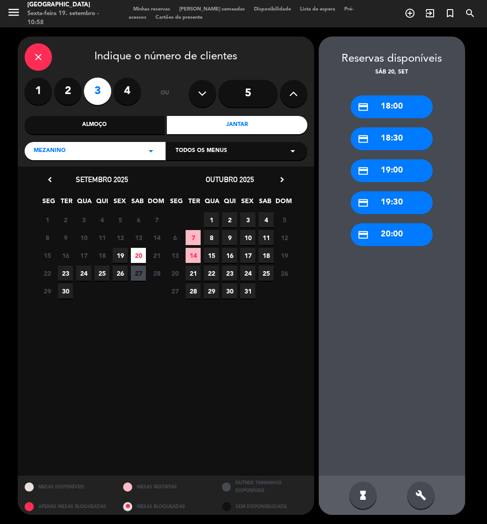
click at [130, 120] on div "Almoço" at bounding box center [95, 125] width 140 height 18
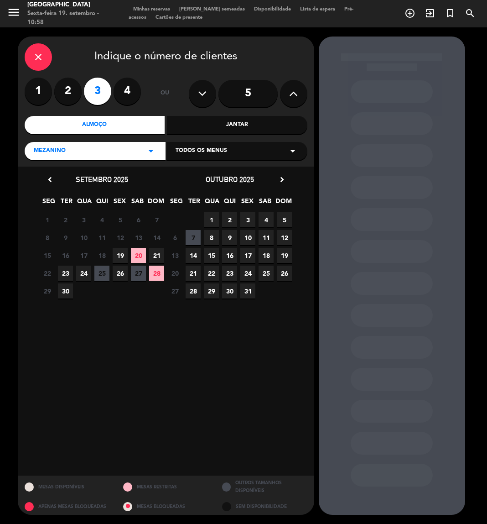
click at [137, 255] on span "20" at bounding box center [138, 255] width 15 height 15
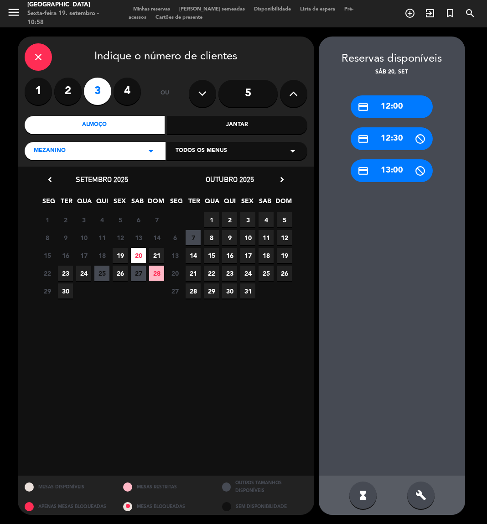
click at [388, 144] on div "credit_card 12:30" at bounding box center [392, 138] width 82 height 23
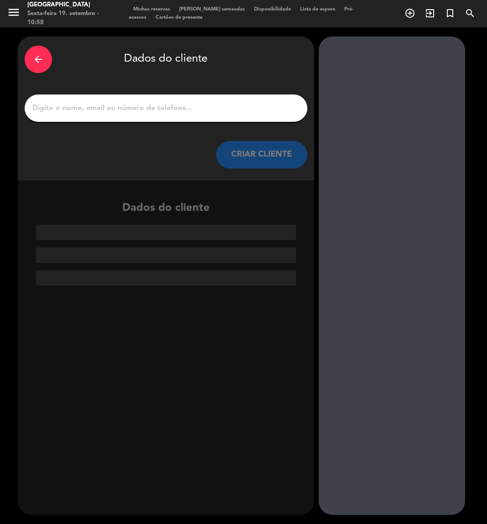
click at [39, 107] on input "1" at bounding box center [165, 108] width 269 height 13
paste input "[PERSON_NAME]"
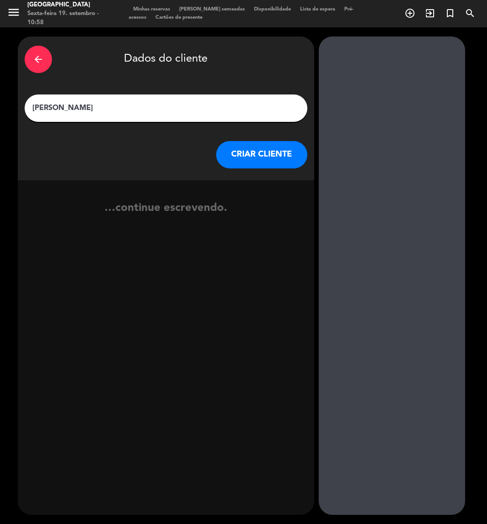
type input "[PERSON_NAME]"
click at [278, 156] on button "CRIAR CLIENTE" at bounding box center [261, 154] width 91 height 27
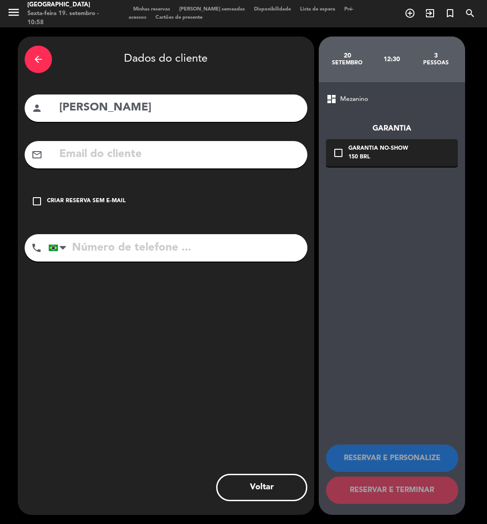
click at [126, 252] on input "tel" at bounding box center [177, 247] width 259 height 27
paste input "[PHONE_NUMBER]"
type input "[PHONE_NUMBER]"
click at [95, 66] on div "arrow_back Dados do cliente" at bounding box center [166, 59] width 283 height 32
click at [108, 157] on input "text" at bounding box center [179, 154] width 242 height 19
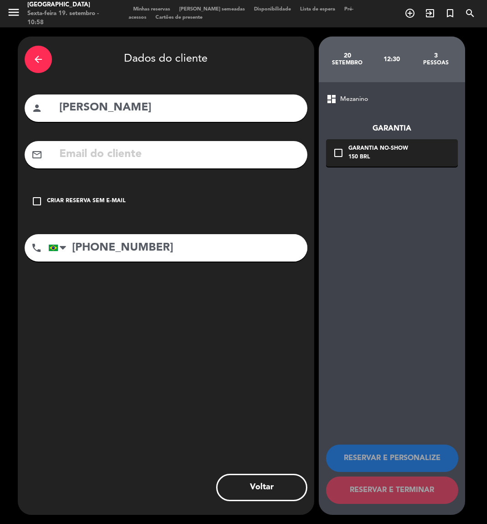
paste input "[EMAIL_ADDRESS][DOMAIN_NAME]"
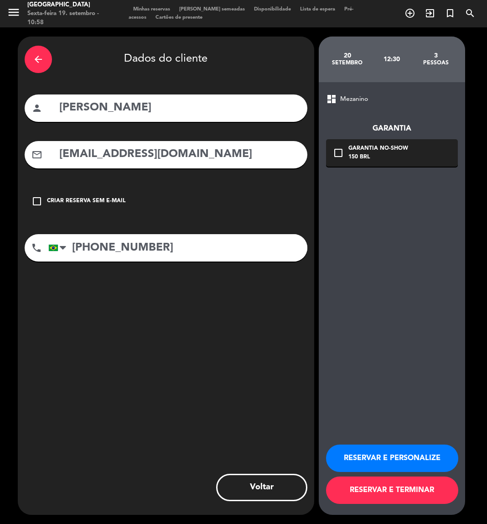
type input "[EMAIL_ADDRESS][DOMAIN_NAME]"
click at [398, 449] on button "RESERVAR E PERSONALIZE" at bounding box center [392, 457] width 132 height 27
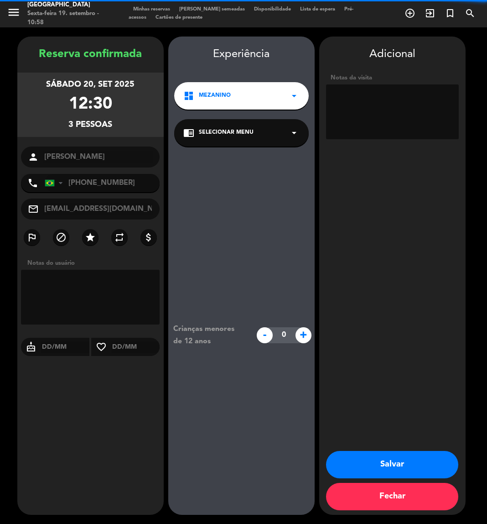
click at [405, 94] on textarea at bounding box center [392, 111] width 133 height 55
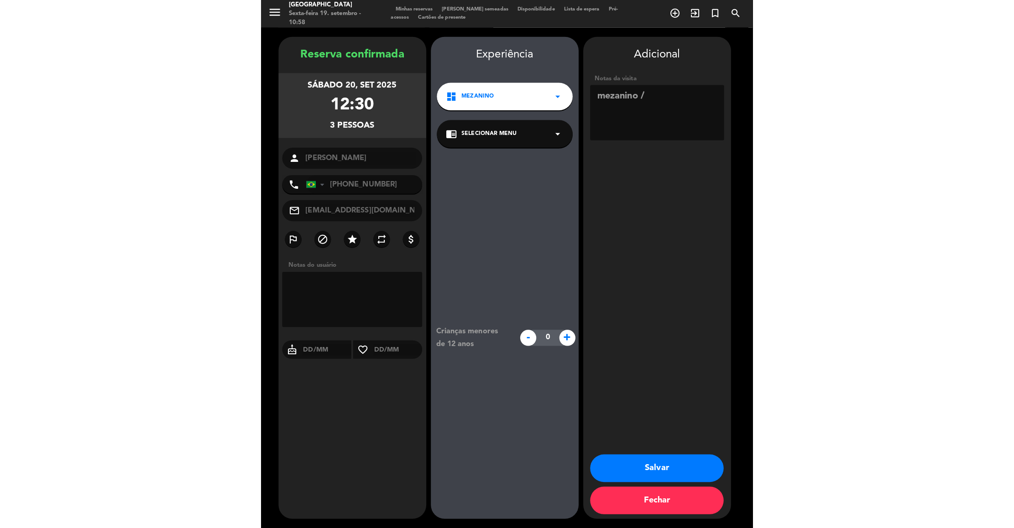
scroll to position [0, 382]
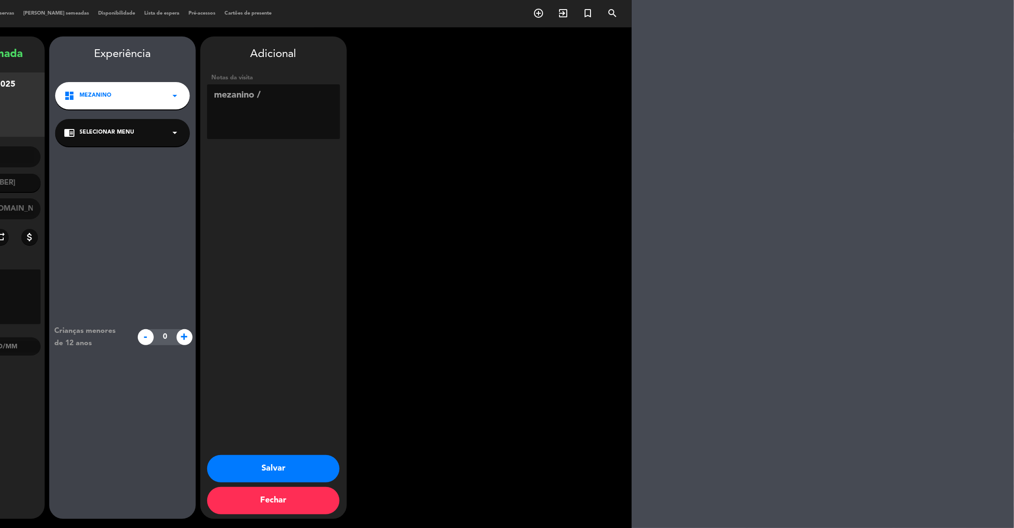
click at [212, 95] on textarea at bounding box center [273, 111] width 133 height 55
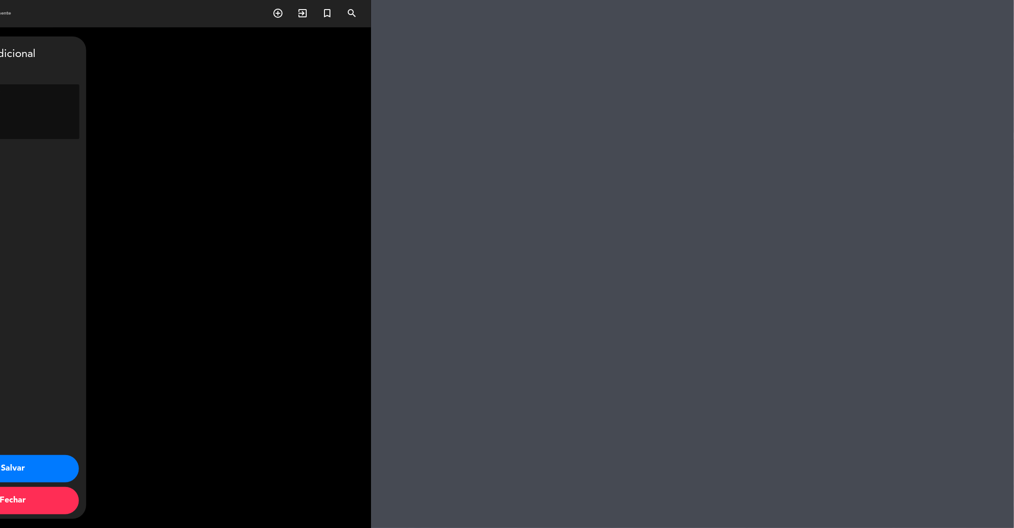
scroll to position [0, 596]
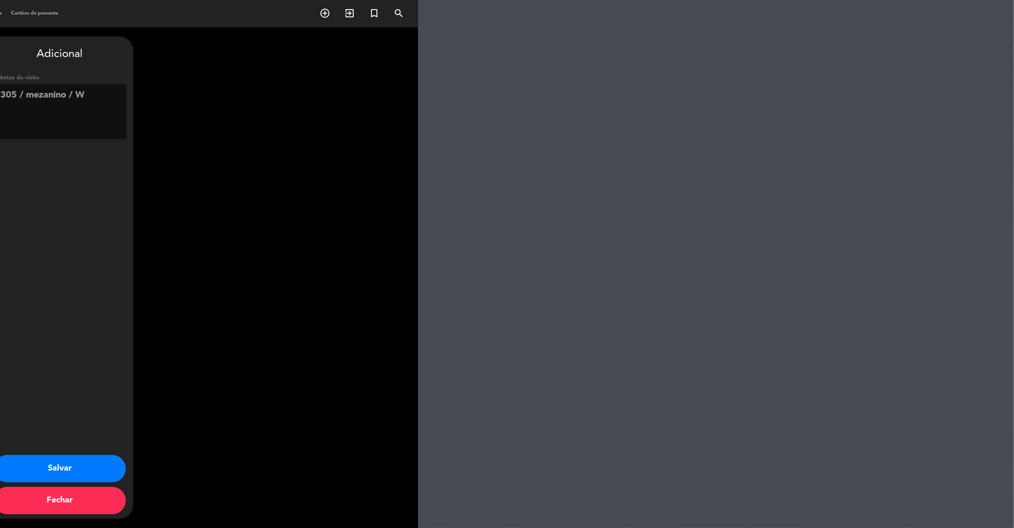
type textarea "305 / mezanino / W"
click at [59, 469] on button "Salvar" at bounding box center [60, 468] width 132 height 27
